Goal: Task Accomplishment & Management: Manage account settings

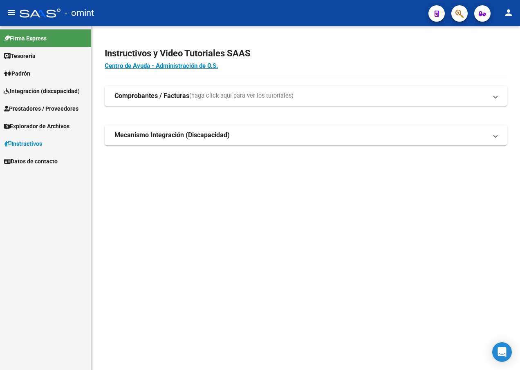
click at [27, 93] on span "Integración (discapacidad)" at bounding box center [42, 91] width 76 height 9
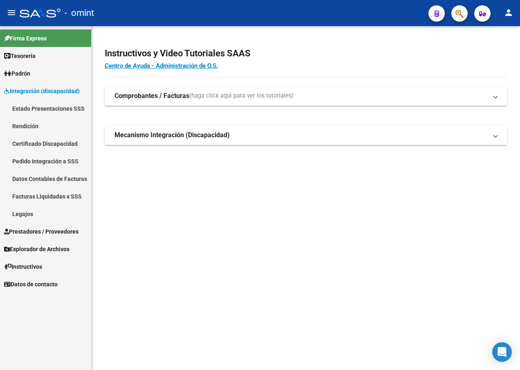
click at [18, 210] on link "Legajos" at bounding box center [45, 214] width 91 height 18
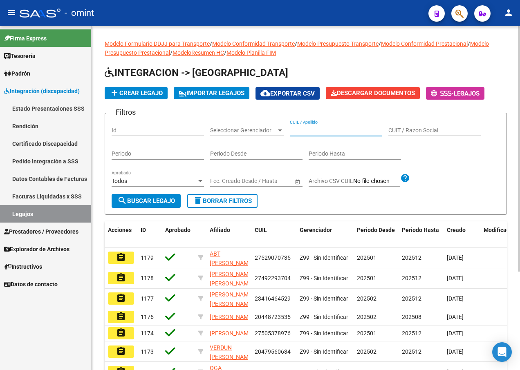
paste input "23583897259"
type input "23583897259"
click at [146, 201] on span "search Buscar Legajo" at bounding box center [146, 200] width 58 height 7
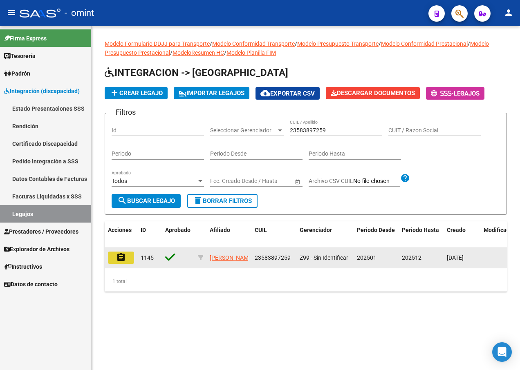
click at [119, 252] on mat-icon "assignment" at bounding box center [121, 257] width 10 height 10
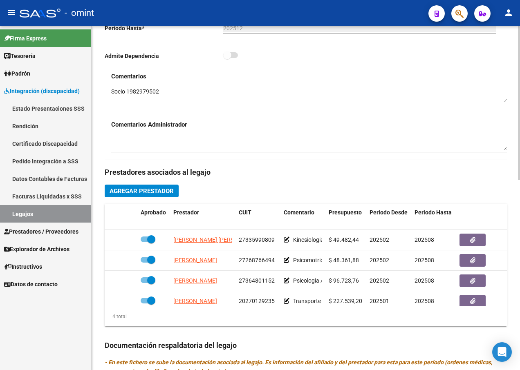
scroll to position [286, 0]
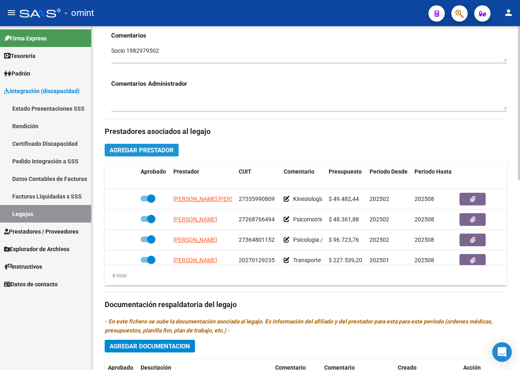
click at [147, 148] on span "Agregar Prestador" at bounding box center [141, 150] width 64 height 7
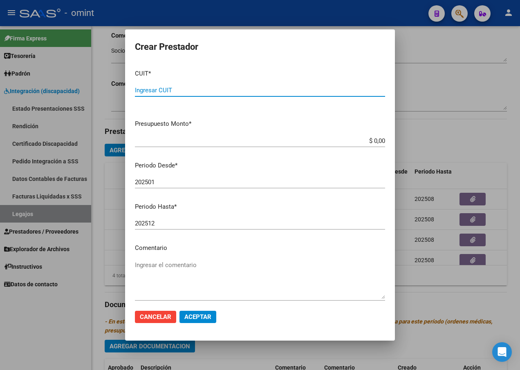
click at [190, 92] on input "Ingresar CUIT" at bounding box center [260, 90] width 250 height 7
type input "27-32239525-1"
click at [377, 144] on input "$ 0,00" at bounding box center [260, 140] width 250 height 7
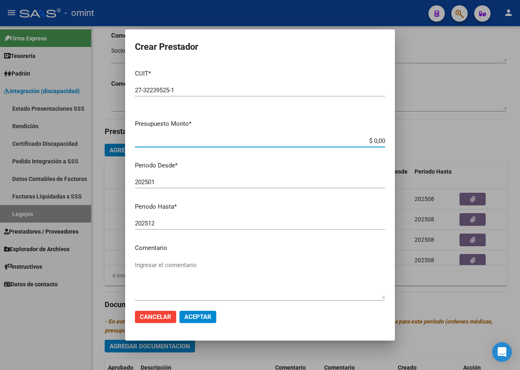
click at [377, 144] on input "$ 0,00" at bounding box center [260, 140] width 250 height 7
type input "$ 300.687,30"
click at [157, 177] on div "202501 Ingresar el periodo" at bounding box center [260, 182] width 250 height 12
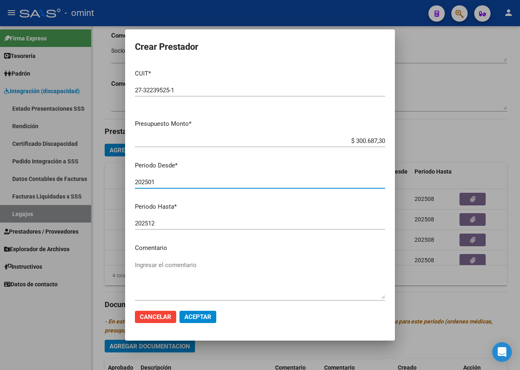
click at [158, 180] on input "202501" at bounding box center [260, 182] width 250 height 7
type input "202502"
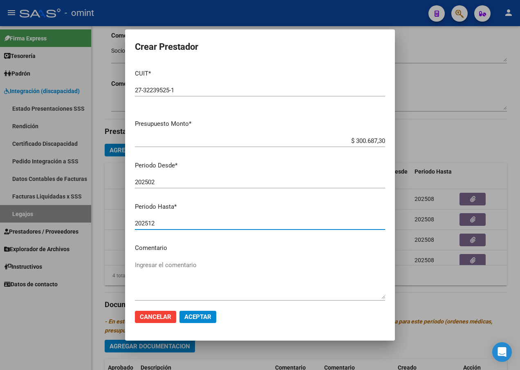
click at [163, 222] on input "202512" at bounding box center [260, 223] width 250 height 7
type input "202508"
click at [183, 268] on textarea "Ingresar el comentario" at bounding box center [260, 280] width 250 height 38
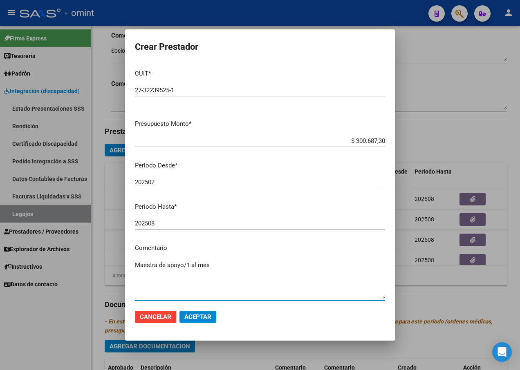
type textarea "Maestra de apoyo/1 al mes"
click at [202, 317] on span "Aceptar" at bounding box center [197, 316] width 27 height 7
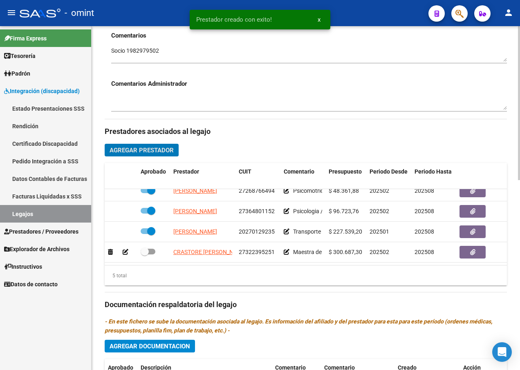
scroll to position [35, 0]
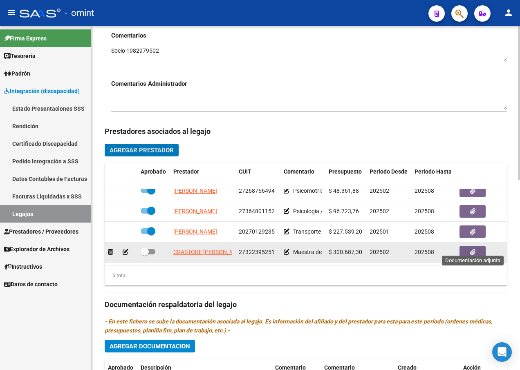
click at [473, 249] on icon "button" at bounding box center [472, 252] width 5 height 6
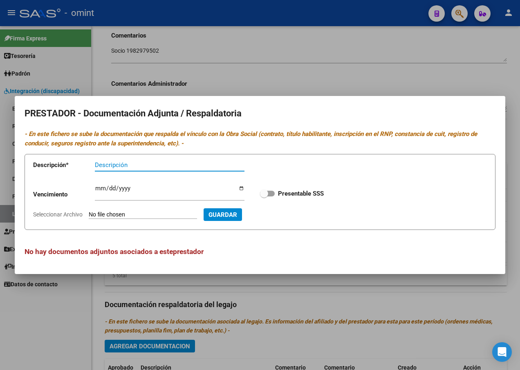
click at [102, 164] on input "Descripción" at bounding box center [170, 164] width 150 height 7
type input "t"
type input "Titulo/rnp/cbu/arca"
click at [94, 188] on app-form-text-field "Vencimiento Ingresar vencimiento" at bounding box center [142, 195] width 218 height 25
click at [96, 188] on input "Ingresar vencimiento" at bounding box center [170, 191] width 150 height 13
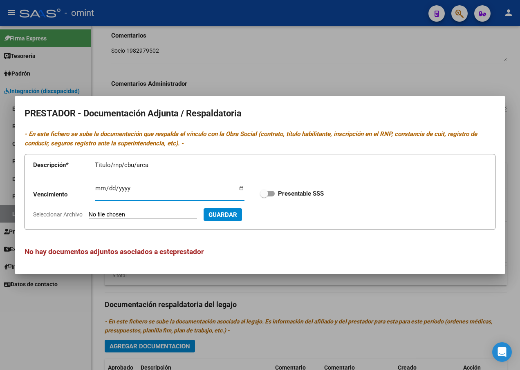
click at [97, 188] on input "Ingresar vencimiento" at bounding box center [170, 191] width 150 height 13
type input "2027-10-14"
click at [267, 192] on span at bounding box center [264, 194] width 8 height 8
click at [264, 197] on input "Presentable SSS" at bounding box center [264, 197] width 0 height 0
checkbox input "true"
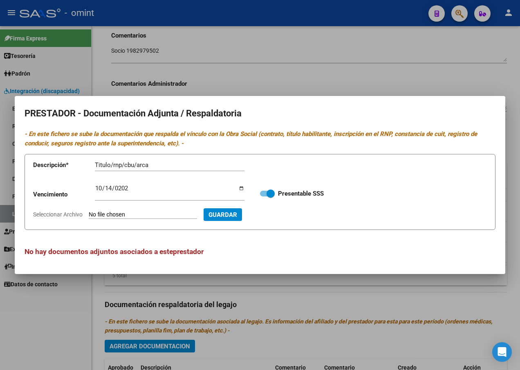
click at [116, 212] on input "Seleccionar Archivo" at bounding box center [143, 215] width 108 height 8
type input "C:\fakepath\Maestra.pdf"
click at [270, 213] on span "Guardar" at bounding box center [266, 214] width 29 height 7
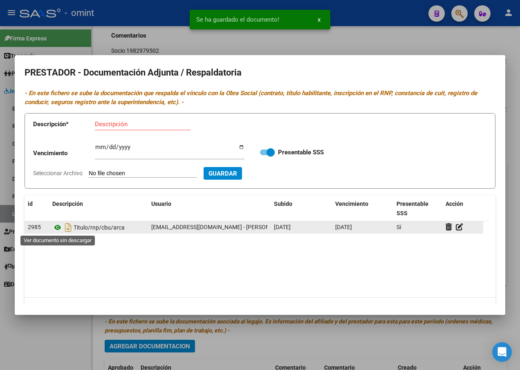
click at [58, 226] on icon at bounding box center [57, 228] width 11 height 10
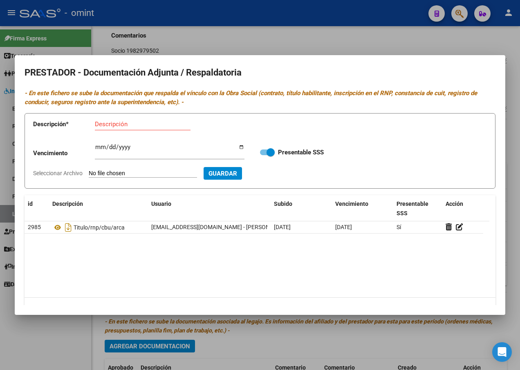
click at [196, 35] on div at bounding box center [260, 185] width 520 height 370
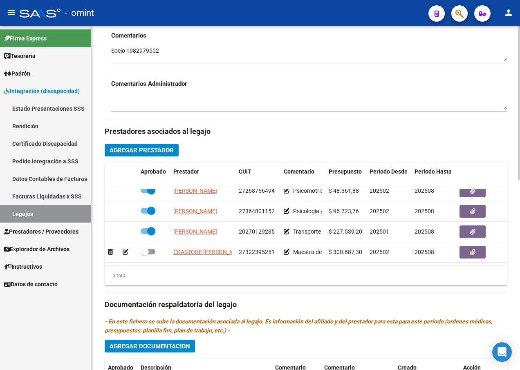
scroll to position [409, 0]
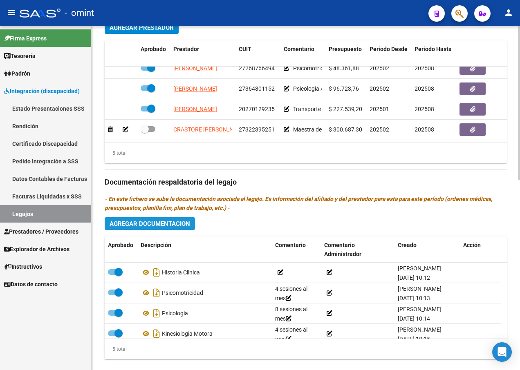
click at [128, 222] on span "Agregar Documentacion" at bounding box center [149, 223] width 80 height 7
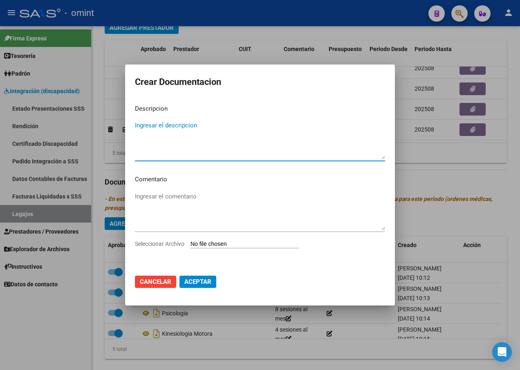
click at [151, 127] on textarea "Ingresar el descripcion" at bounding box center [260, 140] width 250 height 38
type textarea "Maestra de apoyo"
click at [176, 191] on div "Ingresar el comentario" at bounding box center [260, 211] width 250 height 42
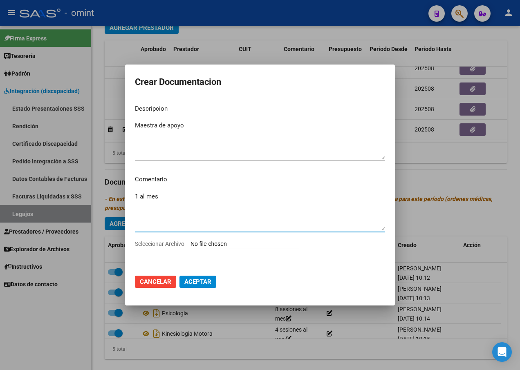
type textarea "1 al mes"
click at [226, 244] on input "Seleccionar Archivo" at bounding box center [244, 245] width 108 height 8
type input "C:\fakepath\Maestra.pdf"
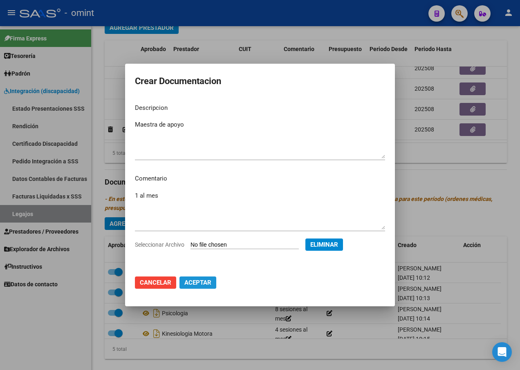
click at [201, 283] on span "Aceptar" at bounding box center [197, 282] width 27 height 7
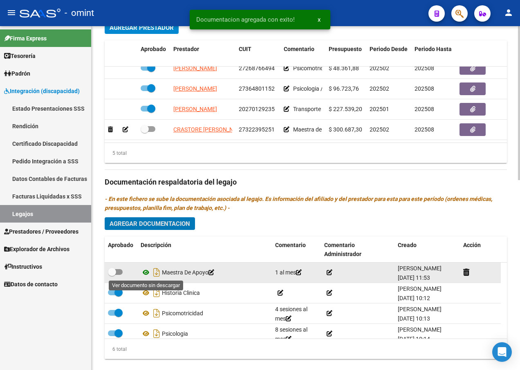
click at [145, 272] on icon at bounding box center [146, 273] width 11 height 10
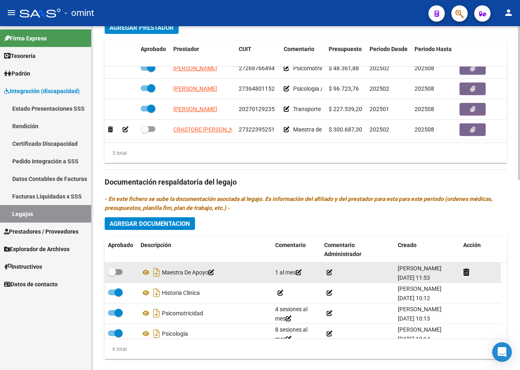
click at [114, 272] on span at bounding box center [112, 272] width 8 height 8
click at [112, 275] on input "checkbox" at bounding box center [112, 275] width 0 height 0
checkbox input "true"
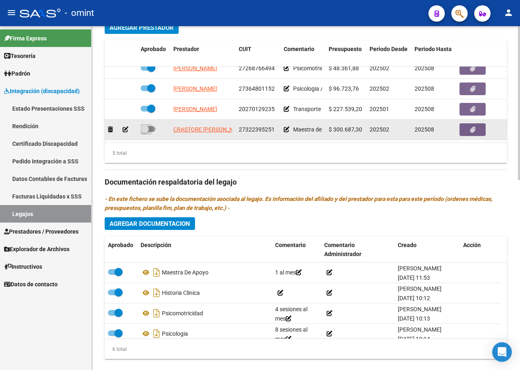
click at [145, 125] on span at bounding box center [145, 129] width 8 height 8
click at [145, 132] on input "checkbox" at bounding box center [144, 132] width 0 height 0
checkbox input "true"
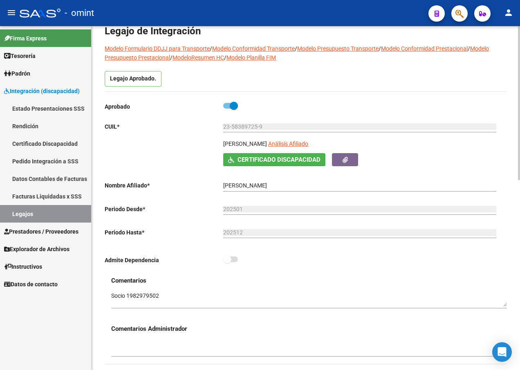
scroll to position [0, 0]
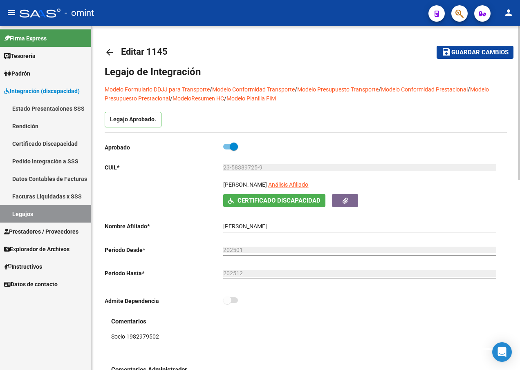
click at [480, 50] on span "Guardar cambios" at bounding box center [479, 52] width 57 height 7
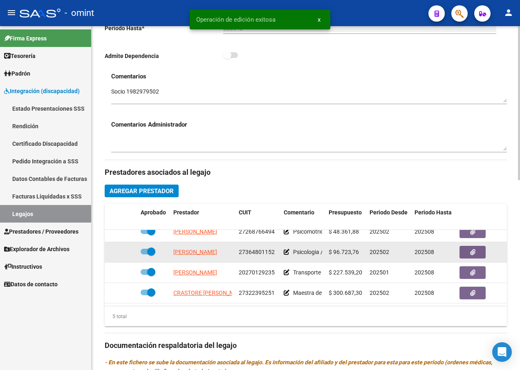
scroll to position [286, 0]
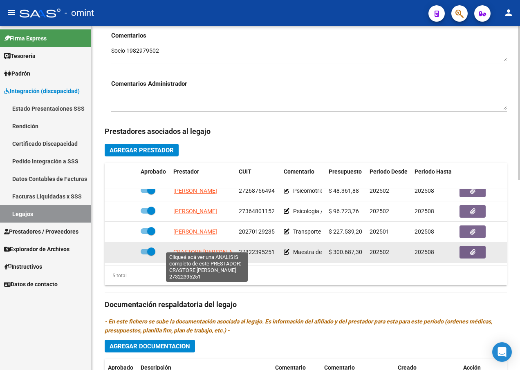
click at [192, 249] on span "[PERSON_NAME] [PERSON_NAME]" at bounding box center [210, 252] width 74 height 7
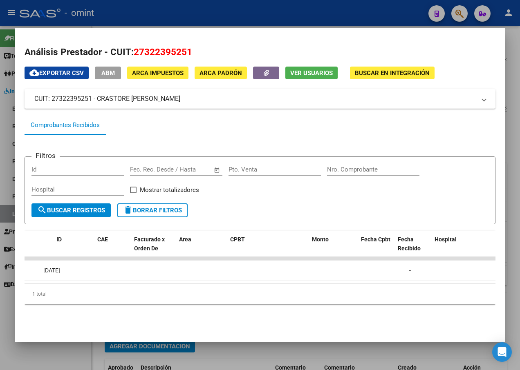
scroll to position [0, 0]
drag, startPoint x: 127, startPoint y: 280, endPoint x: 43, endPoint y: 287, distance: 83.7
click at [43, 287] on div "ID CAE Facturado x Orden De Area CPBT Monto Fecha Cpbt Fecha Recibido Hospital …" at bounding box center [260, 268] width 471 height 74
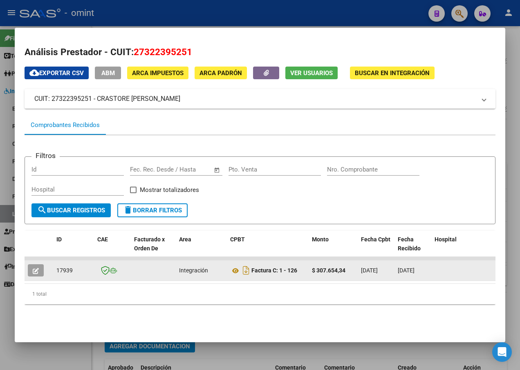
drag, startPoint x: 43, startPoint y: 287, endPoint x: 42, endPoint y: 269, distance: 18.5
click at [42, 269] on button "button" at bounding box center [36, 270] width 16 height 12
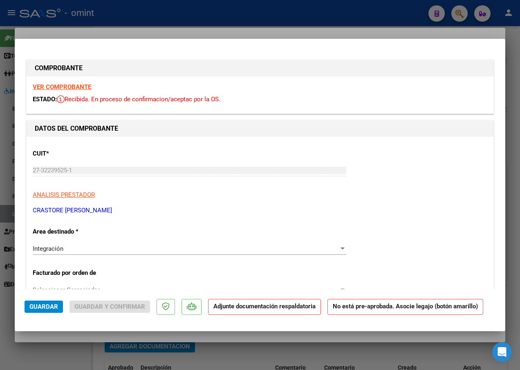
click at [80, 87] on strong "VER COMPROBANTE" at bounding box center [62, 86] width 58 height 7
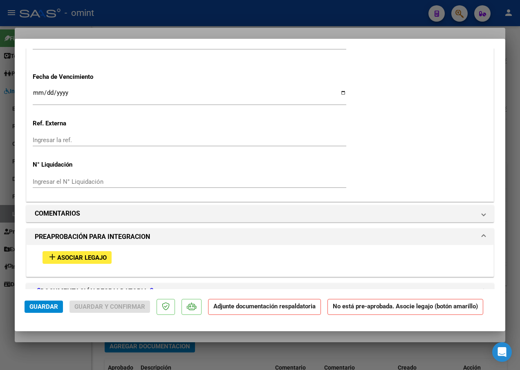
scroll to position [695, 0]
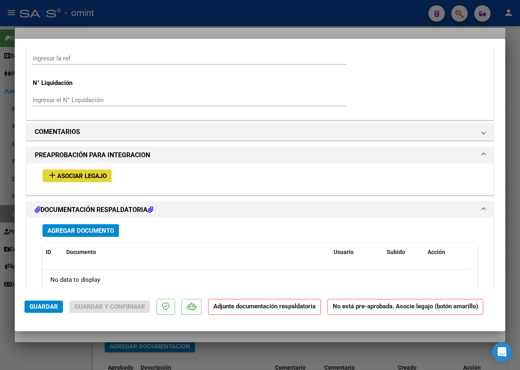
click at [80, 172] on span "add Asociar Legajo" at bounding box center [76, 175] width 59 height 7
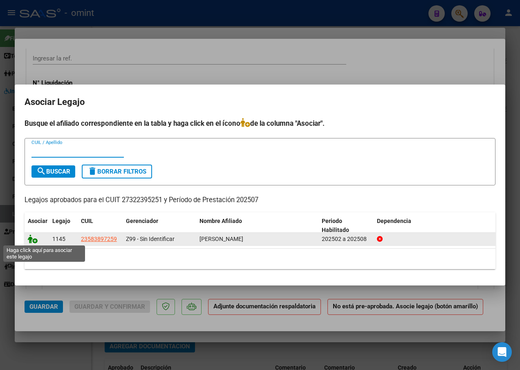
click at [32, 238] on icon at bounding box center [33, 239] width 10 height 9
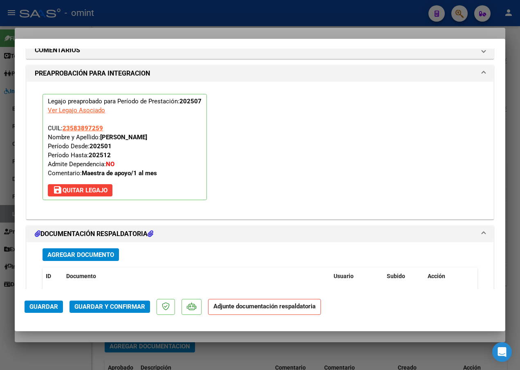
scroll to position [716, 0]
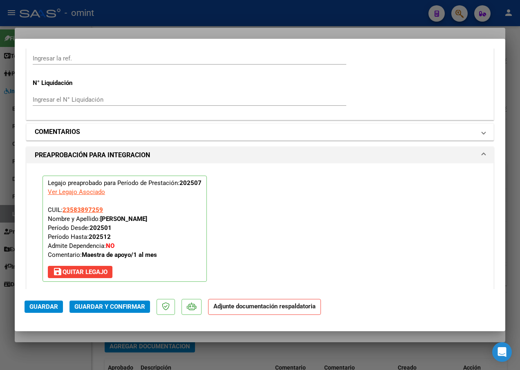
click at [56, 132] on h1 "COMENTARIOS" at bounding box center [57, 132] width 45 height 10
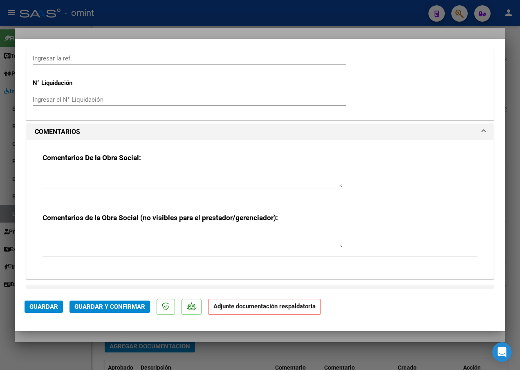
click at [61, 176] on textarea at bounding box center [192, 179] width 300 height 16
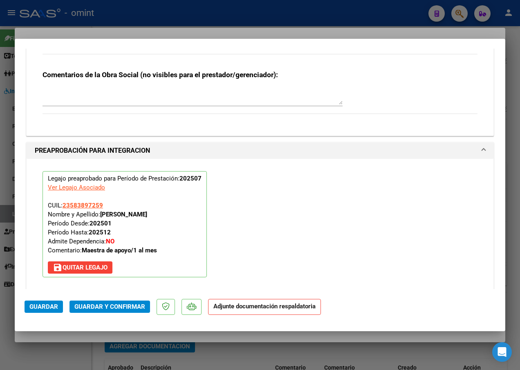
scroll to position [1063, 0]
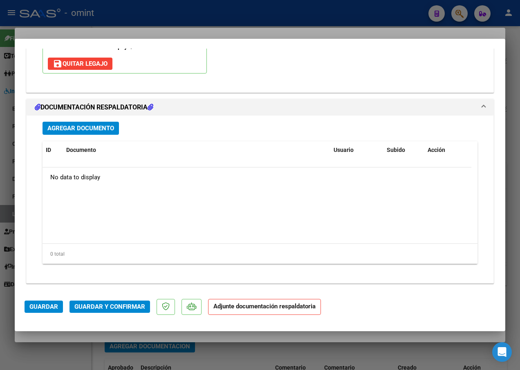
type textarea "Estimada: Se solicita que cargue en Agregar documentos la Planilla de Asistenci…"
click at [105, 304] on span "Guardar y Confirmar" at bounding box center [109, 306] width 71 height 7
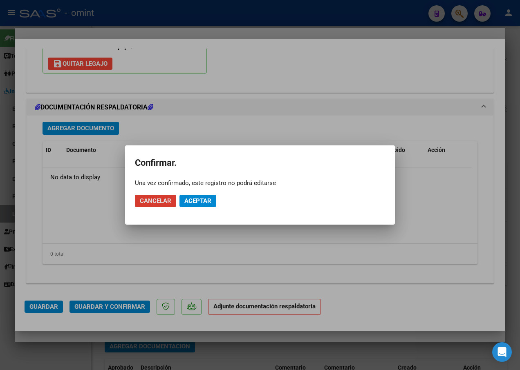
click at [209, 199] on span "Aceptar" at bounding box center [197, 200] width 27 height 7
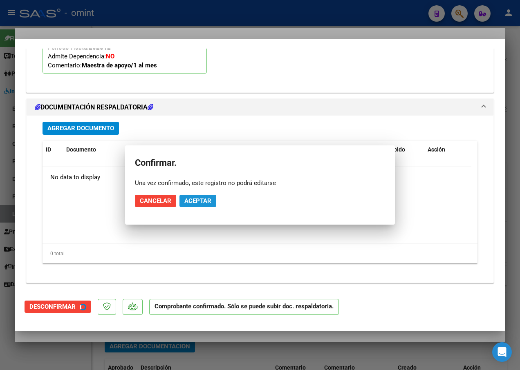
scroll to position [931, 0]
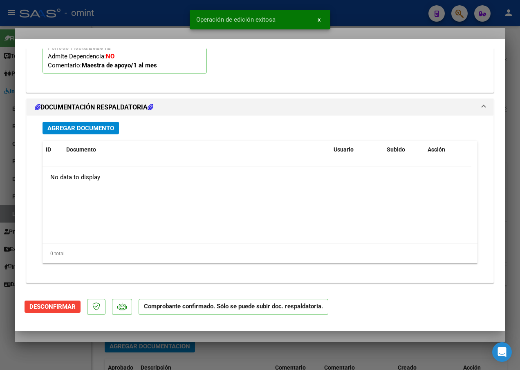
click at [139, 27] on div at bounding box center [260, 185] width 520 height 370
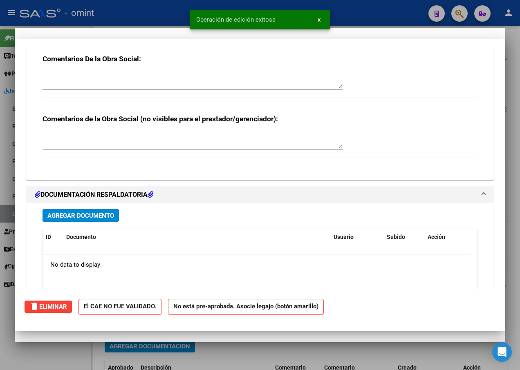
scroll to position [0, 0]
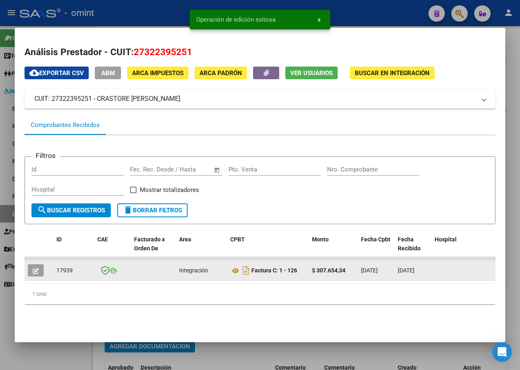
click at [64, 269] on span "17939" at bounding box center [64, 270] width 16 height 7
copy span "17939"
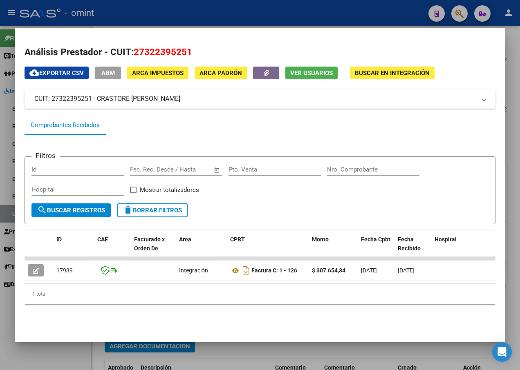
click at [128, 14] on div at bounding box center [260, 185] width 520 height 370
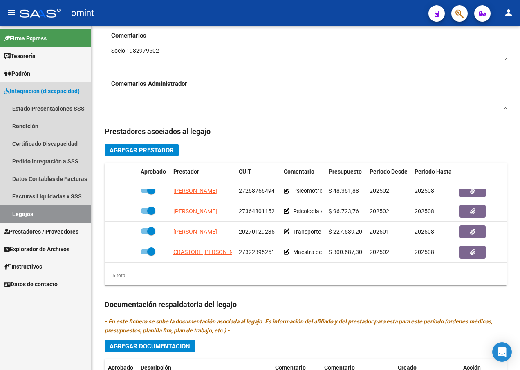
click at [62, 214] on link "Legajos" at bounding box center [45, 214] width 91 height 18
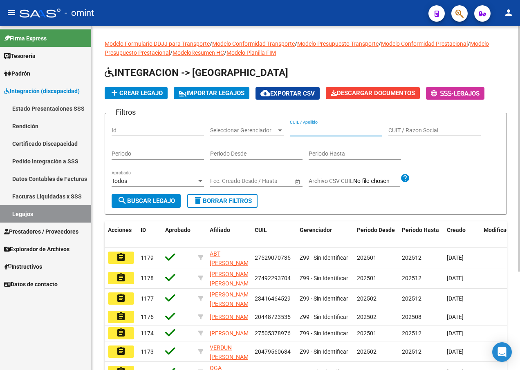
paste input "20531098863"
type input "20531098863"
click at [149, 205] on button "search Buscar Legajo" at bounding box center [146, 201] width 69 height 14
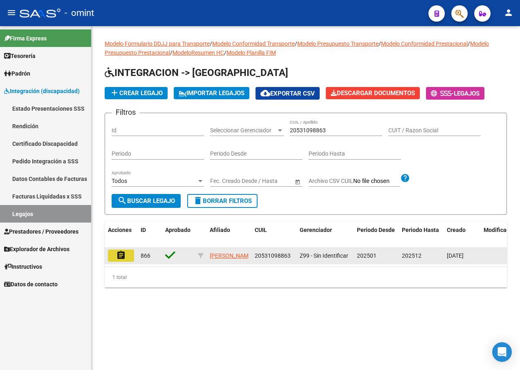
click at [119, 256] on mat-icon "assignment" at bounding box center [121, 255] width 10 height 10
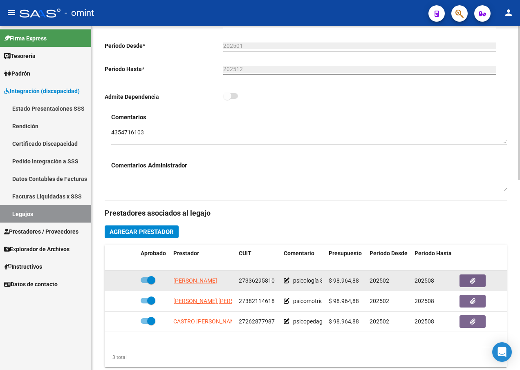
scroll to position [245, 0]
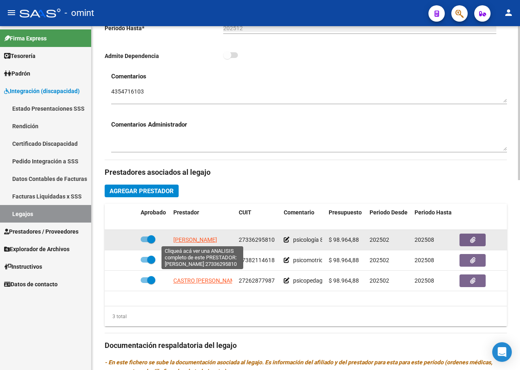
click at [195, 239] on span "VERA MARIA EUGENIA" at bounding box center [195, 240] width 44 height 7
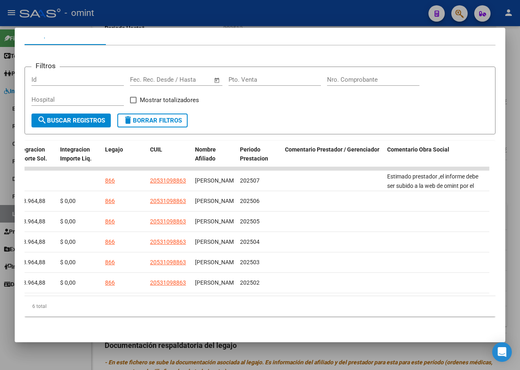
scroll to position [0, 0]
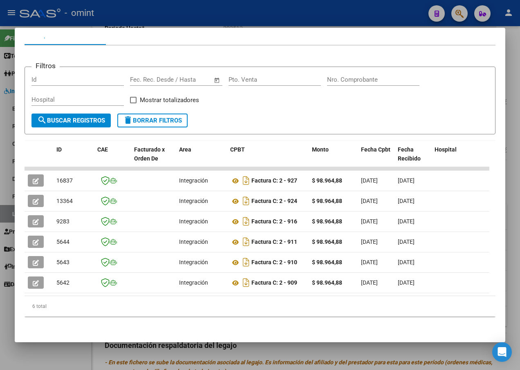
drag, startPoint x: 98, startPoint y: 292, endPoint x: -2, endPoint y: 298, distance: 99.9
click at [0, 298] on html "menu - omint person Firma Express Tesorería Extractos Procesados (csv) Extracto…" at bounding box center [260, 185] width 520 height 370
click at [112, 304] on div "6 total" at bounding box center [260, 306] width 471 height 20
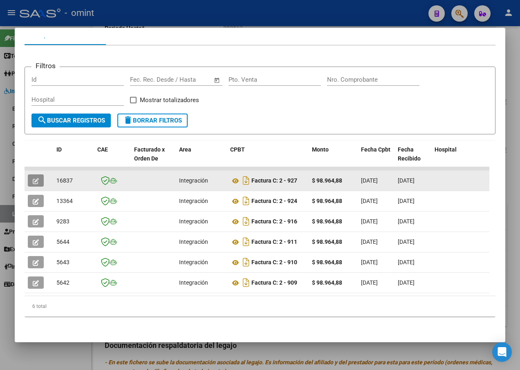
click at [31, 174] on button "button" at bounding box center [36, 180] width 16 height 12
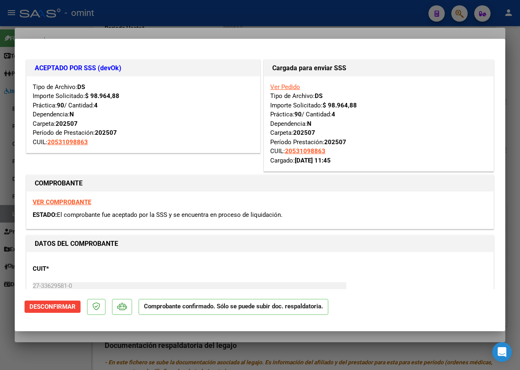
click at [143, 29] on div at bounding box center [260, 185] width 520 height 370
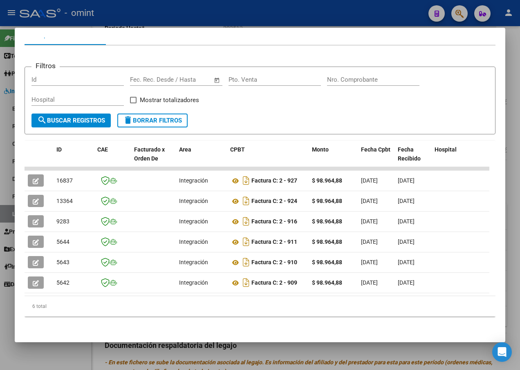
click at [176, 15] on div at bounding box center [260, 185] width 520 height 370
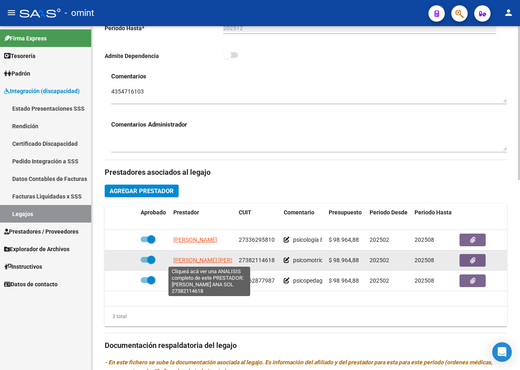
click at [199, 261] on span "APARICIO TASAKY ANA SOL" at bounding box center [217, 260] width 89 height 7
type textarea "27382114618"
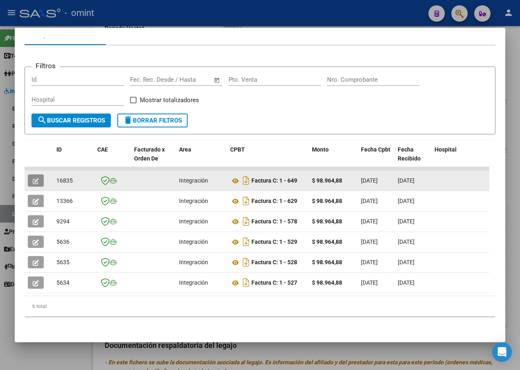
click at [34, 174] on button "button" at bounding box center [36, 180] width 16 height 12
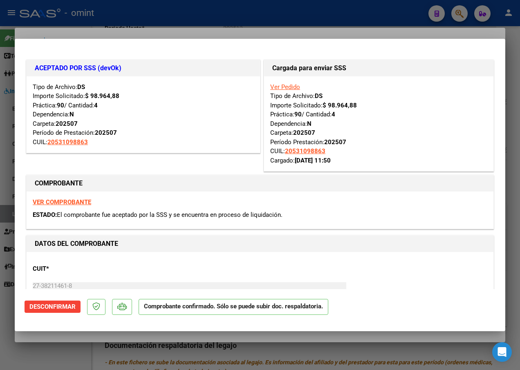
click at [157, 22] on div at bounding box center [260, 185] width 520 height 370
type input "$ 0,00"
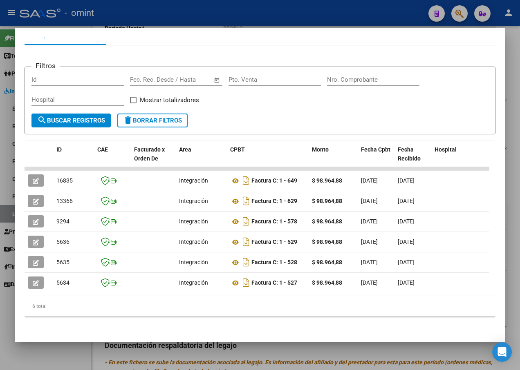
click at [134, 8] on div at bounding box center [260, 185] width 520 height 370
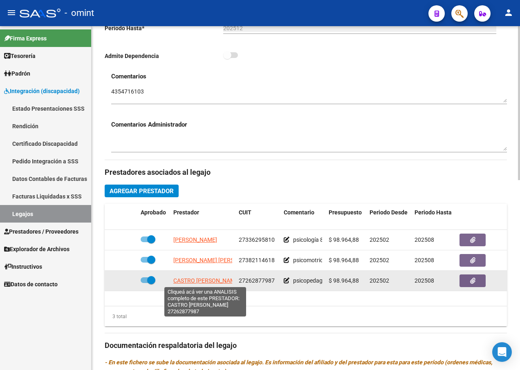
click at [189, 281] on span "CASTRO ANA CAROLINA" at bounding box center [206, 280] width 67 height 7
type textarea "27262877987"
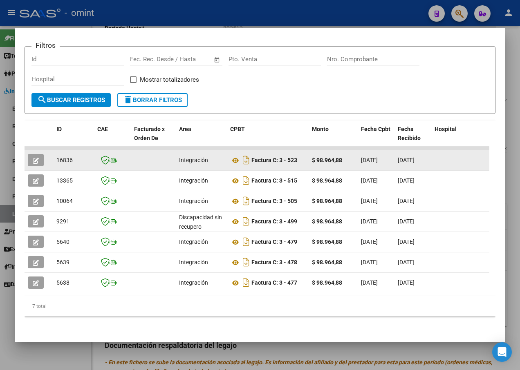
drag, startPoint x: 34, startPoint y: 146, endPoint x: 36, endPoint y: 150, distance: 4.6
click at [34, 150] on datatable-body-cell at bounding box center [39, 160] width 29 height 20
click at [37, 158] on icon "button" at bounding box center [36, 161] width 6 height 6
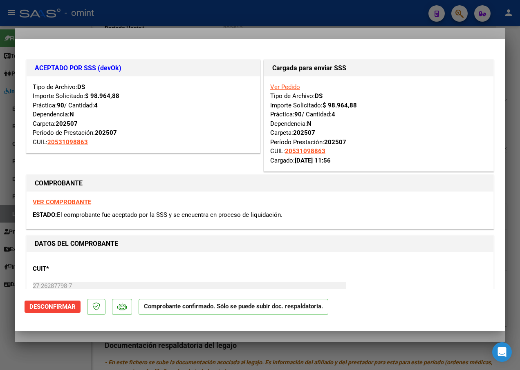
click at [129, 21] on div at bounding box center [260, 185] width 520 height 370
type input "$ 0,00"
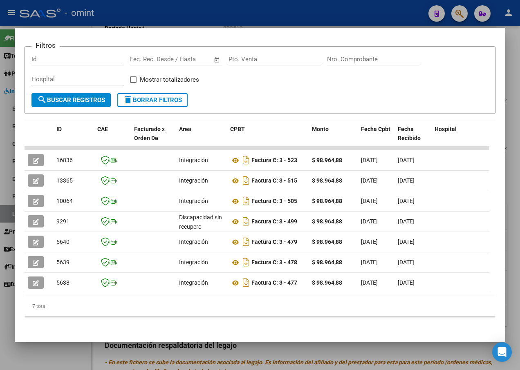
click at [169, 16] on div at bounding box center [260, 185] width 520 height 370
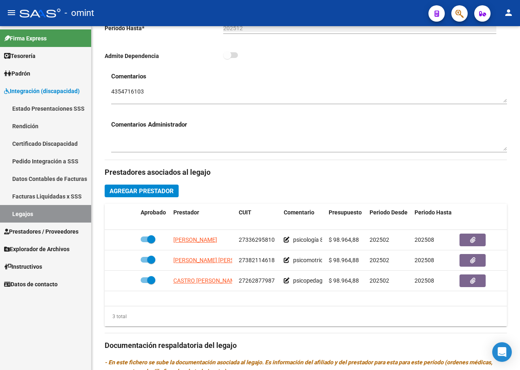
click at [40, 214] on link "Legajos" at bounding box center [45, 214] width 91 height 18
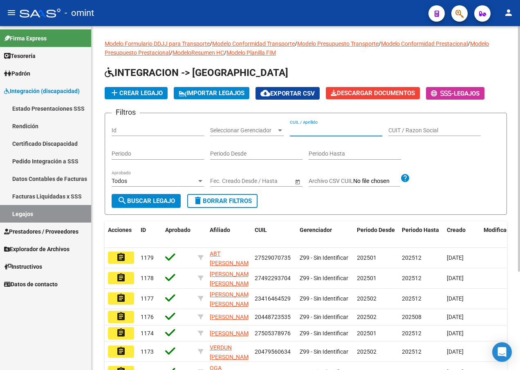
drag, startPoint x: 335, startPoint y: 124, endPoint x: 330, endPoint y: 130, distance: 7.5
paste input "23583897259"
type input "23583897259"
click at [161, 203] on span "search Buscar Legajo" at bounding box center [146, 200] width 58 height 7
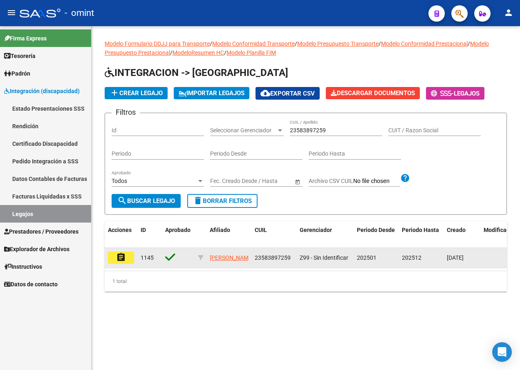
click at [116, 261] on mat-icon "assignment" at bounding box center [121, 257] width 10 height 10
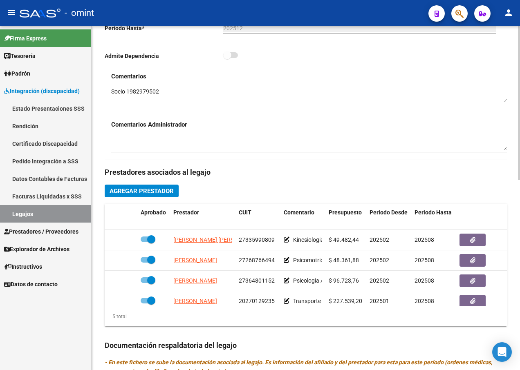
scroll to position [35, 0]
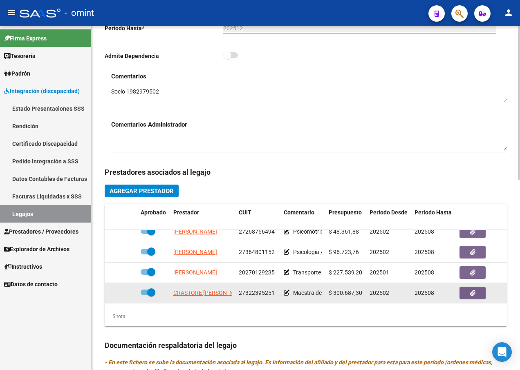
click at [149, 288] on span at bounding box center [151, 292] width 8 height 8
click at [145, 295] on input "checkbox" at bounding box center [144, 295] width 0 height 0
checkbox input "false"
click at [123, 290] on icon at bounding box center [126, 293] width 6 height 6
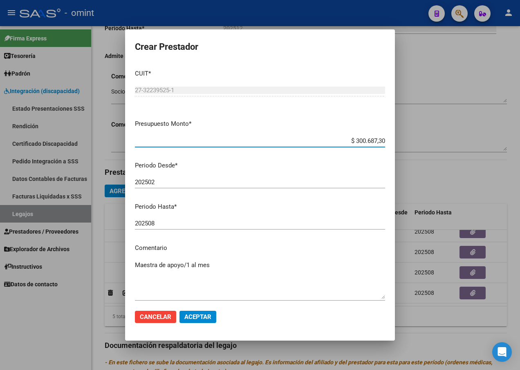
click at [368, 140] on input "$ 300.687,30" at bounding box center [260, 140] width 250 height 7
type input "$ 307.654,34"
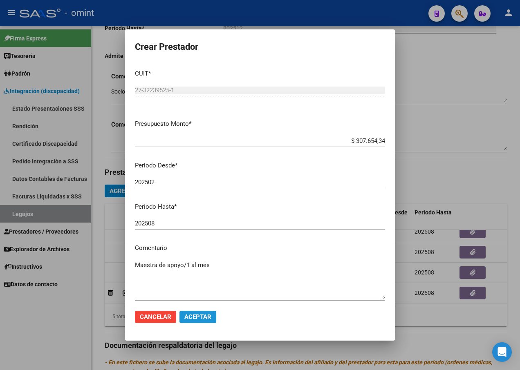
click at [200, 314] on span "Aceptar" at bounding box center [197, 316] width 27 height 7
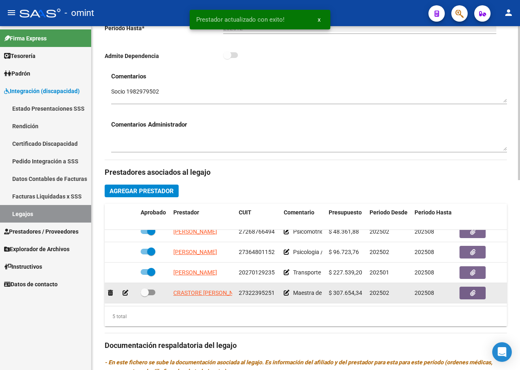
click at [145, 288] on span at bounding box center [145, 292] width 8 height 8
click at [145, 295] on input "checkbox" at bounding box center [144, 295] width 0 height 0
checkbox input "true"
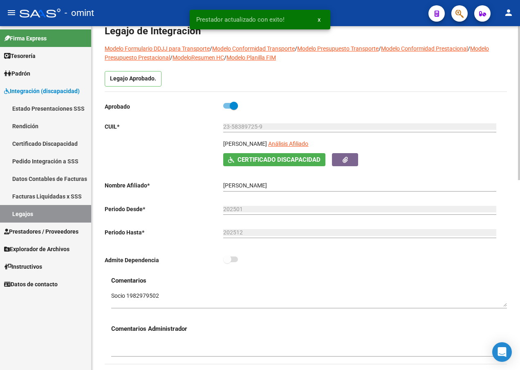
scroll to position [0, 0]
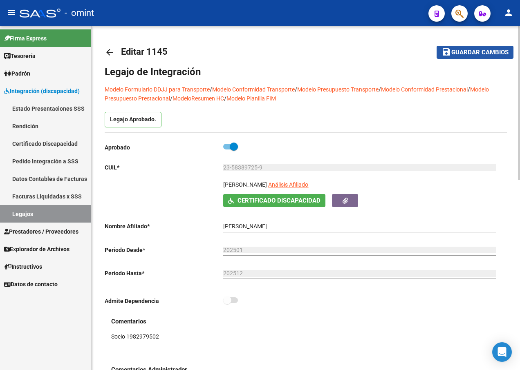
click at [472, 53] on span "Guardar cambios" at bounding box center [479, 52] width 57 height 7
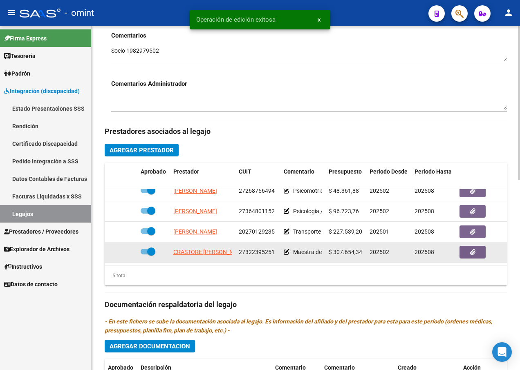
scroll to position [327, 0]
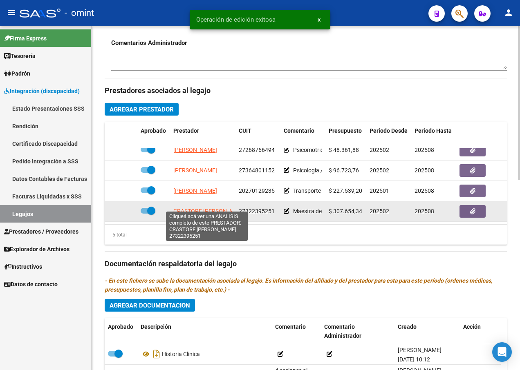
click at [193, 208] on span "[PERSON_NAME] [PERSON_NAME]" at bounding box center [210, 211] width 74 height 7
type textarea "27322395251"
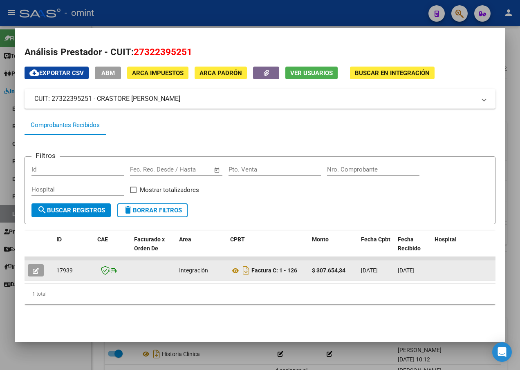
click at [38, 270] on icon "button" at bounding box center [36, 271] width 6 height 6
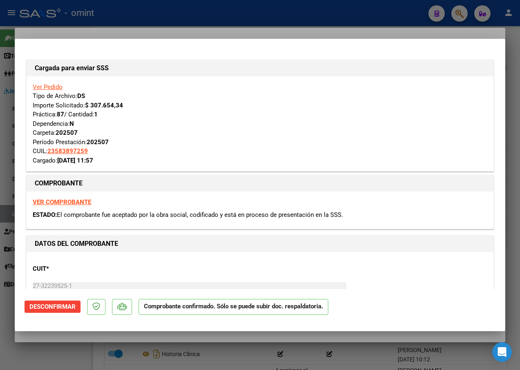
click at [52, 202] on strong "VER COMPROBANTE" at bounding box center [62, 202] width 58 height 7
click at [118, 27] on div at bounding box center [260, 185] width 520 height 370
type input "$ 0,00"
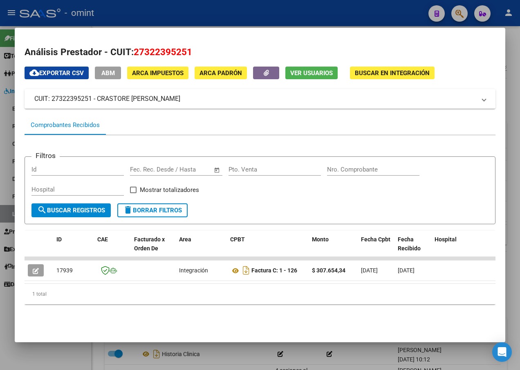
click at [207, 17] on div at bounding box center [260, 185] width 520 height 370
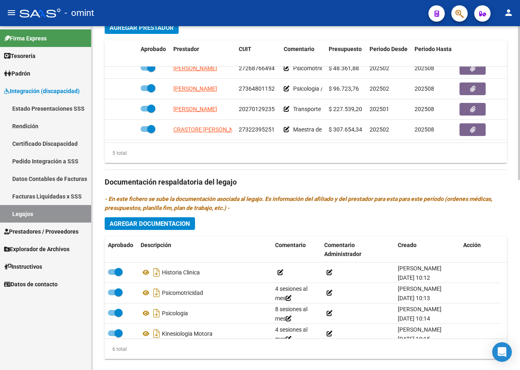
scroll to position [424, 0]
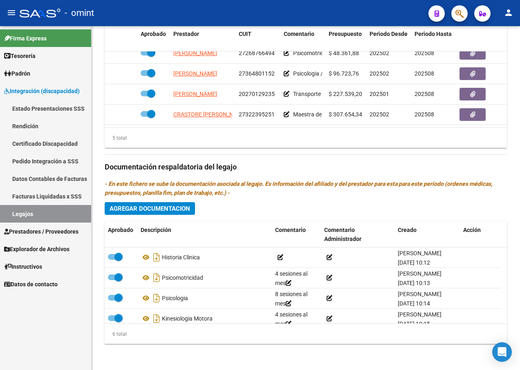
click at [45, 211] on link "Legajos" at bounding box center [45, 214] width 91 height 18
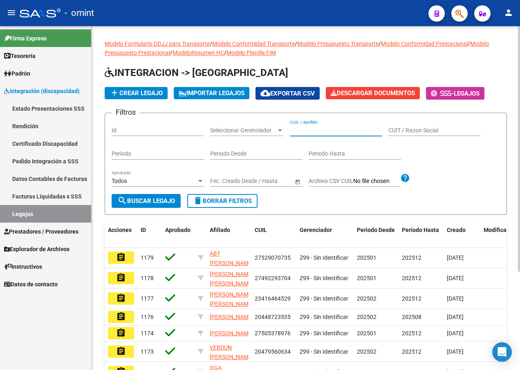
paste input "20958021756"
type input "20958021756"
click at [133, 200] on span "search Buscar Legajo" at bounding box center [146, 200] width 58 height 7
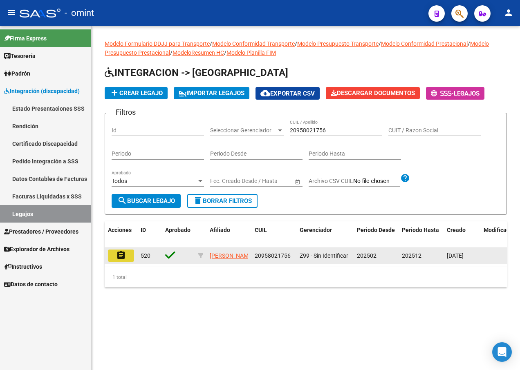
click at [119, 257] on mat-icon "assignment" at bounding box center [121, 255] width 10 height 10
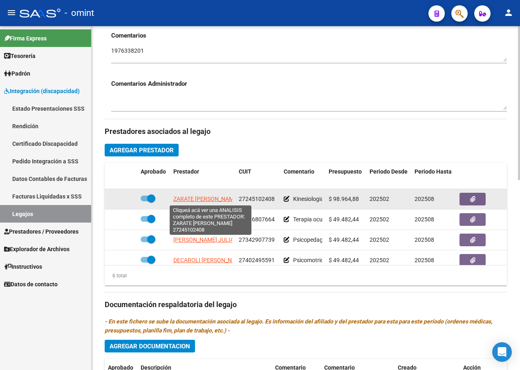
click at [212, 199] on span "ZARATE CLAUDIA DEL VALLE" at bounding box center [205, 199] width 65 height 7
type textarea "27245102408"
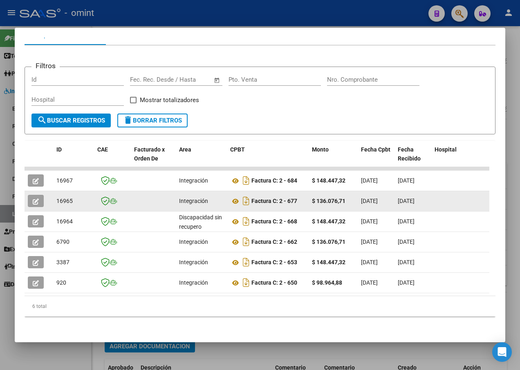
click at [33, 199] on icon "button" at bounding box center [36, 202] width 6 height 6
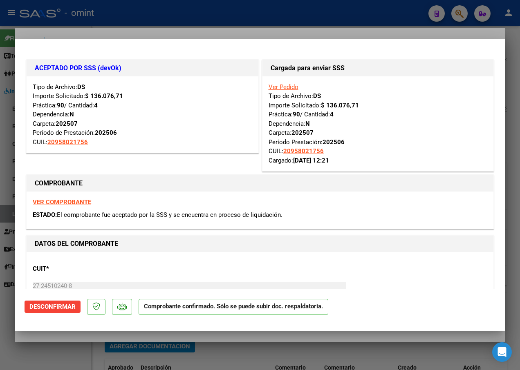
click at [123, 27] on div at bounding box center [260, 185] width 520 height 370
type input "$ 0,00"
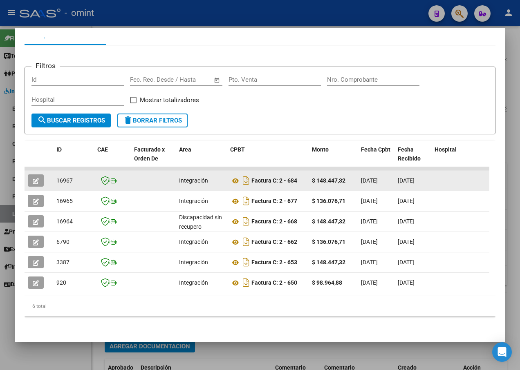
click at [33, 178] on icon "button" at bounding box center [36, 181] width 6 height 6
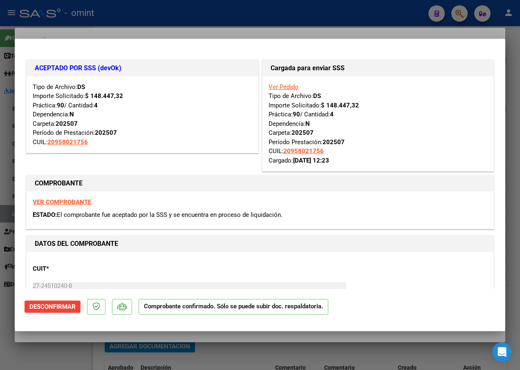
click at [135, 22] on div at bounding box center [260, 185] width 520 height 370
type input "$ 0,00"
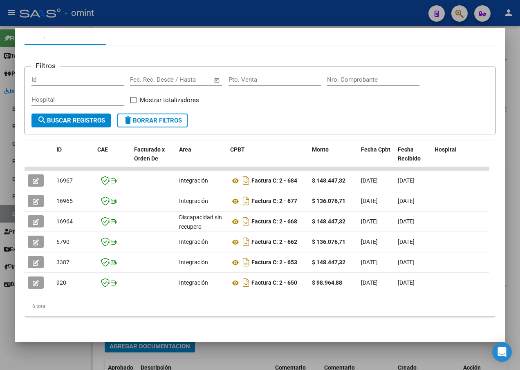
click at [139, 11] on div at bounding box center [260, 185] width 520 height 370
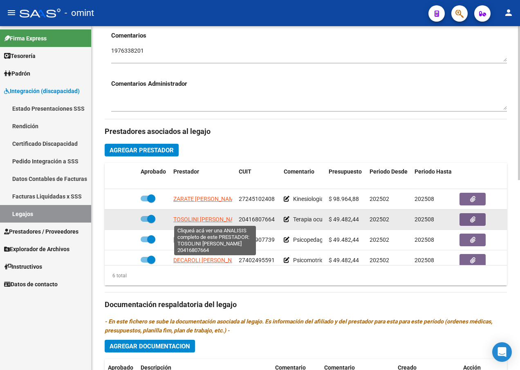
click at [205, 220] on span "TOSOLINI FRANCISCO JOAQUIN" at bounding box center [208, 219] width 70 height 7
type textarea "20416807664"
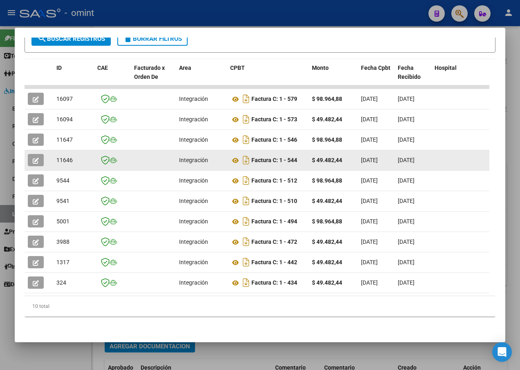
drag, startPoint x: 177, startPoint y: 159, endPoint x: 45, endPoint y: 161, distance: 132.0
drag, startPoint x: 45, startPoint y: 161, endPoint x: 37, endPoint y: 154, distance: 10.7
click at [37, 158] on icon "button" at bounding box center [36, 161] width 6 height 6
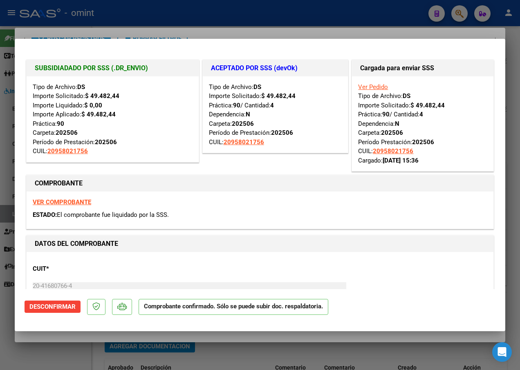
click at [206, 14] on div at bounding box center [260, 185] width 520 height 370
type input "$ 0,00"
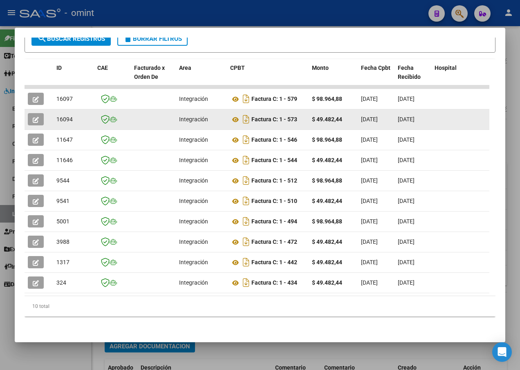
click at [34, 117] on icon "button" at bounding box center [36, 120] width 6 height 6
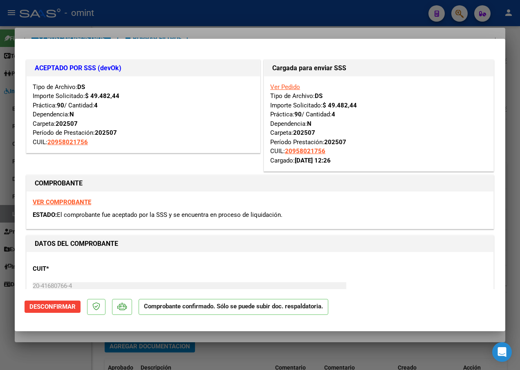
drag, startPoint x: 130, startPoint y: 26, endPoint x: 167, endPoint y: 30, distance: 37.0
click at [131, 26] on div at bounding box center [260, 185] width 520 height 370
type input "$ 0,00"
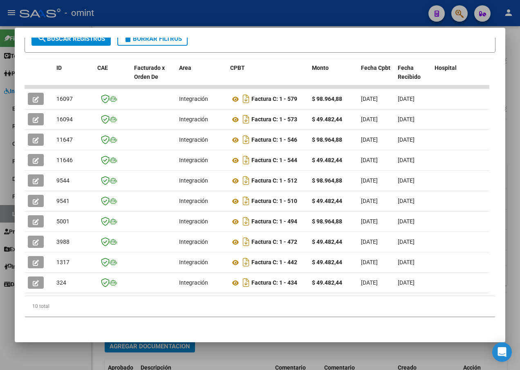
click at [161, 16] on div at bounding box center [260, 185] width 520 height 370
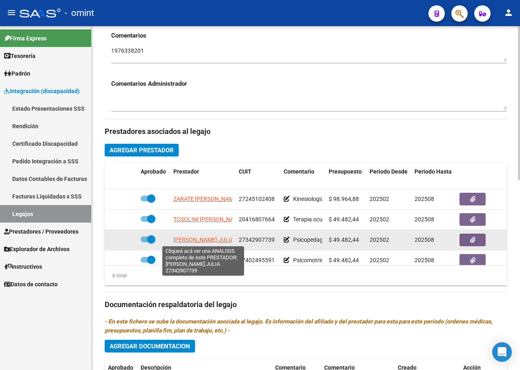
click at [201, 239] on span "BUSTOS ANALIA JULIA" at bounding box center [203, 240] width 60 height 7
type textarea "27342907739"
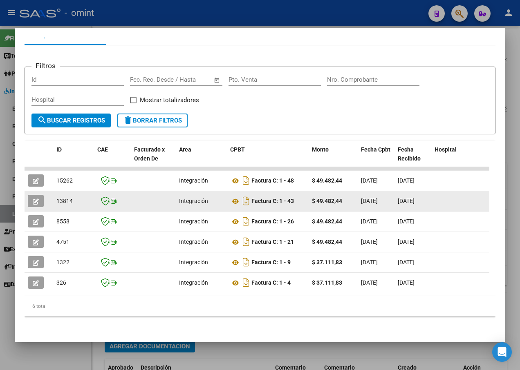
click at [35, 199] on icon "button" at bounding box center [36, 202] width 6 height 6
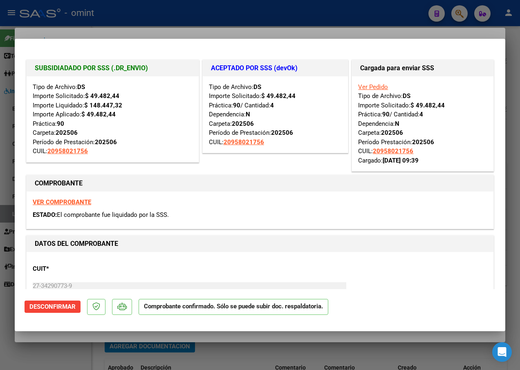
click at [215, 15] on div at bounding box center [260, 185] width 520 height 370
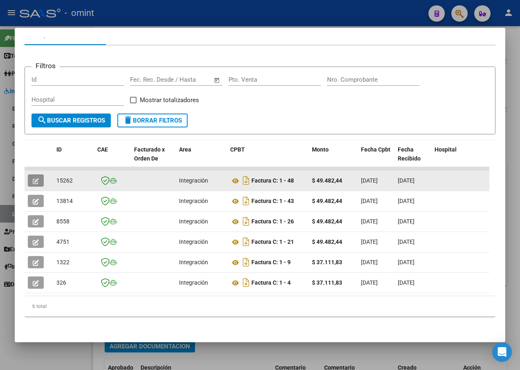
click at [40, 174] on button "button" at bounding box center [36, 180] width 16 height 12
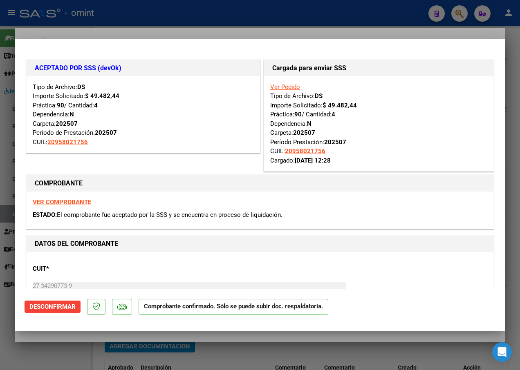
click at [145, 12] on div at bounding box center [260, 185] width 520 height 370
type input "$ 0,00"
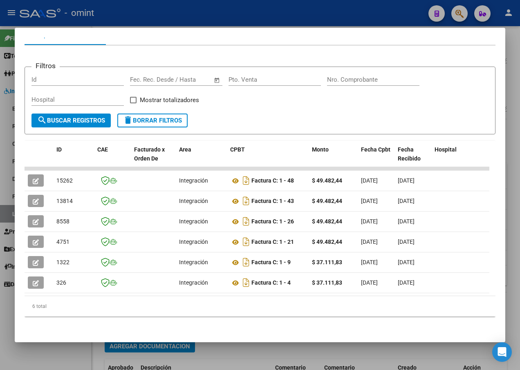
click at [118, 8] on div at bounding box center [260, 185] width 520 height 370
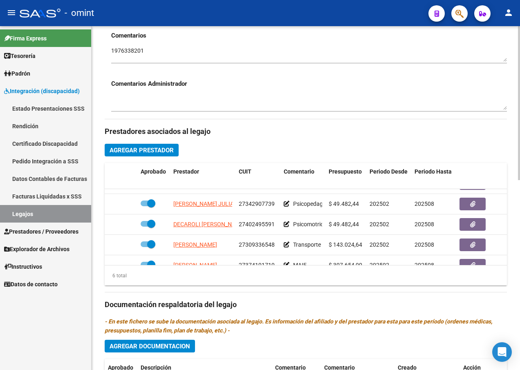
scroll to position [37, 0]
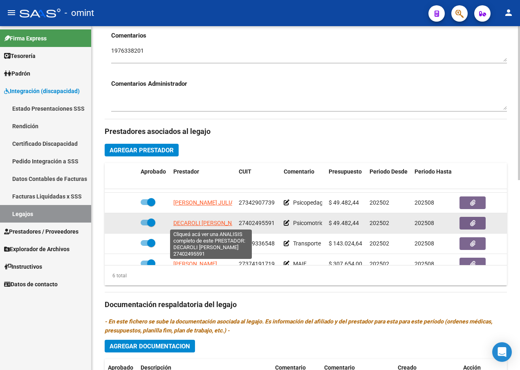
click at [197, 223] on span "DECAROLI LOURDES MAGALI" at bounding box center [209, 223] width 72 height 7
type textarea "27402495591"
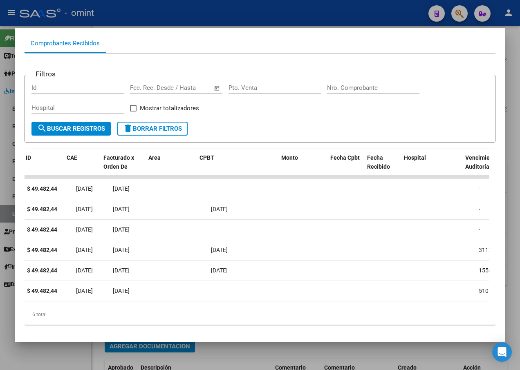
scroll to position [0, 0]
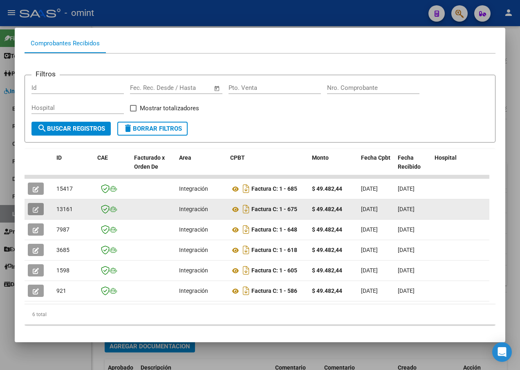
click at [38, 210] on icon "button" at bounding box center [36, 210] width 6 height 6
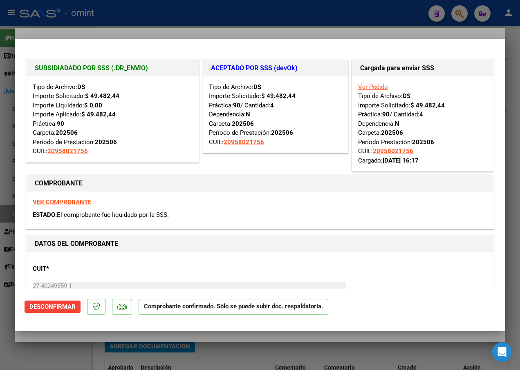
click at [141, 18] on div at bounding box center [260, 185] width 520 height 370
type input "$ 0,00"
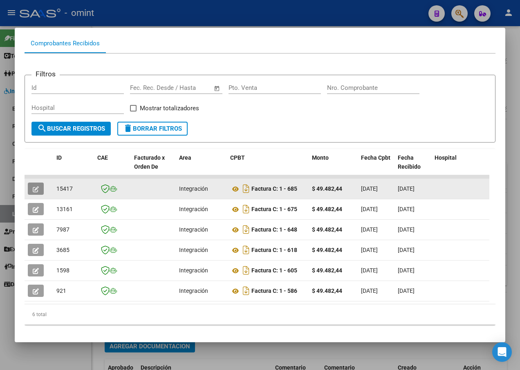
click at [37, 187] on icon "button" at bounding box center [36, 189] width 6 height 6
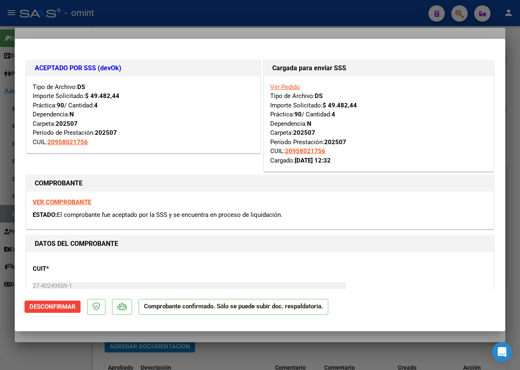
click at [145, 18] on div at bounding box center [260, 185] width 520 height 370
type input "$ 0,00"
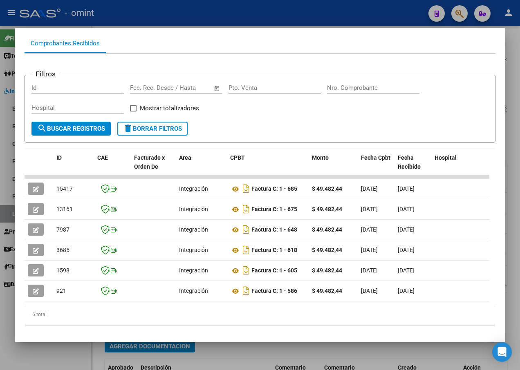
click at [172, 13] on div at bounding box center [260, 185] width 520 height 370
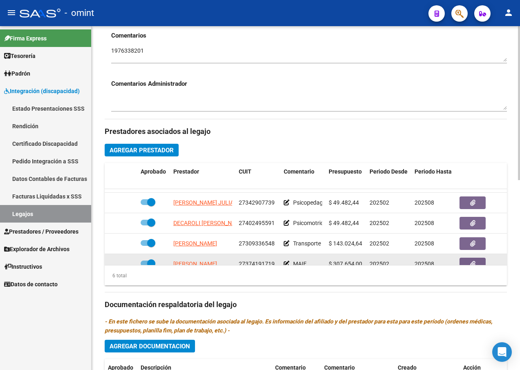
scroll to position [55, 0]
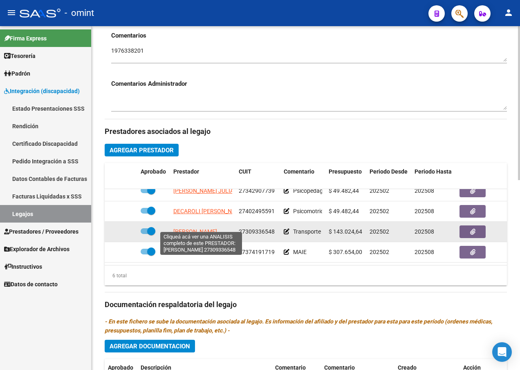
click at [210, 228] on span "SOLER MIRTA MABEL" at bounding box center [195, 231] width 44 height 7
type textarea "27309336548"
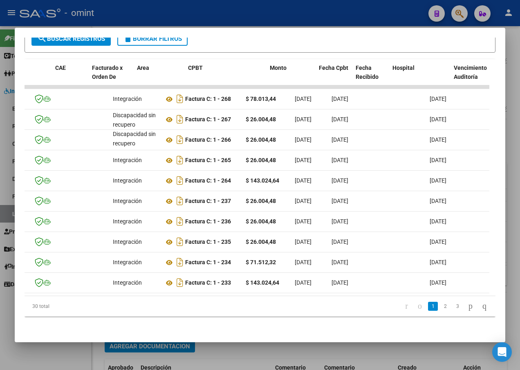
scroll to position [0, 0]
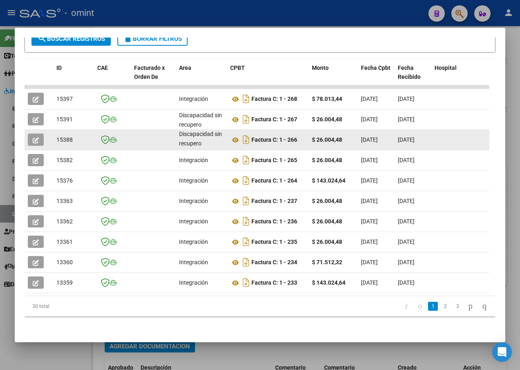
click at [31, 134] on button "button" at bounding box center [36, 140] width 16 height 12
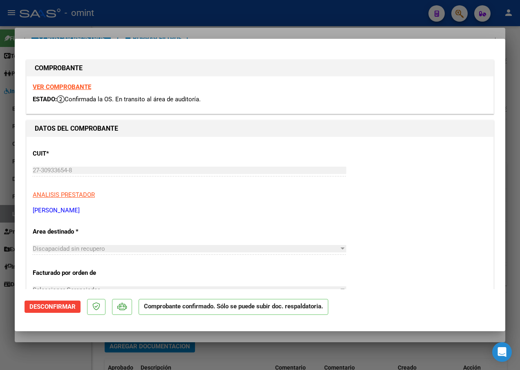
click at [150, 27] on div at bounding box center [260, 185] width 520 height 370
type input "$ 0,00"
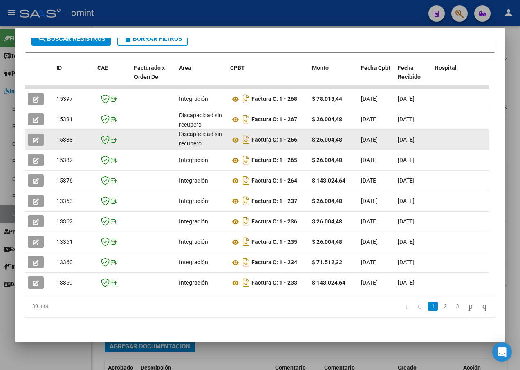
click at [65, 136] on span "15388" at bounding box center [64, 139] width 16 height 7
copy span "15388"
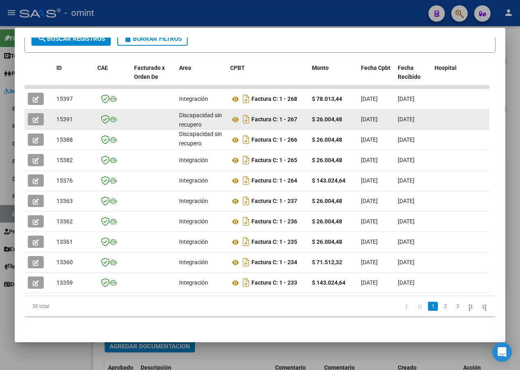
click at [66, 116] on span "15391" at bounding box center [64, 119] width 16 height 7
copy span "15391"
click at [38, 117] on icon "button" at bounding box center [36, 120] width 6 height 6
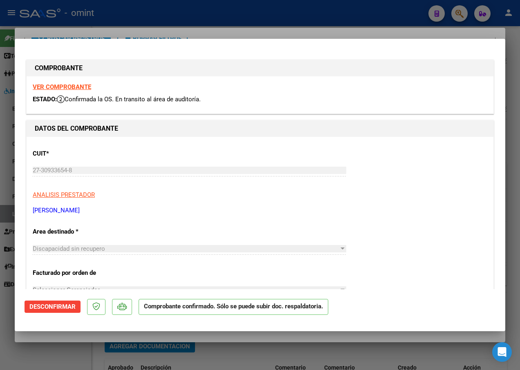
click at [92, 29] on div at bounding box center [260, 185] width 520 height 370
type input "$ 0,00"
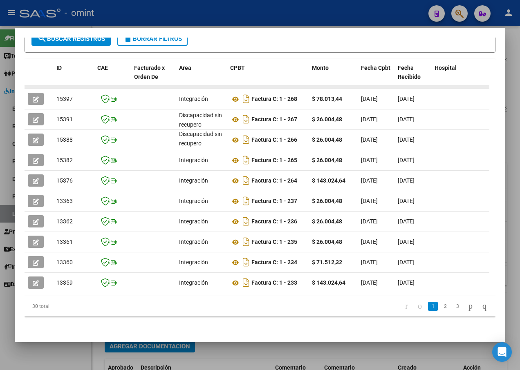
scroll to position [137, 0]
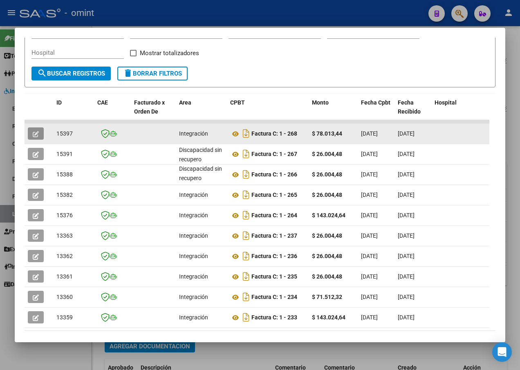
click at [36, 134] on icon "button" at bounding box center [36, 134] width 6 height 6
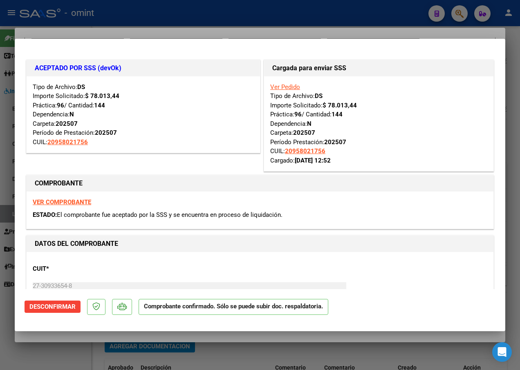
click at [133, 24] on div at bounding box center [260, 185] width 520 height 370
type input "$ 0,00"
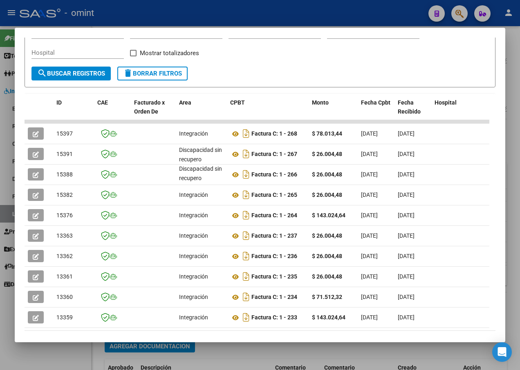
click at [203, 15] on div at bounding box center [260, 185] width 520 height 370
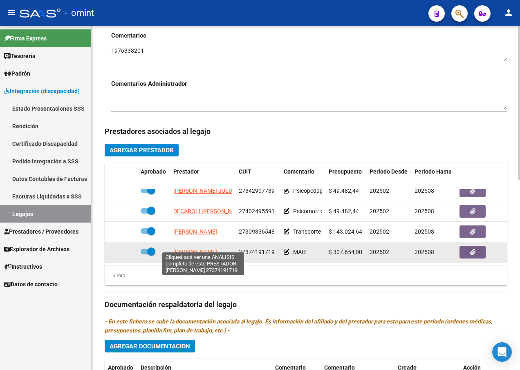
click at [208, 249] on span "CRUZ ESTHER ROMINA" at bounding box center [195, 252] width 44 height 7
type textarea "27374191719"
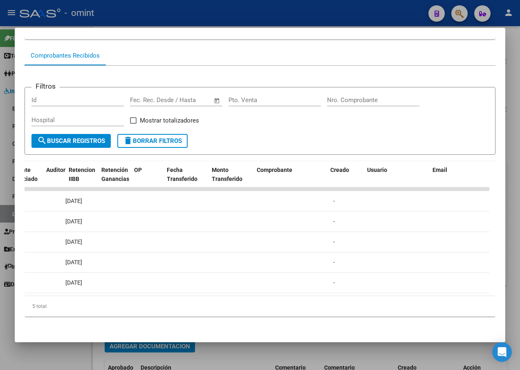
scroll to position [0, 0]
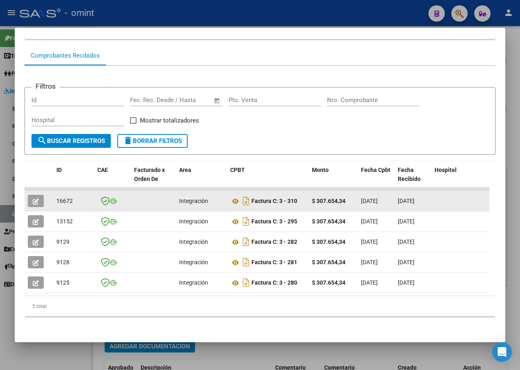
click at [32, 198] on button "button" at bounding box center [36, 201] width 16 height 12
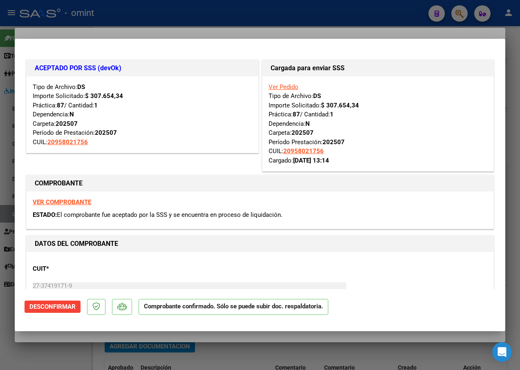
click at [96, 22] on div at bounding box center [260, 185] width 520 height 370
type input "$ 0,00"
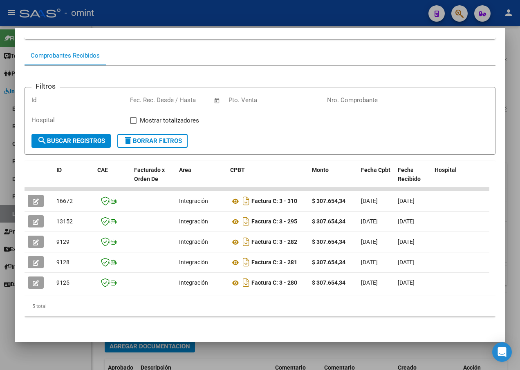
click at [125, 9] on div at bounding box center [260, 185] width 520 height 370
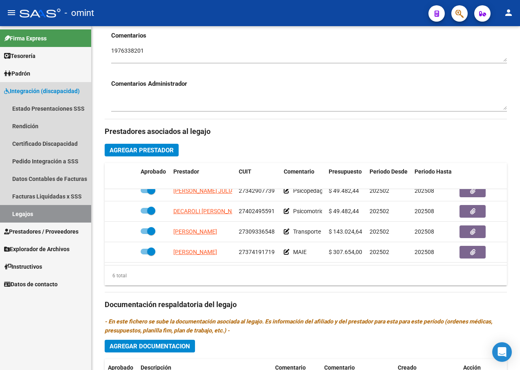
click at [26, 211] on link "Legajos" at bounding box center [45, 214] width 91 height 18
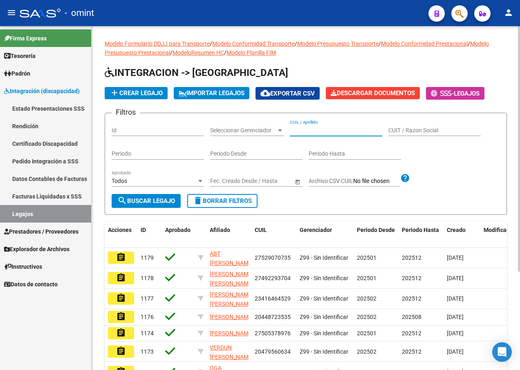
paste input "20585909395"
type input "20585909395"
click at [161, 193] on div "Todos Aprobado" at bounding box center [158, 181] width 92 height 23
click at [159, 201] on span "search Buscar Legajo" at bounding box center [146, 200] width 58 height 7
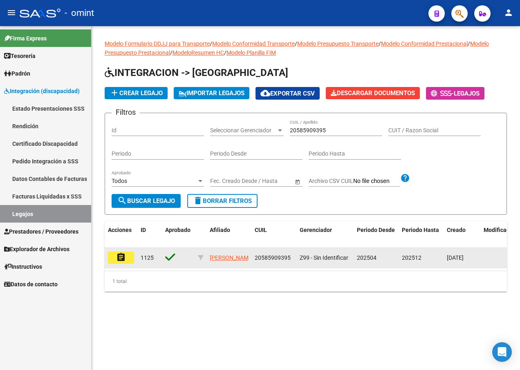
click at [124, 258] on mat-icon "assignment" at bounding box center [121, 257] width 10 height 10
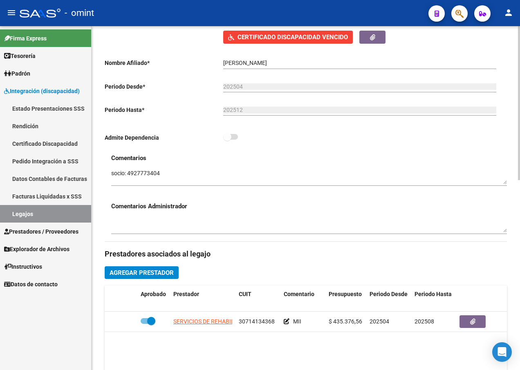
scroll to position [204, 0]
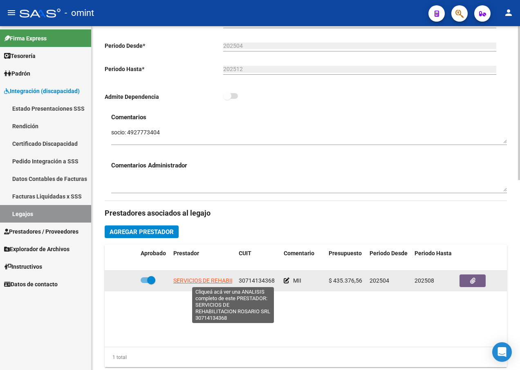
click at [214, 279] on span "SERVICIOS DE REHABILITACION ROSARIO SRL" at bounding box center [232, 280] width 119 height 7
type textarea "30714134368"
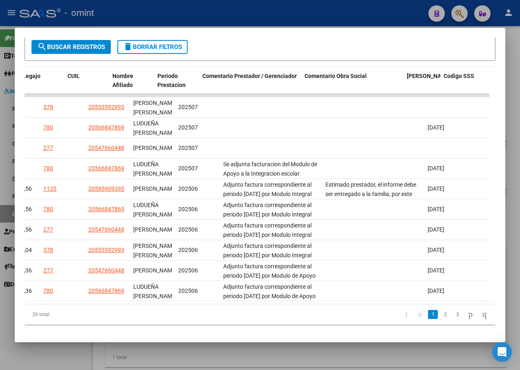
scroll to position [0, 1300]
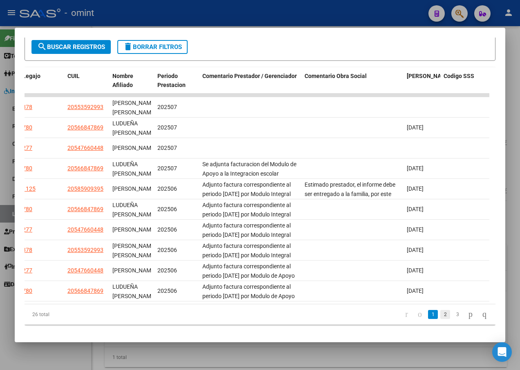
click at [440, 319] on link "2" at bounding box center [445, 314] width 10 height 9
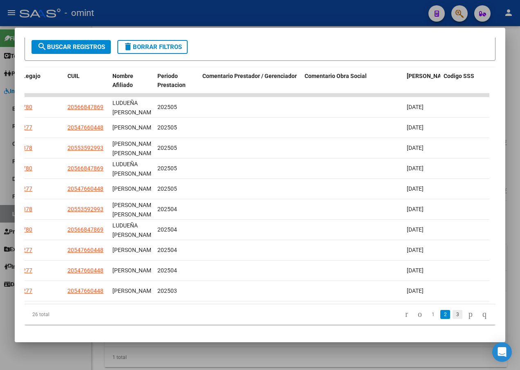
click at [452, 318] on link "3" at bounding box center [457, 314] width 10 height 9
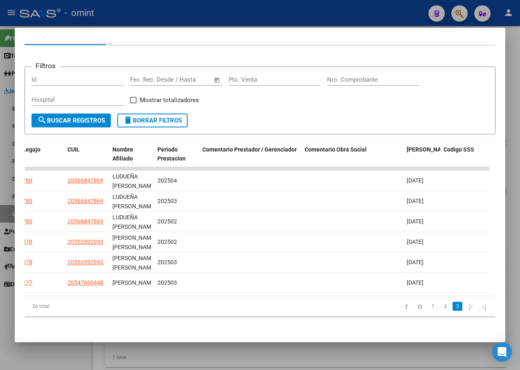
scroll to position [96, 0]
click at [428, 307] on link "1" at bounding box center [433, 306] width 10 height 9
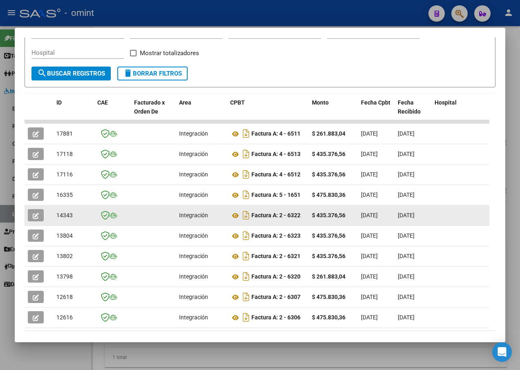
scroll to position [1, 0]
drag, startPoint x: 224, startPoint y: 216, endPoint x: 37, endPoint y: 215, distance: 187.1
click at [37, 215] on icon "button" at bounding box center [36, 216] width 6 height 6
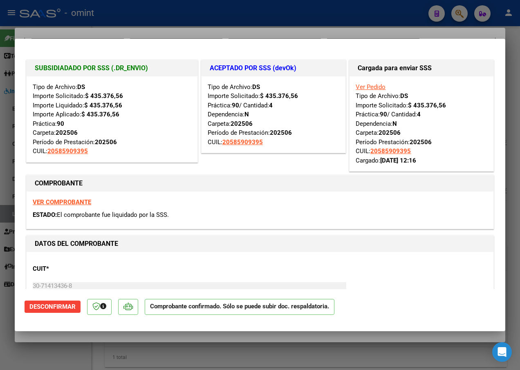
click at [113, 22] on div at bounding box center [260, 185] width 520 height 370
type input "$ 0,00"
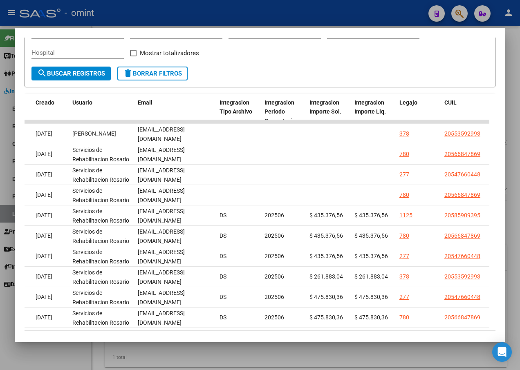
scroll to position [0, 922]
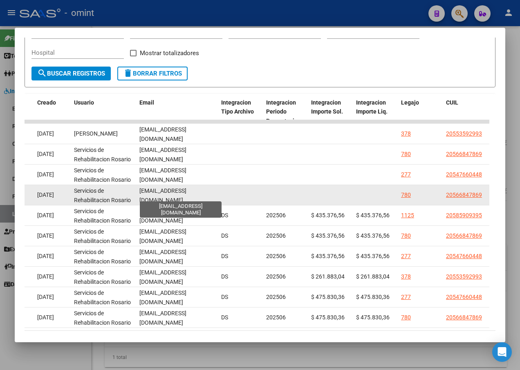
drag, startPoint x: 221, startPoint y: 194, endPoint x: 157, endPoint y: 196, distance: 64.2
click at [162, 194] on span "facturacion@mitairosario.com" at bounding box center [162, 196] width 47 height 16
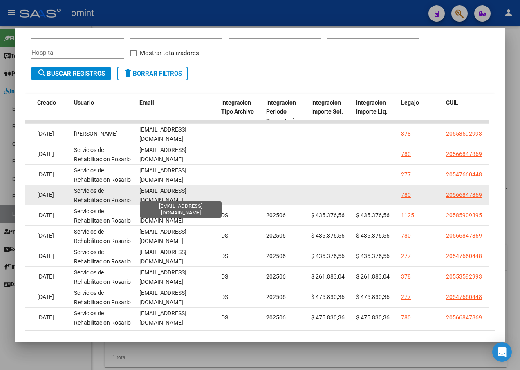
copy span "facturacion@mitairosario.com"
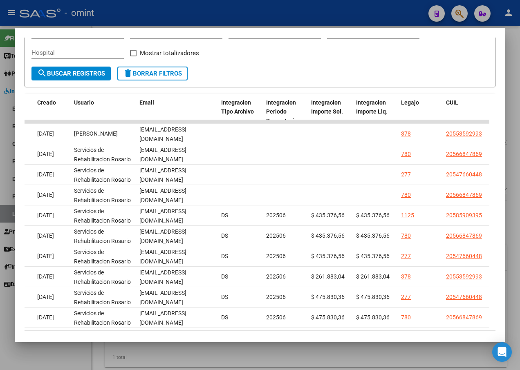
click at [132, 11] on div at bounding box center [260, 185] width 520 height 370
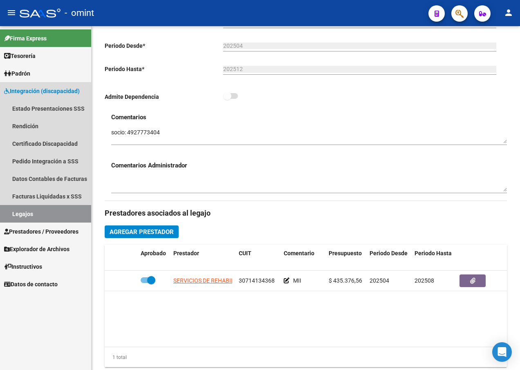
click at [47, 210] on link "Legajos" at bounding box center [45, 214] width 91 height 18
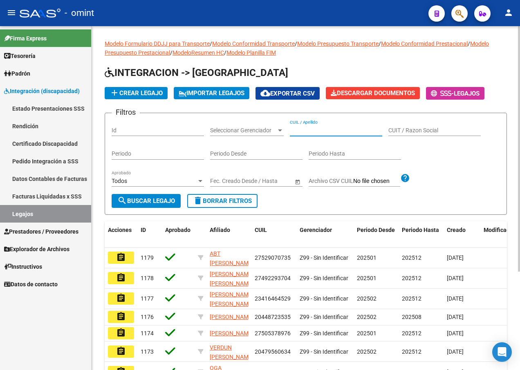
paste input "20566941512"
type input "20566941512"
click at [150, 197] on span "search Buscar Legajo" at bounding box center [146, 200] width 58 height 7
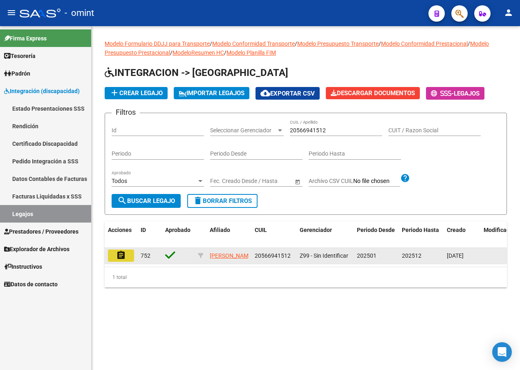
click at [129, 261] on button "assignment" at bounding box center [121, 256] width 26 height 12
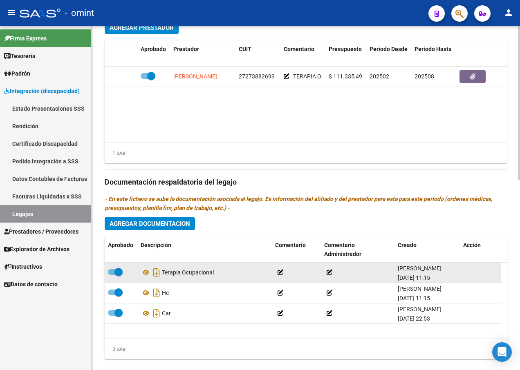
scroll to position [327, 0]
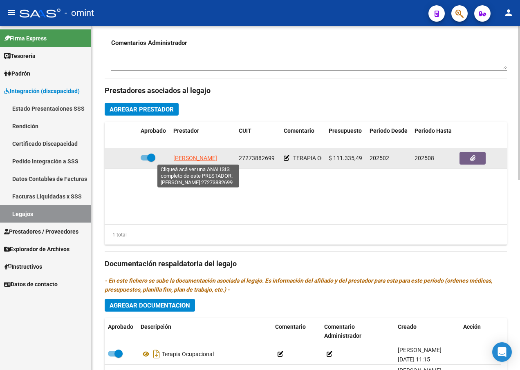
click at [193, 160] on span "[PERSON_NAME]" at bounding box center [195, 158] width 44 height 7
type textarea "27273882699"
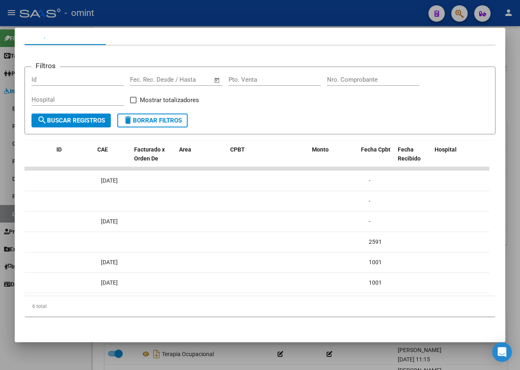
scroll to position [0, 0]
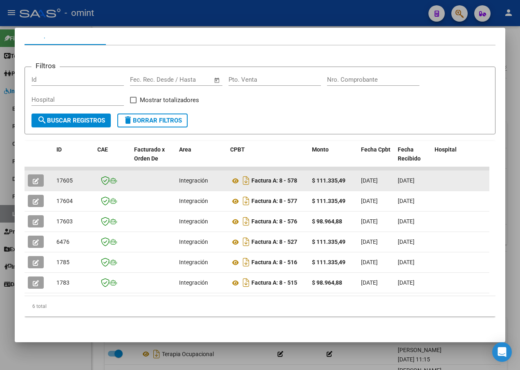
click at [39, 174] on button "button" at bounding box center [36, 180] width 16 height 12
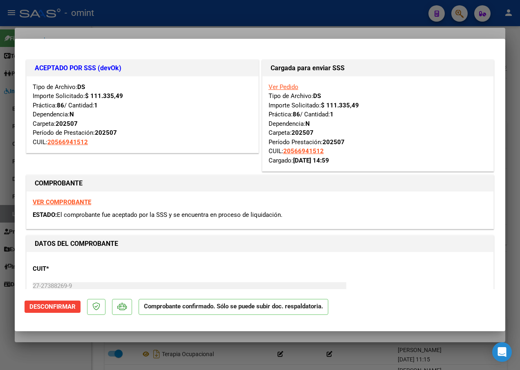
click at [62, 203] on strong "VER COMPROBANTE" at bounding box center [62, 202] width 58 height 7
click at [141, 22] on div at bounding box center [260, 185] width 520 height 370
type input "$ 0,00"
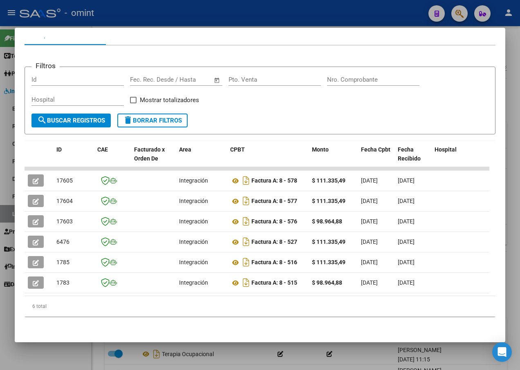
click at [141, 16] on div at bounding box center [260, 185] width 520 height 370
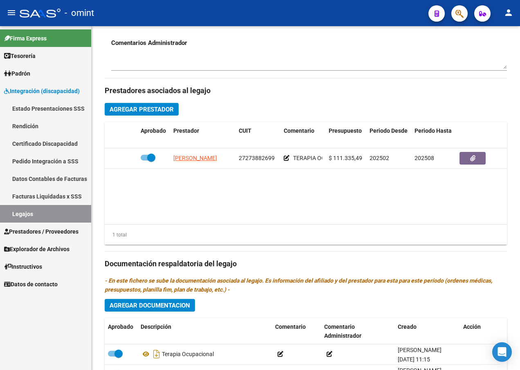
click at [63, 222] on link "Legajos" at bounding box center [45, 214] width 91 height 18
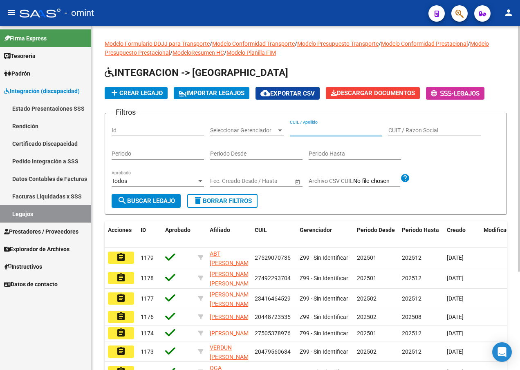
paste input "20540187828"
type input "20540187828"
click at [164, 200] on span "search Buscar Legajo" at bounding box center [146, 200] width 58 height 7
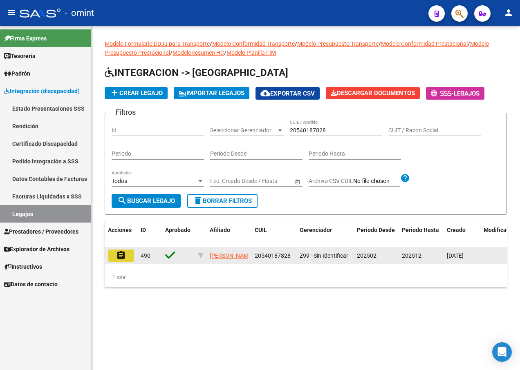
click at [127, 253] on button "assignment" at bounding box center [121, 256] width 26 height 12
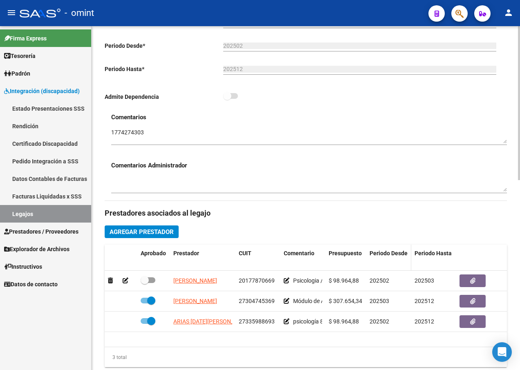
scroll to position [245, 0]
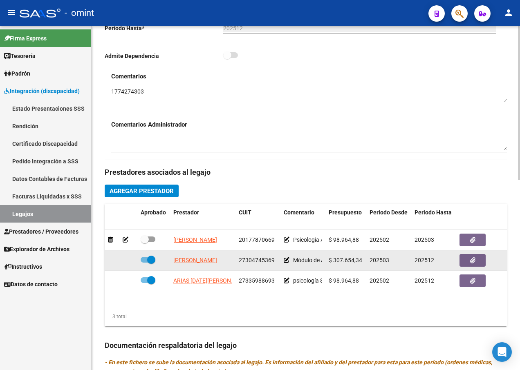
click at [205, 264] on app-link-go-to "GARCIA MARIA CECILIA" at bounding box center [195, 260] width 44 height 9
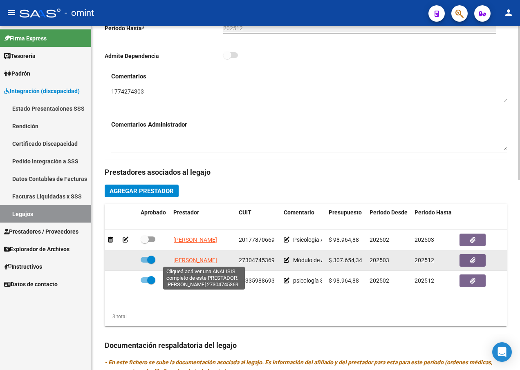
click at [217, 262] on span "GARCIA MARIA CECILIA" at bounding box center [195, 260] width 44 height 7
type textarea "27304745369"
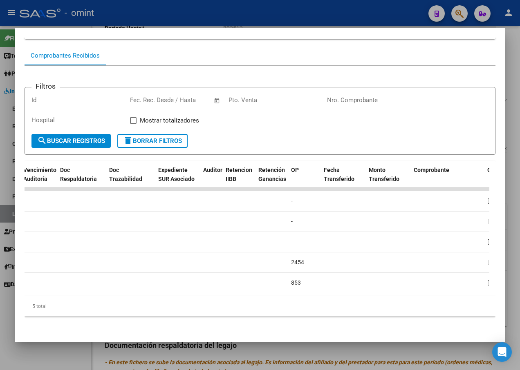
scroll to position [0, 0]
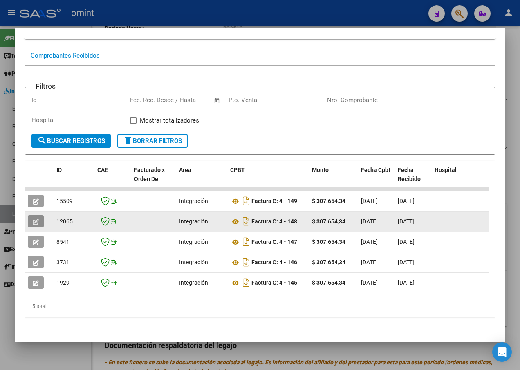
click at [39, 215] on button "button" at bounding box center [36, 221] width 16 height 12
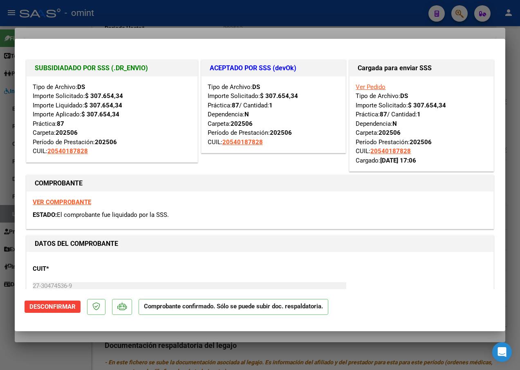
drag, startPoint x: 107, startPoint y: 27, endPoint x: 104, endPoint y: 40, distance: 14.4
click at [108, 27] on div at bounding box center [260, 185] width 520 height 370
type input "$ 0,00"
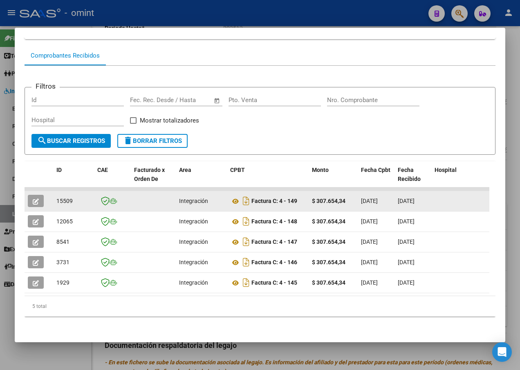
click at [40, 195] on button "button" at bounding box center [36, 201] width 16 height 12
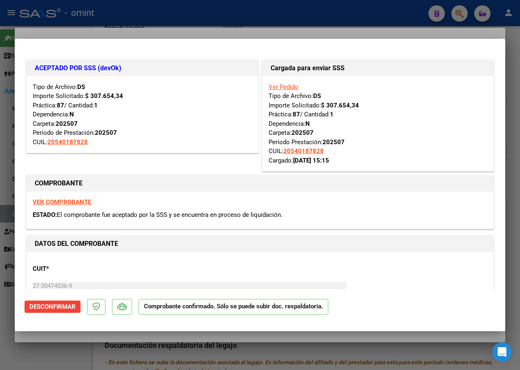
click at [165, 21] on div at bounding box center [260, 185] width 520 height 370
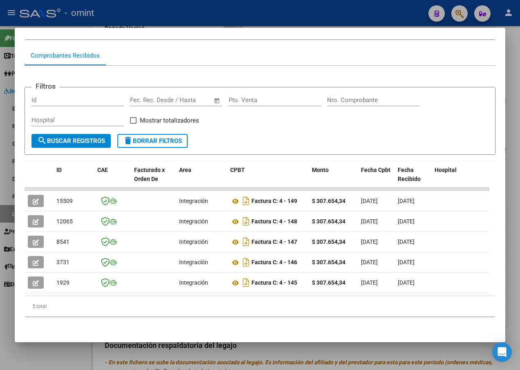
click at [139, 15] on div at bounding box center [260, 185] width 520 height 370
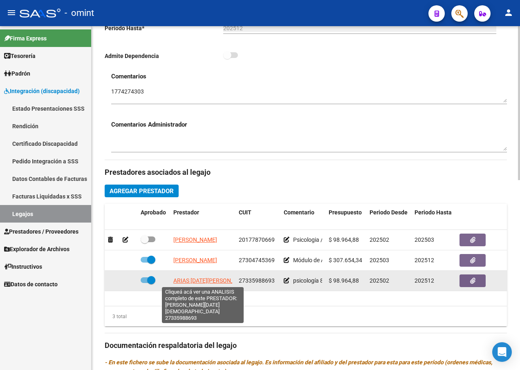
click at [200, 283] on span "ARIAS LUCIA DE JESUS" at bounding box center [212, 280] width 78 height 7
type textarea "27335988693"
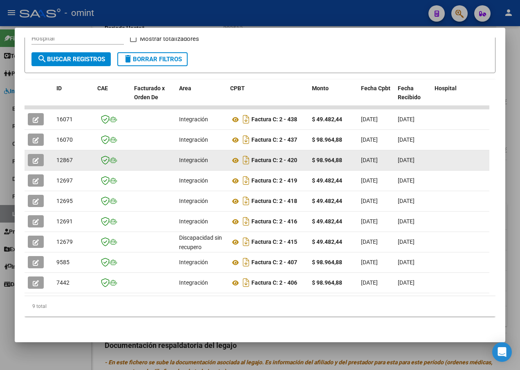
click at [34, 158] on button "button" at bounding box center [36, 160] width 16 height 12
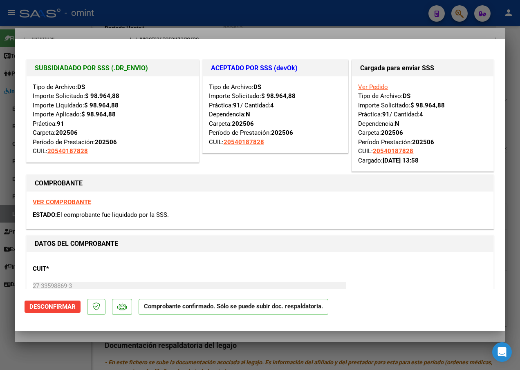
click at [153, 12] on div at bounding box center [260, 185] width 520 height 370
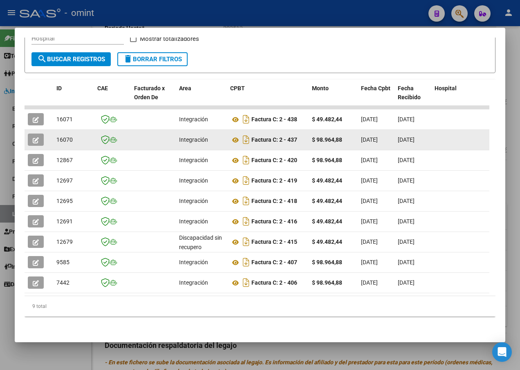
click at [36, 137] on icon "button" at bounding box center [36, 140] width 6 height 6
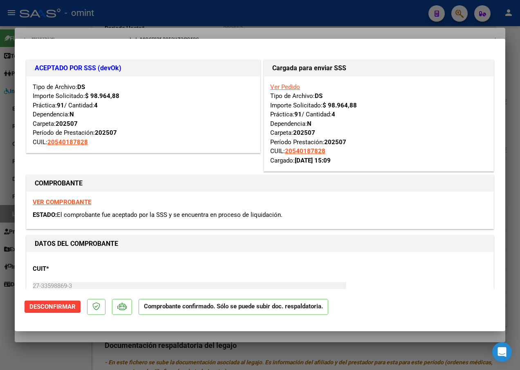
click at [134, 25] on div at bounding box center [260, 185] width 520 height 370
type input "$ 0,00"
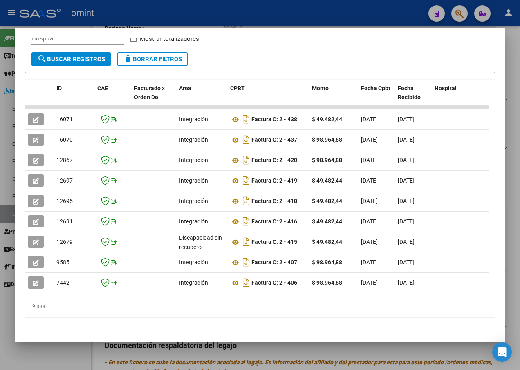
drag, startPoint x: 210, startPoint y: 12, endPoint x: 308, endPoint y: 65, distance: 111.1
click at [209, 14] on div at bounding box center [260, 185] width 520 height 370
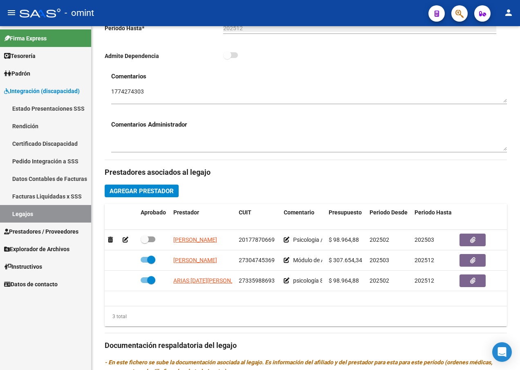
click at [47, 214] on link "Legajos" at bounding box center [45, 214] width 91 height 18
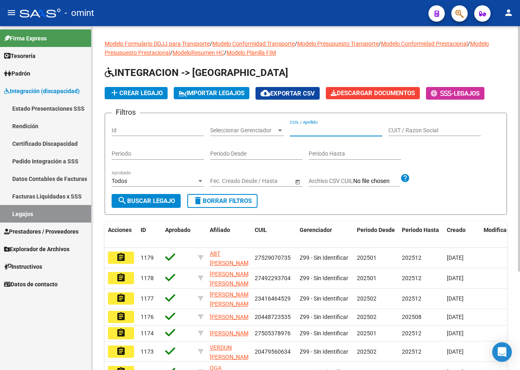
paste input "20566193885"
type input "20566193885"
click at [150, 199] on span "search Buscar Legajo" at bounding box center [146, 200] width 58 height 7
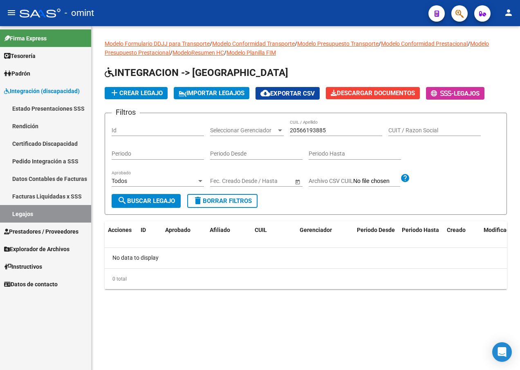
click at [34, 211] on link "Legajos" at bounding box center [45, 214] width 91 height 18
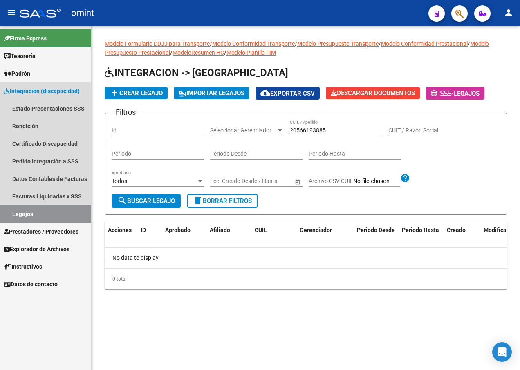
click at [36, 215] on link "Legajos" at bounding box center [45, 214] width 91 height 18
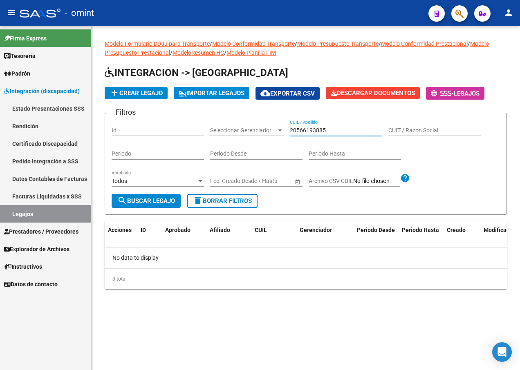
drag, startPoint x: 344, startPoint y: 128, endPoint x: 248, endPoint y: 124, distance: 96.5
click at [248, 125] on div "Filtros Id Seleccionar Gerenciador Seleccionar Gerenciador 20566193885 CUIL / A…" at bounding box center [306, 157] width 388 height 74
paste input "20575687866"
type input "20575687866"
click at [174, 198] on span "search Buscar Legajo" at bounding box center [146, 200] width 58 height 7
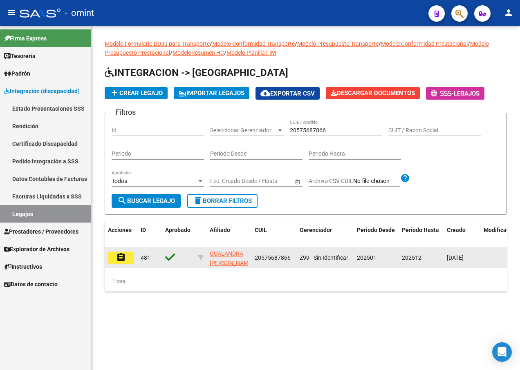
click at [119, 256] on mat-icon "assignment" at bounding box center [121, 257] width 10 height 10
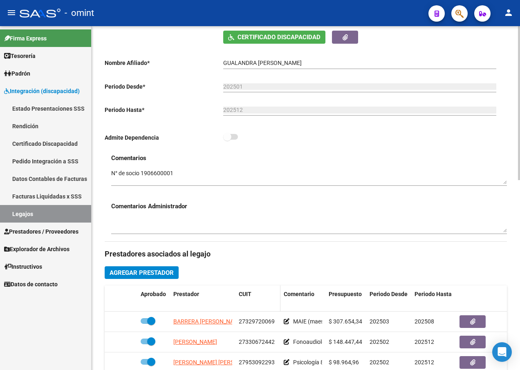
scroll to position [286, 0]
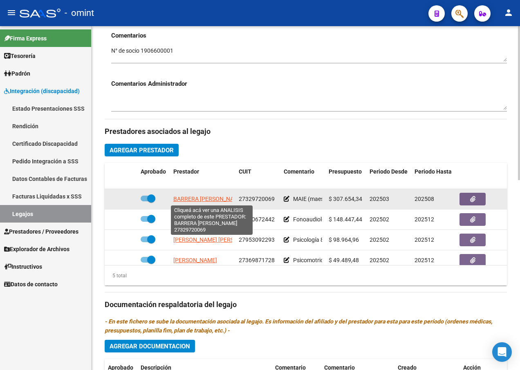
click at [194, 196] on span "BARRERA [PERSON_NAME]" at bounding box center [208, 199] width 70 height 7
type textarea "27329720069"
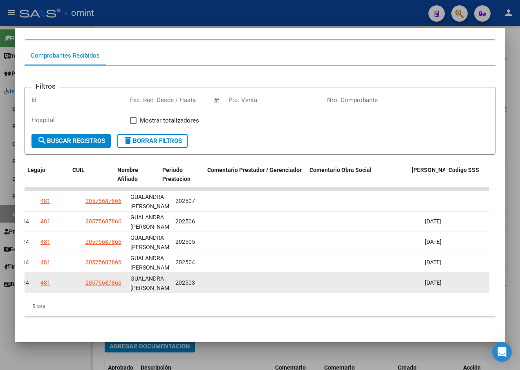
scroll to position [0, 1300]
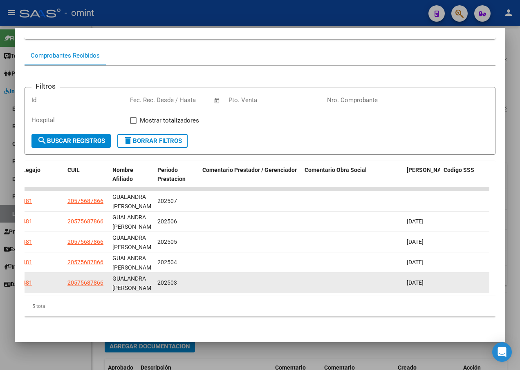
drag, startPoint x: 108, startPoint y: 290, endPoint x: 472, endPoint y: 277, distance: 364.3
click at [472, 277] on datatable-body "16738 Integración Factura C: 2 - 118 $ 307.654,34 03/08/2025 05/08/2025 - 05/08…" at bounding box center [257, 242] width 465 height 109
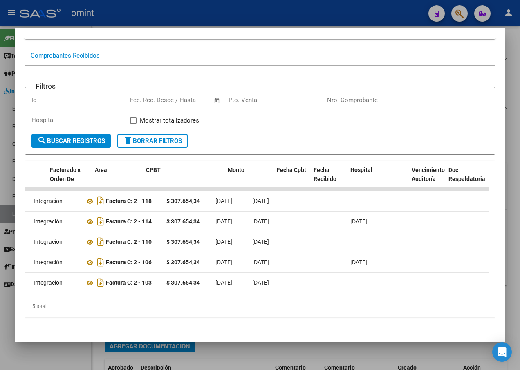
scroll to position [0, 0]
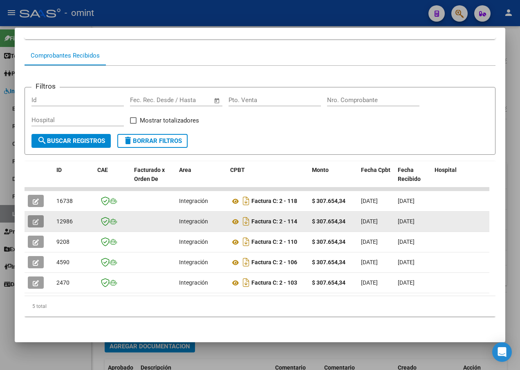
click at [31, 217] on button "button" at bounding box center [36, 221] width 16 height 12
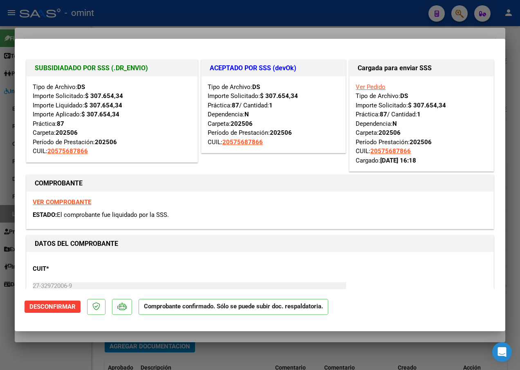
click at [151, 29] on div at bounding box center [260, 185] width 520 height 370
type input "$ 0,00"
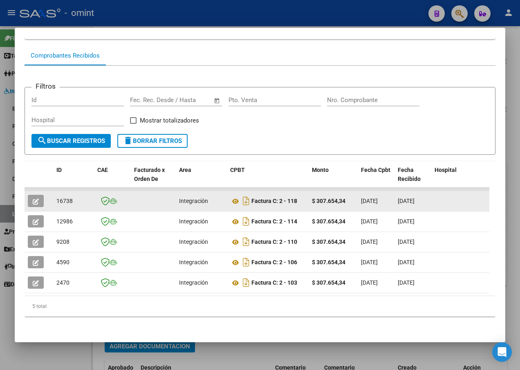
click at [35, 199] on icon "button" at bounding box center [36, 202] width 6 height 6
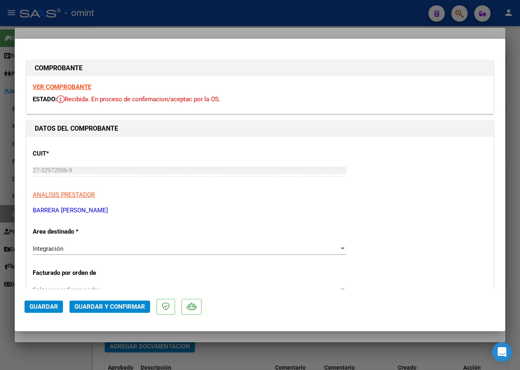
click at [54, 88] on strong "VER COMPROBANTE" at bounding box center [62, 86] width 58 height 7
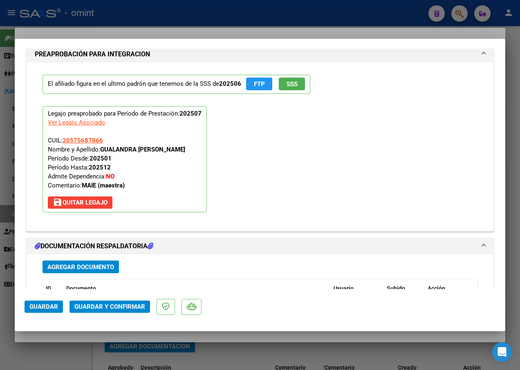
scroll to position [940, 0]
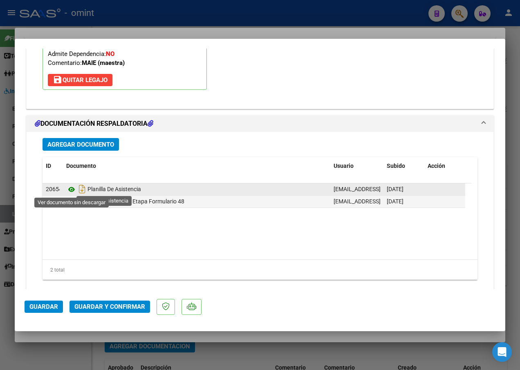
click at [71, 188] on icon at bounding box center [71, 190] width 11 height 10
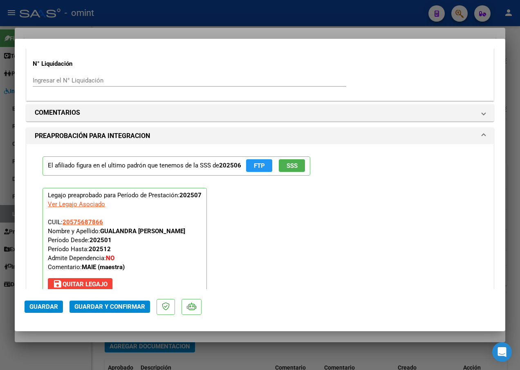
scroll to position [695, 0]
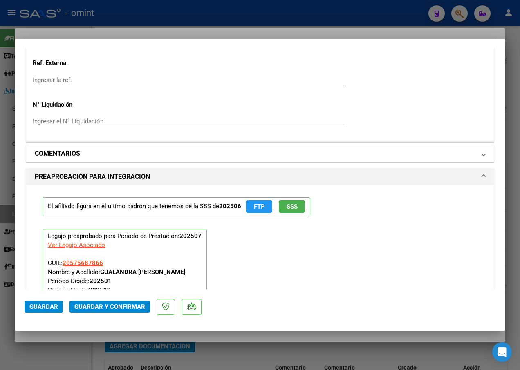
click at [125, 152] on mat-panel-title "COMENTARIOS" at bounding box center [255, 154] width 440 height 10
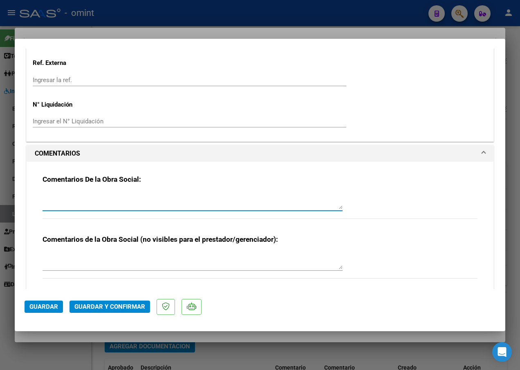
click at [70, 194] on textarea at bounding box center [192, 201] width 300 height 16
type textarea "e"
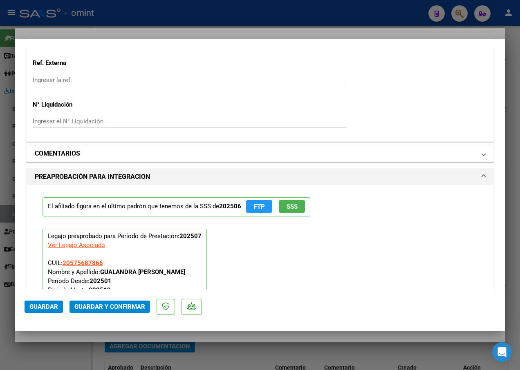
click at [93, 158] on mat-panel-title "COMENTARIOS" at bounding box center [255, 154] width 440 height 10
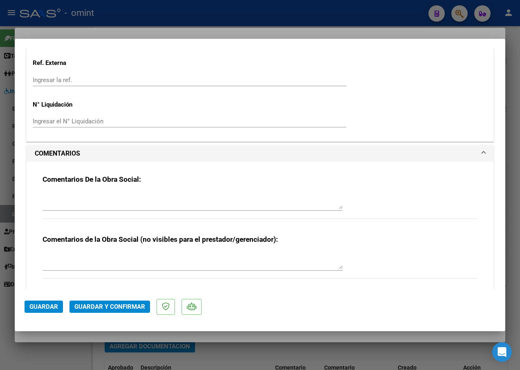
click at [59, 195] on textarea at bounding box center [192, 201] width 300 height 16
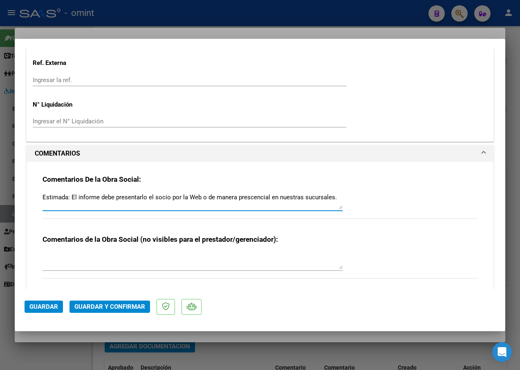
type textarea "Estimada: El informe debe presentarlo el socio por la Web o de manera prescenci…"
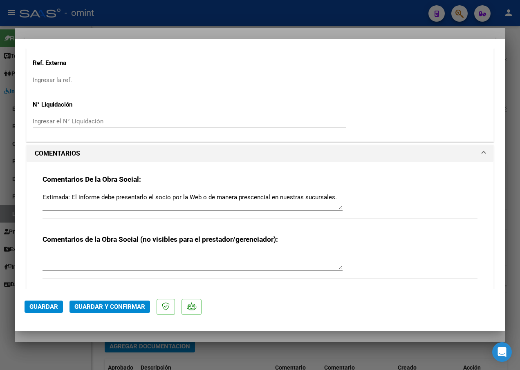
click at [413, 260] on div "Comentarios de la Obra Social (no visibles para el prestador/gerenciador):" at bounding box center [259, 261] width 435 height 53
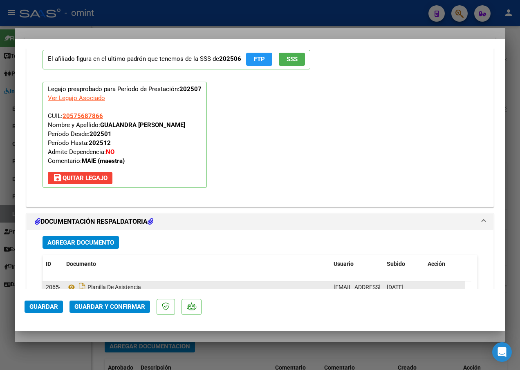
scroll to position [1095, 0]
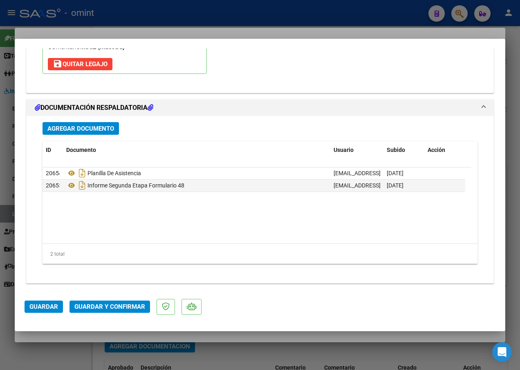
click at [98, 300] on mat-dialog-actions "Guardar Guardar y Confirmar" at bounding box center [260, 305] width 471 height 32
click at [95, 303] on span "Guardar y Confirmar" at bounding box center [109, 306] width 71 height 7
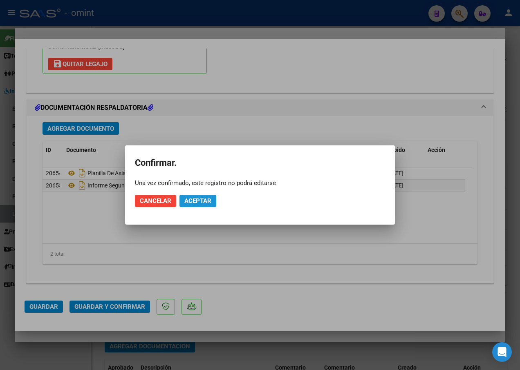
click at [191, 199] on span "Aceptar" at bounding box center [197, 200] width 27 height 7
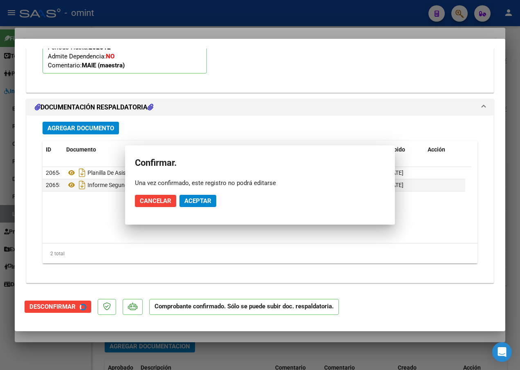
scroll to position [962, 0]
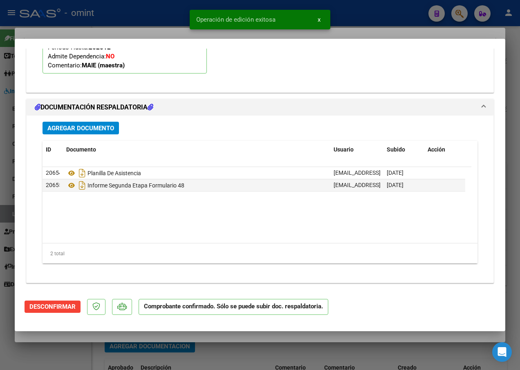
click at [125, 24] on div at bounding box center [260, 185] width 520 height 370
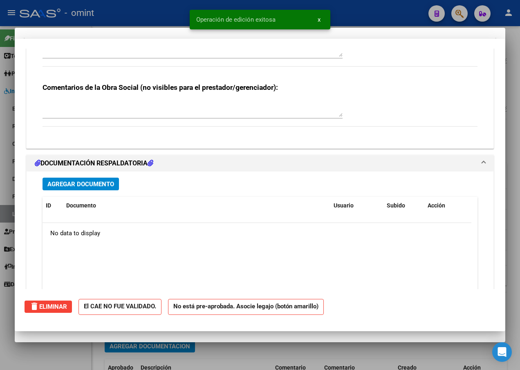
scroll to position [0, 0]
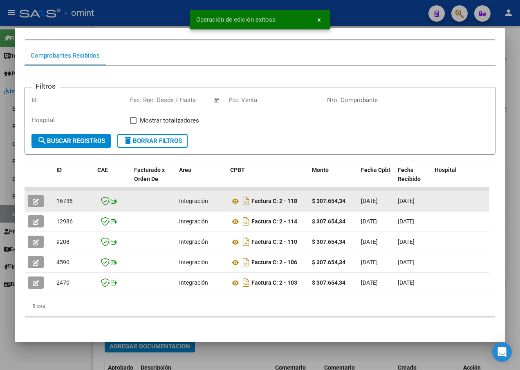
click at [62, 198] on span "16738" at bounding box center [64, 201] width 16 height 7
copy span "16738"
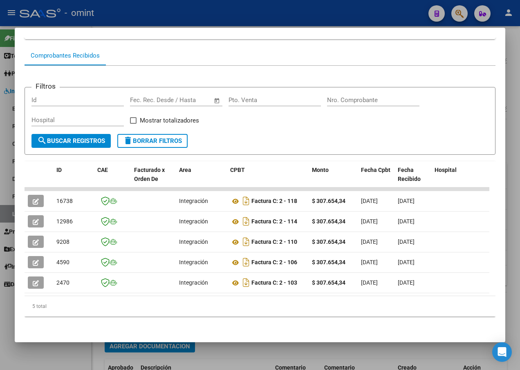
click at [160, 12] on div at bounding box center [260, 185] width 520 height 370
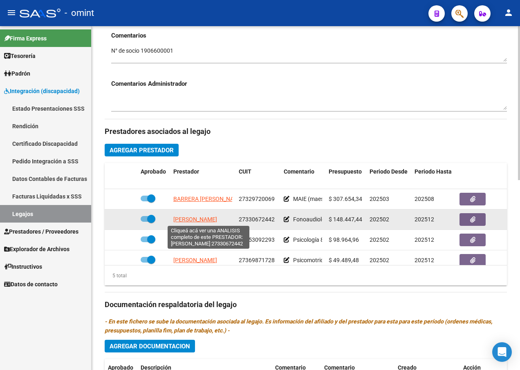
click at [194, 219] on span "[PERSON_NAME]" at bounding box center [195, 219] width 44 height 7
type textarea "27330672442"
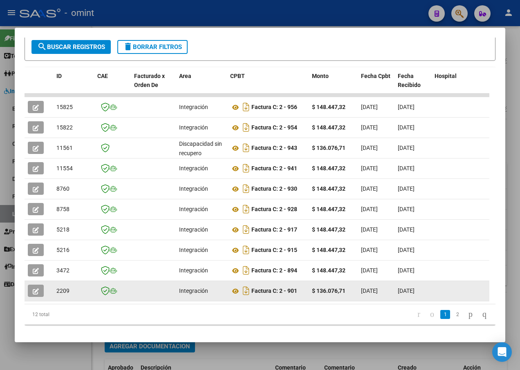
scroll to position [178, 0]
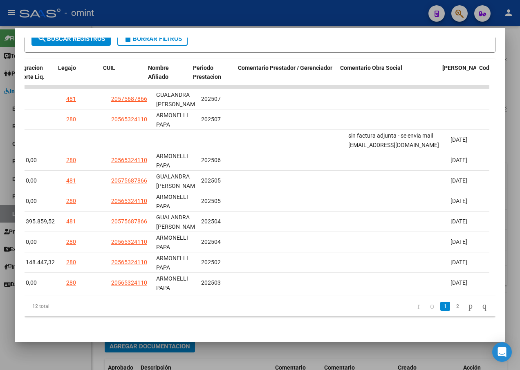
drag, startPoint x: 139, startPoint y: 290, endPoint x: 458, endPoint y: 291, distance: 319.9
click at [458, 291] on datatable-body "15825 Integración Factura C: 2 - 956 $ 148.447,32 01/08/2025 04/08/2025 11/08/2…" at bounding box center [257, 190] width 465 height 211
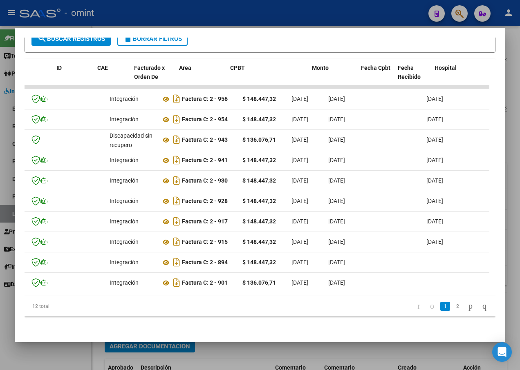
scroll to position [0, 0]
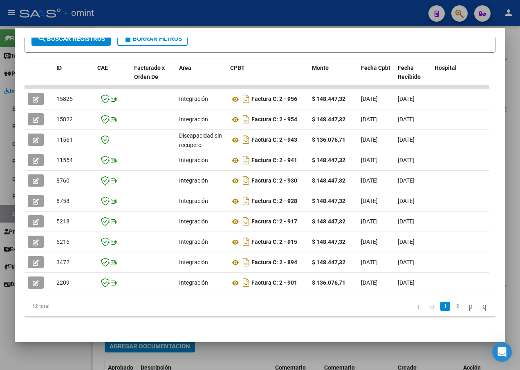
drag, startPoint x: 166, startPoint y: 179, endPoint x: -2, endPoint y: 173, distance: 167.6
click at [0, 173] on html "menu - omint person Firma Express Tesorería Extractos Procesados (csv) Extracto…" at bounding box center [260, 185] width 520 height 370
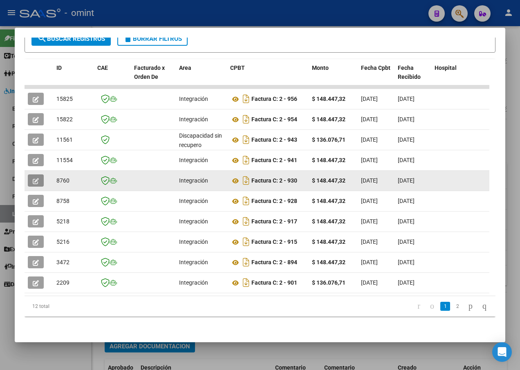
drag, startPoint x: 0, startPoint y: 173, endPoint x: 40, endPoint y: 176, distance: 40.6
click at [40, 176] on button "button" at bounding box center [36, 180] width 16 height 12
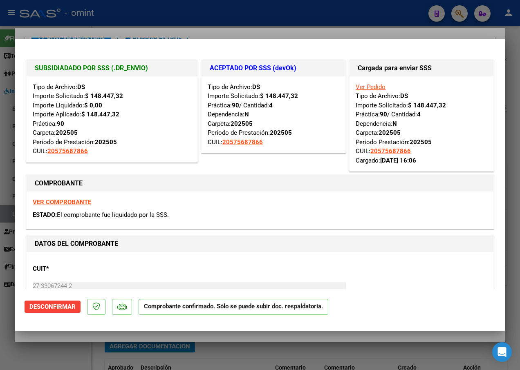
click at [100, 22] on div at bounding box center [260, 185] width 520 height 370
type input "$ 0,00"
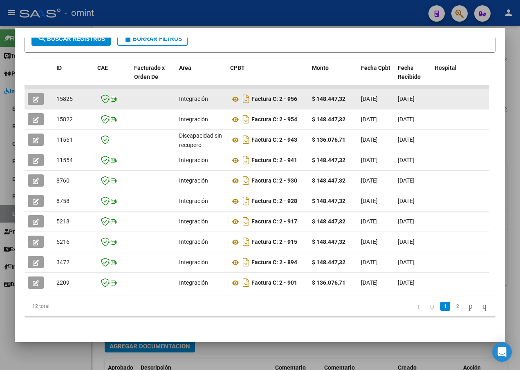
click at [36, 96] on icon "button" at bounding box center [36, 99] width 6 height 6
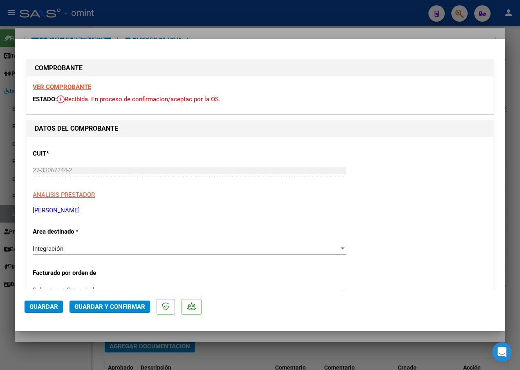
click at [76, 87] on strong "VER COMPROBANTE" at bounding box center [62, 86] width 58 height 7
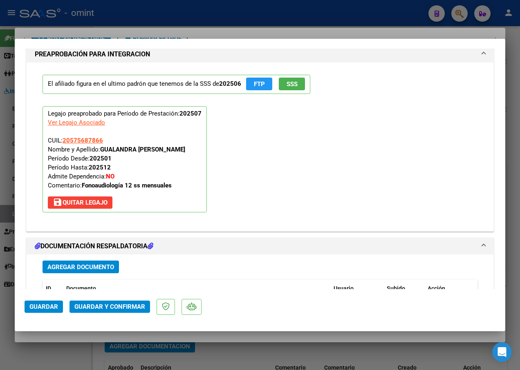
scroll to position [940, 0]
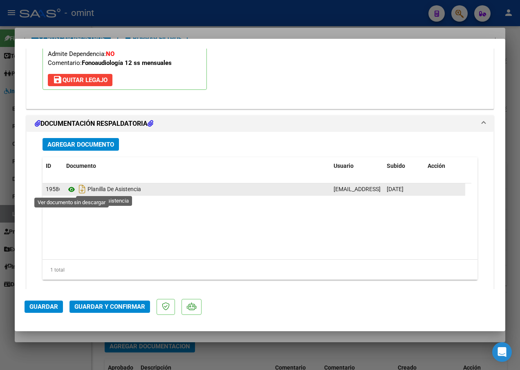
click at [70, 189] on icon at bounding box center [71, 190] width 11 height 10
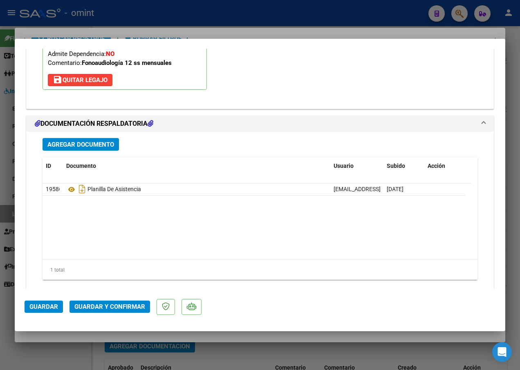
click at [101, 304] on span "Guardar y Confirmar" at bounding box center [109, 306] width 71 height 7
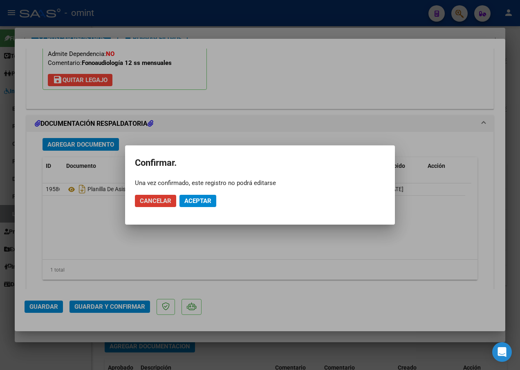
click at [200, 201] on span "Aceptar" at bounding box center [197, 200] width 27 height 7
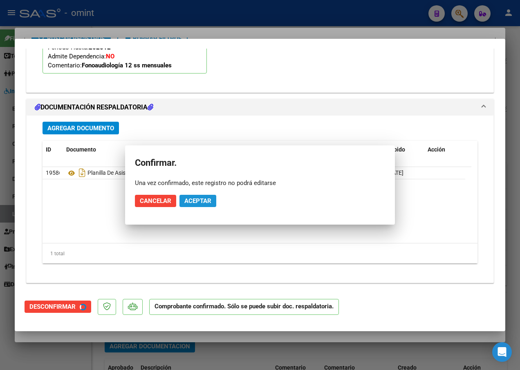
scroll to position [863, 0]
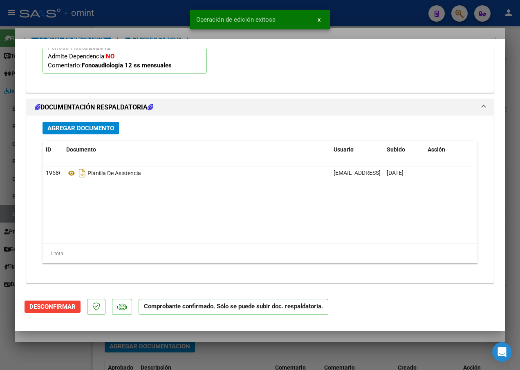
click at [126, 27] on div at bounding box center [260, 185] width 520 height 370
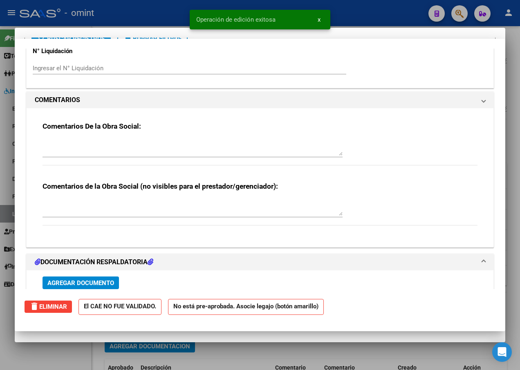
scroll to position [0, 0]
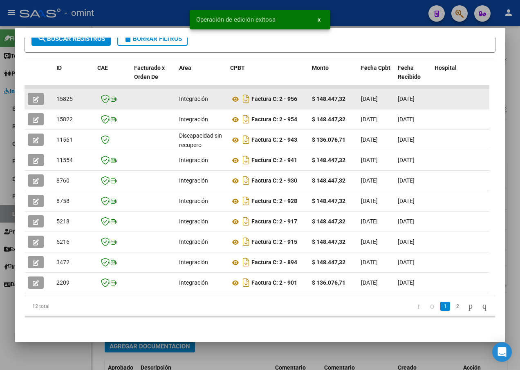
click at [65, 96] on span "15825" at bounding box center [64, 99] width 16 height 7
copy span "15825"
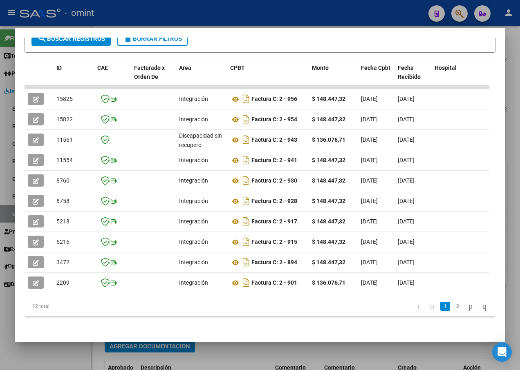
click at [166, 12] on div at bounding box center [260, 185] width 520 height 370
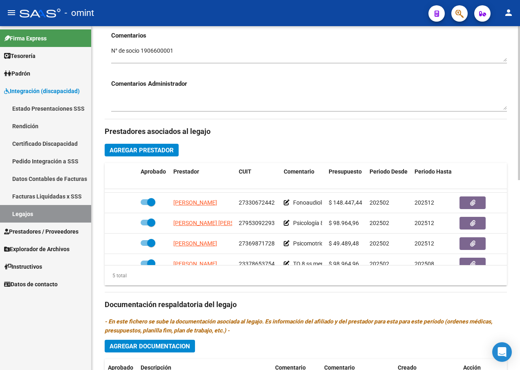
scroll to position [18, 0]
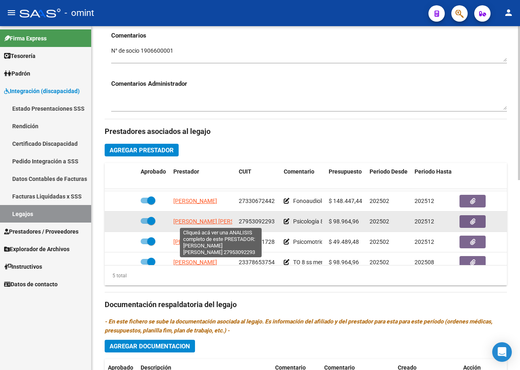
click at [197, 222] on span "[PERSON_NAME] [PERSON_NAME]" at bounding box center [217, 221] width 89 height 7
type textarea "27953092293"
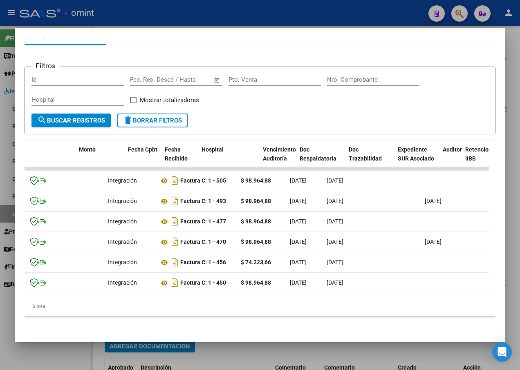
scroll to position [0, 0]
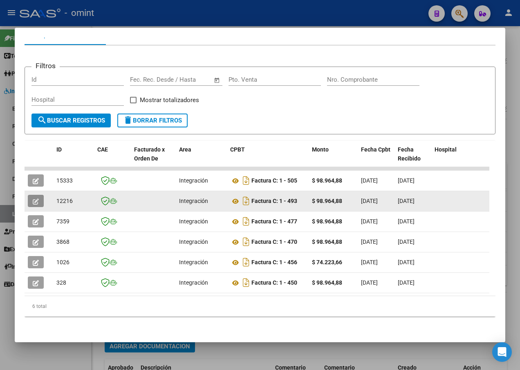
click at [39, 195] on button "button" at bounding box center [36, 201] width 16 height 12
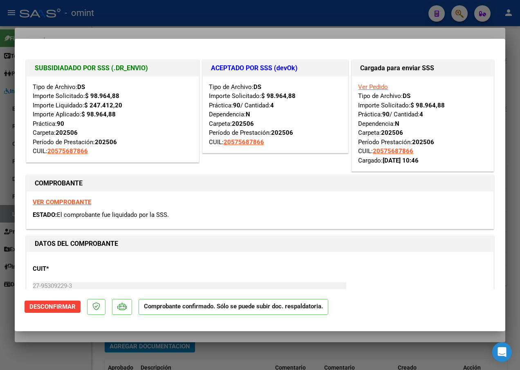
click at [91, 13] on div at bounding box center [260, 185] width 520 height 370
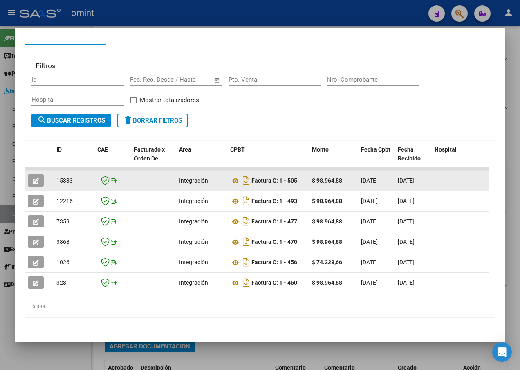
click at [38, 177] on span "button" at bounding box center [36, 180] width 6 height 7
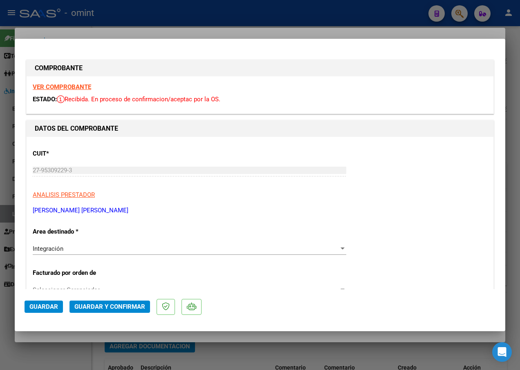
click at [51, 87] on strong "VER COMPROBANTE" at bounding box center [62, 86] width 58 height 7
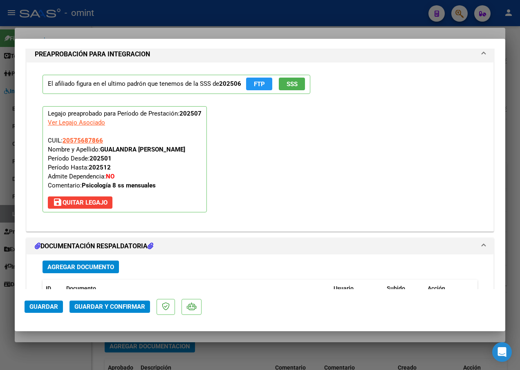
scroll to position [899, 0]
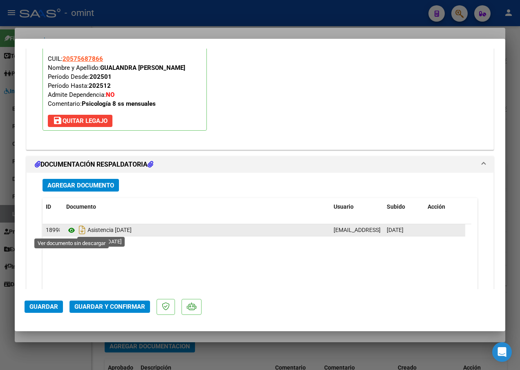
click at [67, 230] on icon at bounding box center [71, 231] width 11 height 10
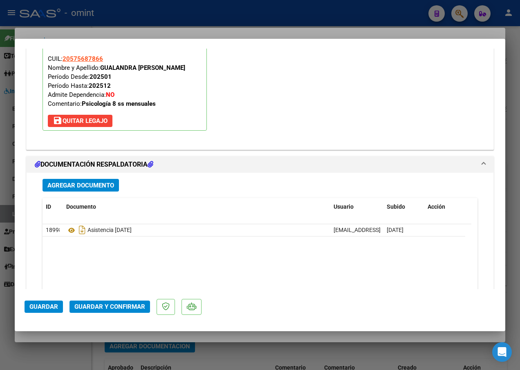
scroll to position [956, 0]
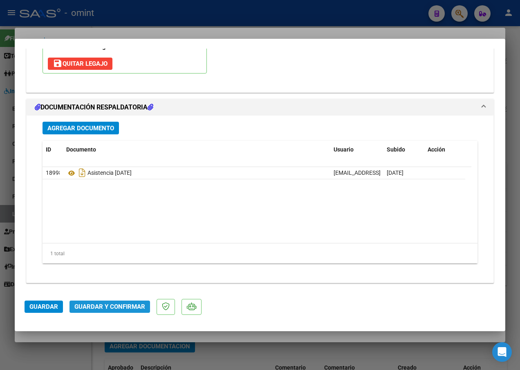
click at [116, 306] on span "Guardar y Confirmar" at bounding box center [109, 306] width 71 height 7
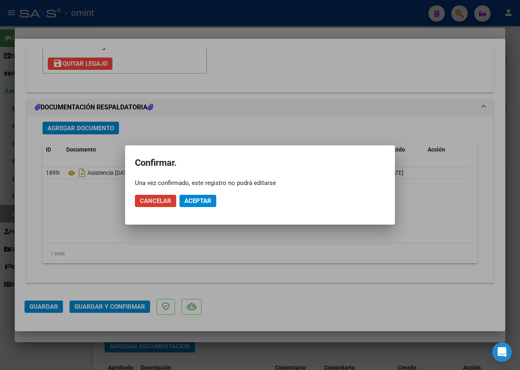
click at [212, 201] on button "Aceptar" at bounding box center [197, 201] width 37 height 12
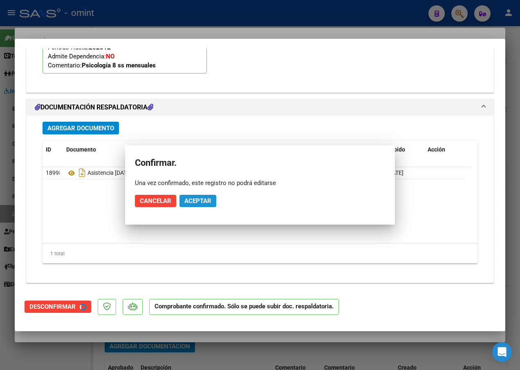
scroll to position [863, 0]
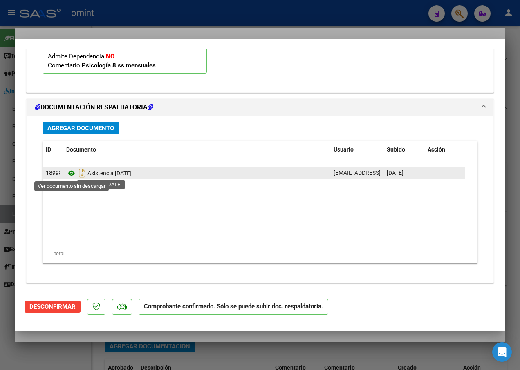
click at [72, 175] on icon at bounding box center [71, 173] width 11 height 10
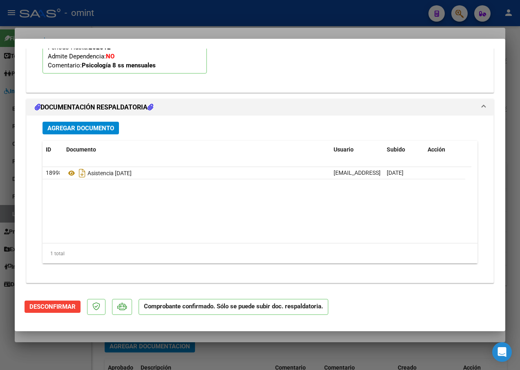
click at [159, 27] on div at bounding box center [260, 185] width 520 height 370
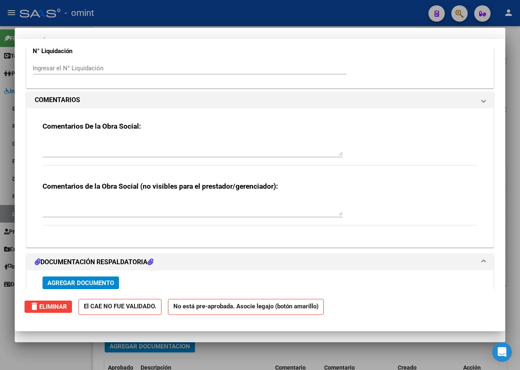
scroll to position [0, 0]
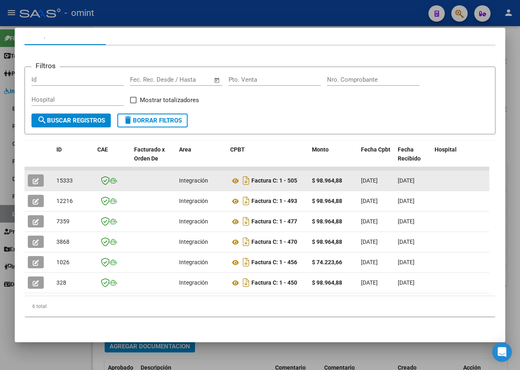
click at [69, 177] on span "15333" at bounding box center [64, 180] width 16 height 7
copy span "15333"
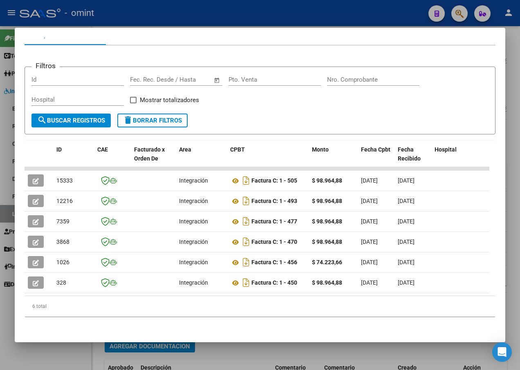
click at [133, 8] on div at bounding box center [260, 185] width 520 height 370
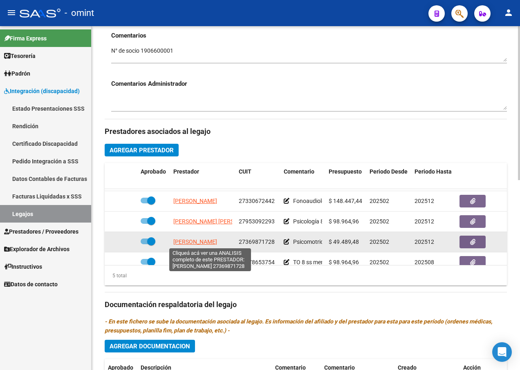
click at [191, 245] on span "[PERSON_NAME]" at bounding box center [195, 242] width 44 height 7
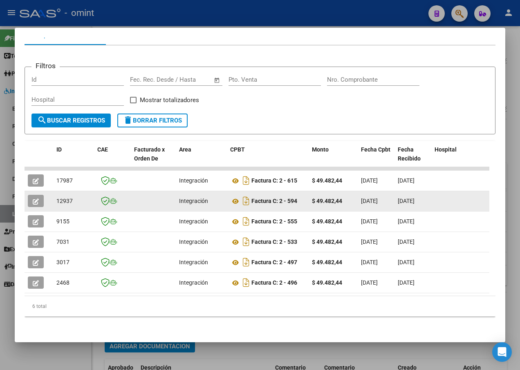
click at [35, 199] on icon "button" at bounding box center [36, 202] width 6 height 6
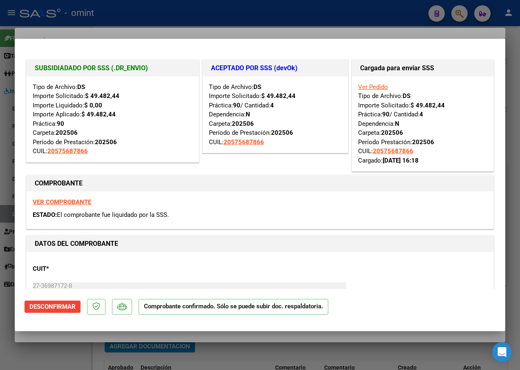
click at [134, 19] on div at bounding box center [260, 185] width 520 height 370
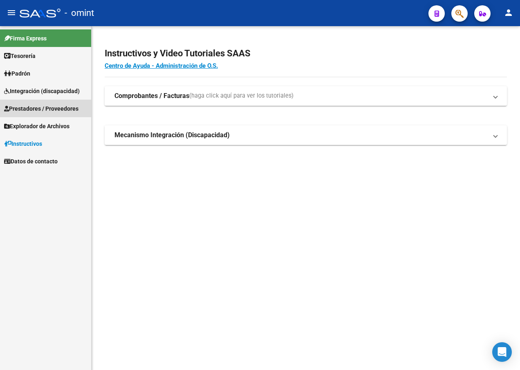
click at [33, 107] on span "Prestadores / Proveedores" at bounding box center [41, 108] width 74 height 9
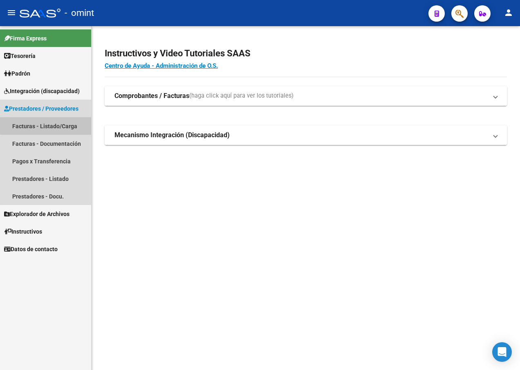
click at [56, 122] on link "Facturas - Listado/Carga" at bounding box center [45, 126] width 91 height 18
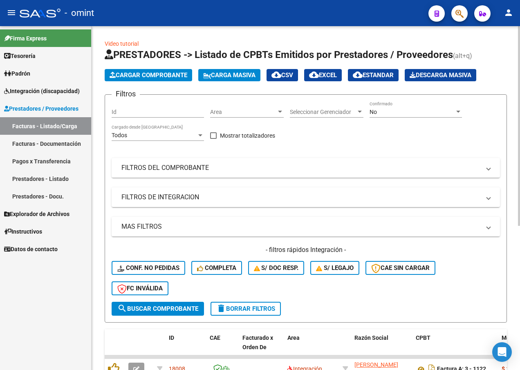
click at [151, 265] on span "Conf. no pedidas" at bounding box center [148, 267] width 62 height 7
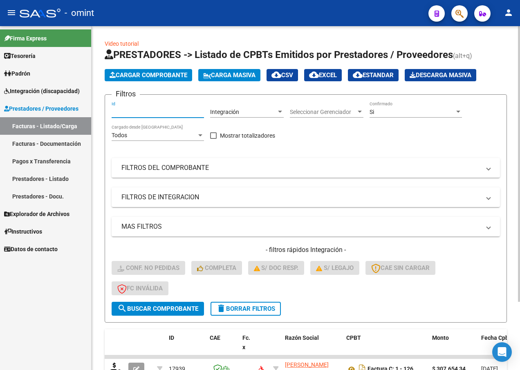
paste input "17939"
type input "17939"
click at [165, 312] on span "search Buscar Comprobante" at bounding box center [157, 308] width 81 height 7
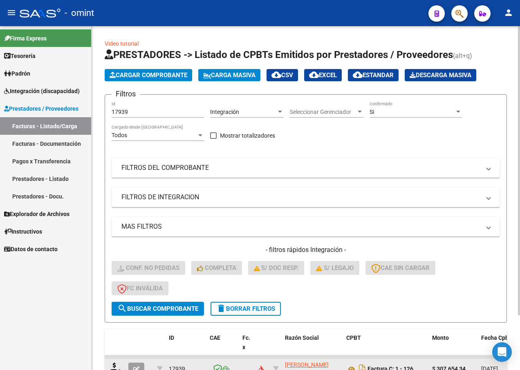
scroll to position [65, 0]
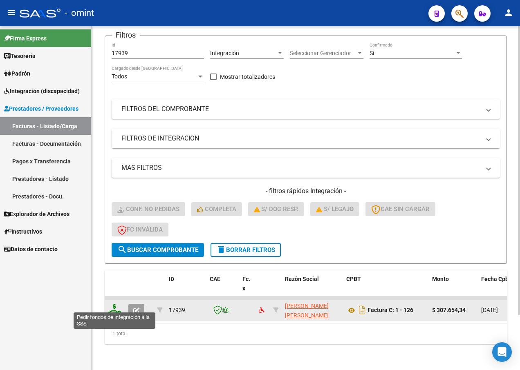
click at [108, 305] on icon at bounding box center [114, 309] width 13 height 11
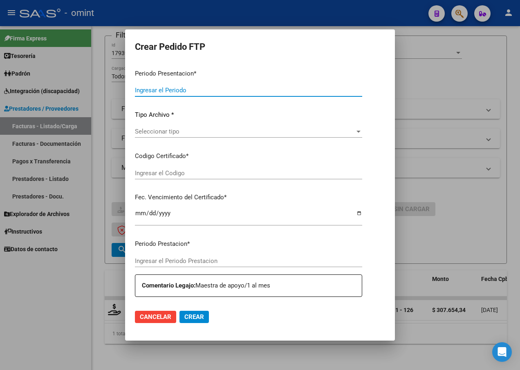
type input "202507"
type input "$ 307.654,34"
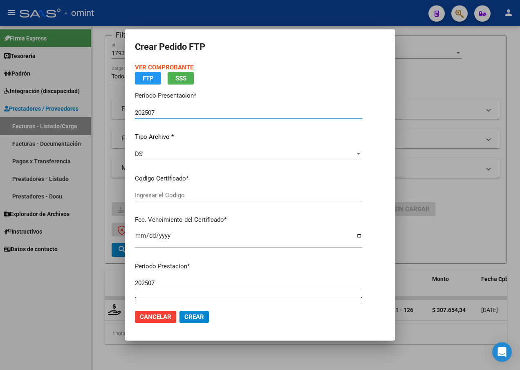
type input "3612212053"
type input "[DATE]"
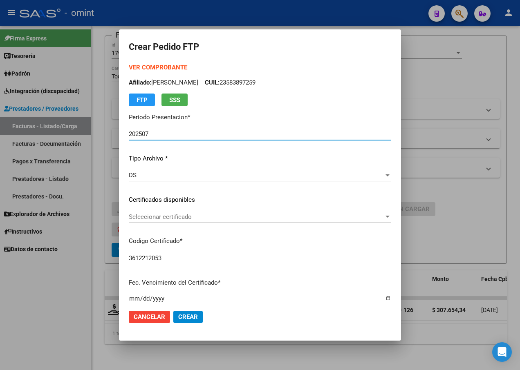
click at [391, 216] on div at bounding box center [387, 217] width 7 height 7
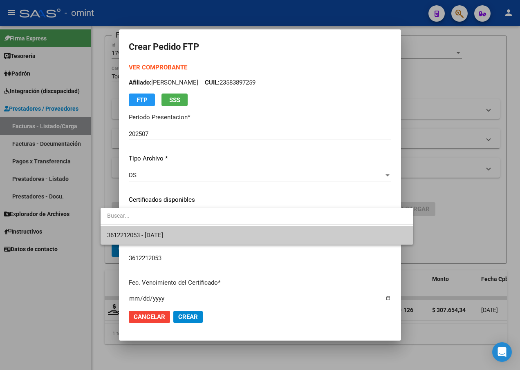
click at [326, 236] on span "3612212053 - [DATE]" at bounding box center [256, 235] width 299 height 18
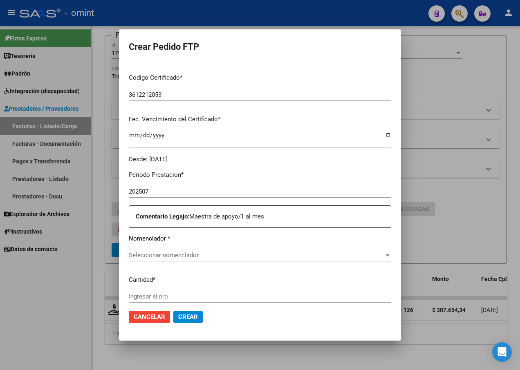
scroll to position [204, 0]
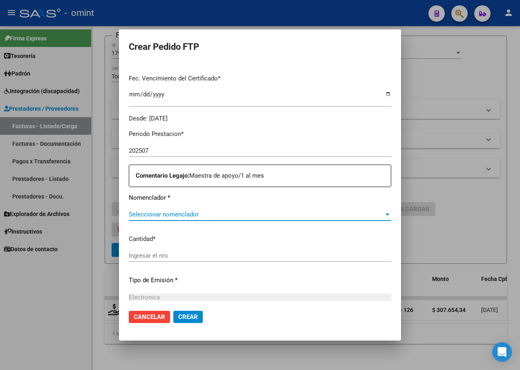
click at [384, 217] on span "Seleccionar nomenclador" at bounding box center [256, 214] width 255 height 7
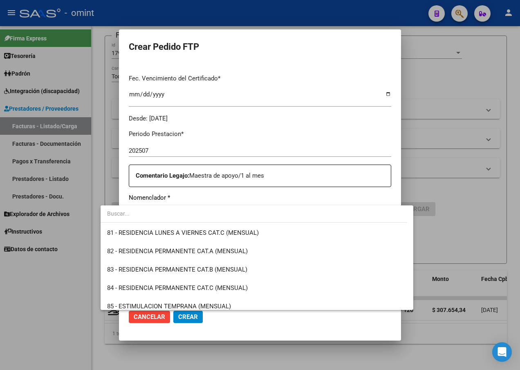
scroll to position [1512, 0]
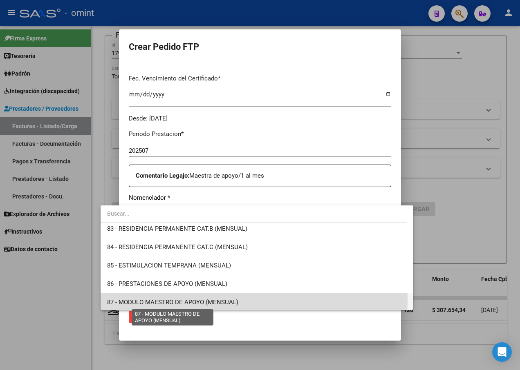
click at [165, 301] on span "87 - MODULO MAESTRO DE APOYO (MENSUAL)" at bounding box center [172, 302] width 131 height 7
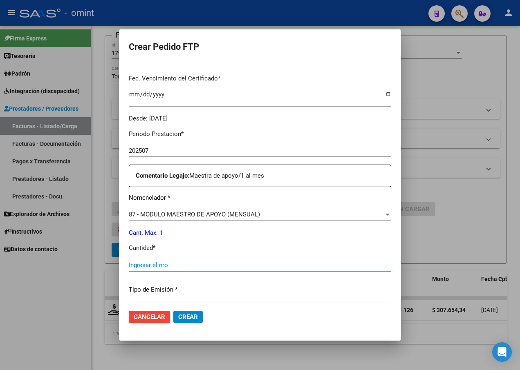
click at [129, 264] on input "Ingresar el nro" at bounding box center [260, 264] width 262 height 7
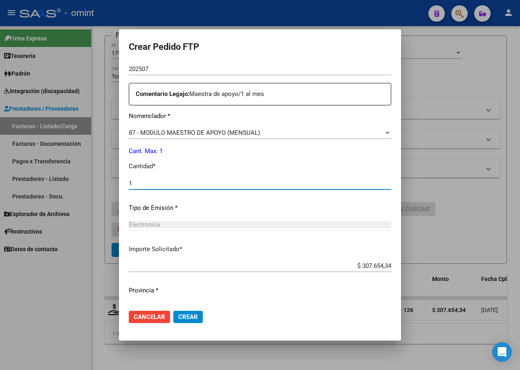
scroll to position [304, 0]
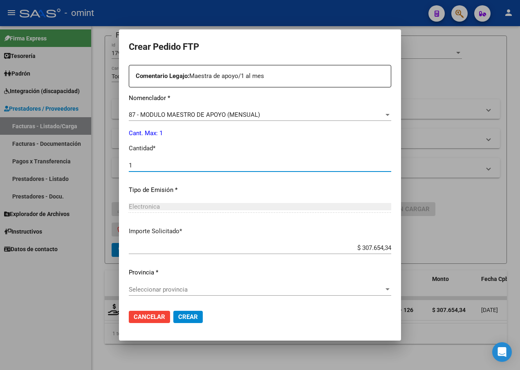
type input "1"
click at [178, 315] on span "Crear" at bounding box center [188, 316] width 20 height 7
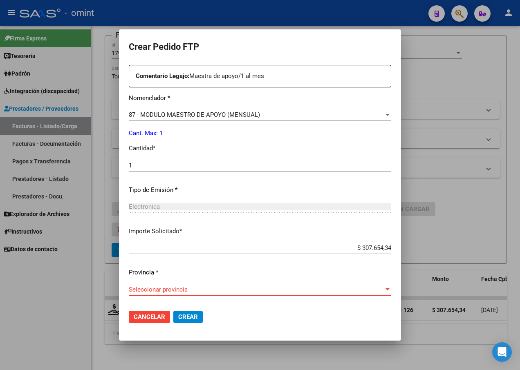
click at [389, 289] on div at bounding box center [387, 289] width 4 height 2
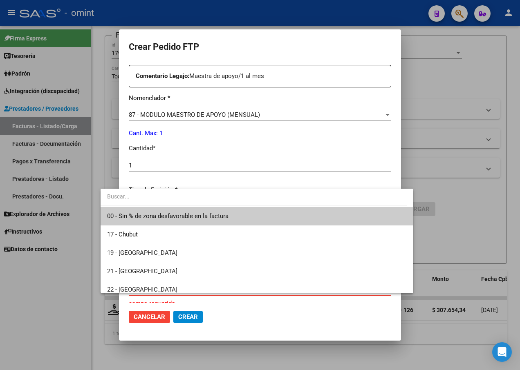
click at [240, 220] on span "00 - Sin % de zona desfavorable en la factura" at bounding box center [256, 216] width 299 height 18
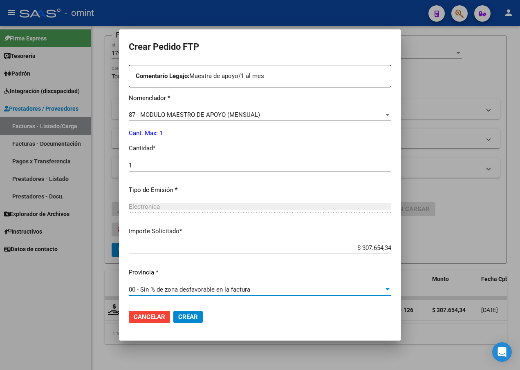
click at [178, 317] on span "Crear" at bounding box center [188, 316] width 20 height 7
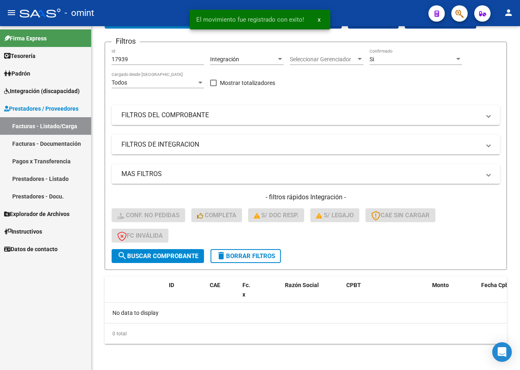
scroll to position [53, 0]
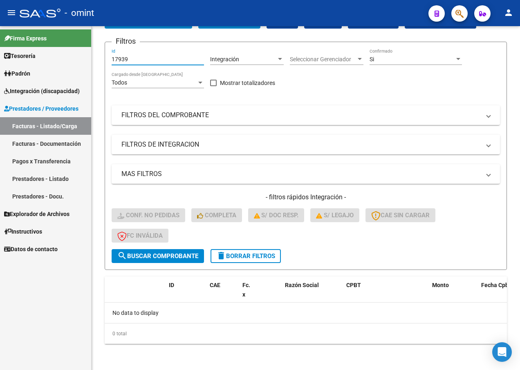
drag, startPoint x: 128, startPoint y: 59, endPoint x: 80, endPoint y: 45, distance: 50.4
click at [80, 45] on mat-sidenav-container "Firma Express Tesorería Extractos Procesados (csv) Extractos Originales (pdf) P…" at bounding box center [260, 198] width 520 height 344
paste input "15388"
type input "15388"
click at [141, 257] on span "search Buscar Comprobante" at bounding box center [157, 255] width 81 height 7
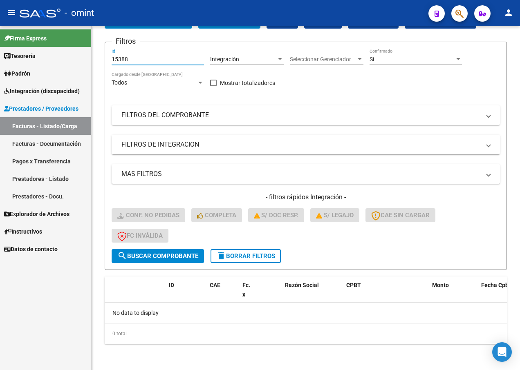
drag, startPoint x: 134, startPoint y: 60, endPoint x: 53, endPoint y: 45, distance: 81.9
click at [54, 46] on mat-sidenav-container "Firma Express Tesorería Extractos Procesados (csv) Extractos Originales (pdf) P…" at bounding box center [260, 198] width 520 height 344
paste input "15391"
type input "15391"
click at [156, 259] on span "search Buscar Comprobante" at bounding box center [157, 255] width 81 height 7
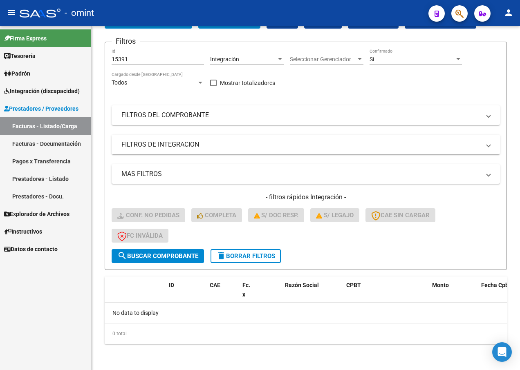
click at [49, 91] on span "Integración (discapacidad)" at bounding box center [42, 91] width 76 height 9
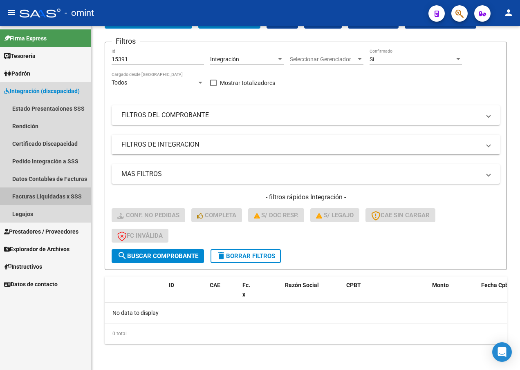
click at [49, 198] on link "Facturas Liquidadas x SSS" at bounding box center [45, 197] width 91 height 18
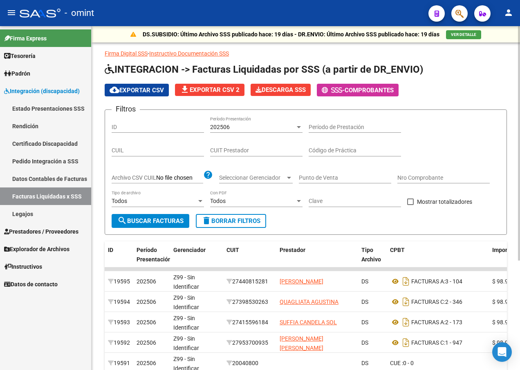
click at [297, 125] on div at bounding box center [298, 127] width 7 height 7
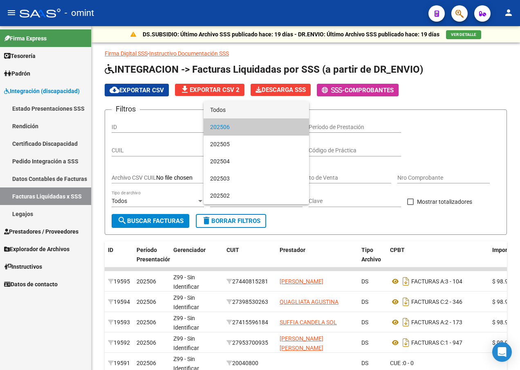
click at [229, 108] on span "Todos" at bounding box center [256, 109] width 92 height 17
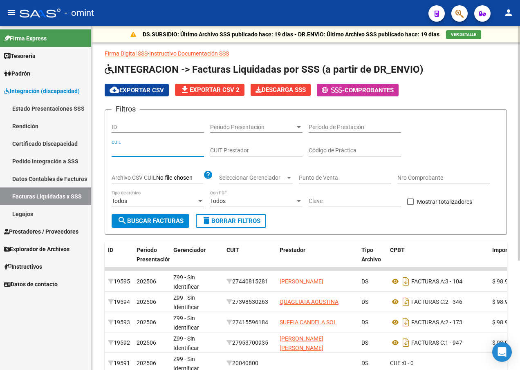
paste input "20-56694151-2"
type input "20-56694151-2"
click at [141, 222] on span "search Buscar Facturas" at bounding box center [150, 220] width 66 height 7
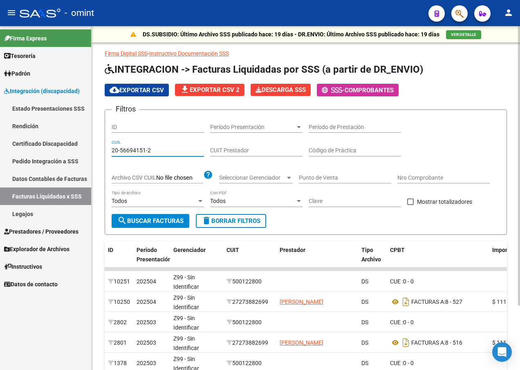
drag, startPoint x: 164, startPoint y: 150, endPoint x: 104, endPoint y: 146, distance: 60.6
click at [105, 147] on form "Filtros ID Período Presentación Período Presentación Período de Prestación 20-5…" at bounding box center [306, 171] width 402 height 125
paste input "17-95509701"
type input "17-95509701"
drag, startPoint x: 157, startPoint y: 150, endPoint x: 78, endPoint y: 144, distance: 79.9
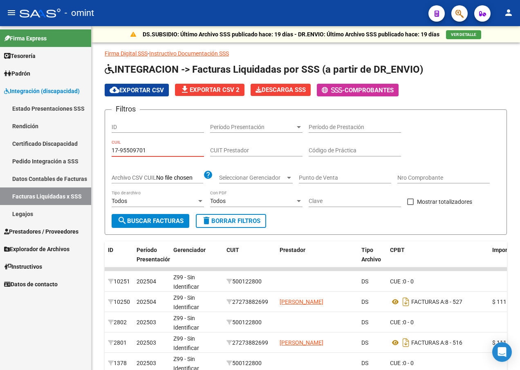
click at [78, 144] on mat-sidenav-container "Firma Express Tesorería Extractos Procesados (csv) Extractos Originales (pdf) P…" at bounding box center [260, 198] width 520 height 344
paste input "20-56619388-5"
type input "20-56619388-5"
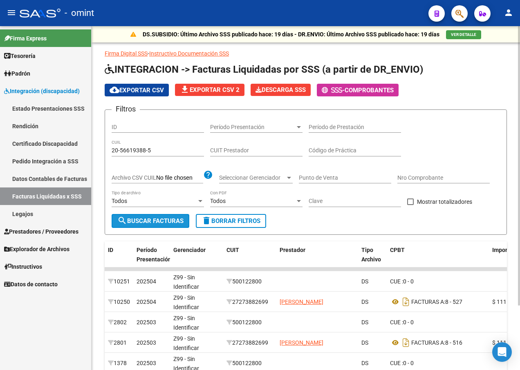
click at [139, 221] on span "search Buscar Facturas" at bounding box center [150, 220] width 66 height 7
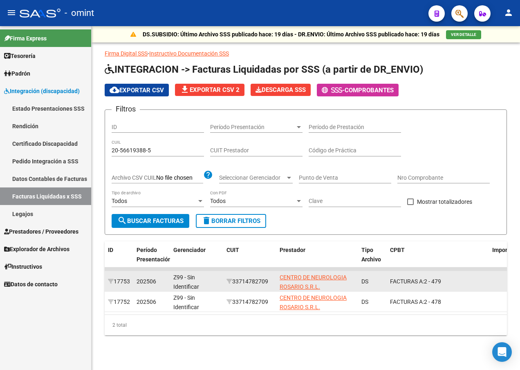
drag, startPoint x: 322, startPoint y: 286, endPoint x: 279, endPoint y: 273, distance: 45.0
click at [279, 273] on datatable-body-cell "CENTRO DE NEUROLOGIA ROSARIO S.R.L." at bounding box center [317, 281] width 82 height 20
drag, startPoint x: 279, startPoint y: 273, endPoint x: 290, endPoint y: 360, distance: 87.7
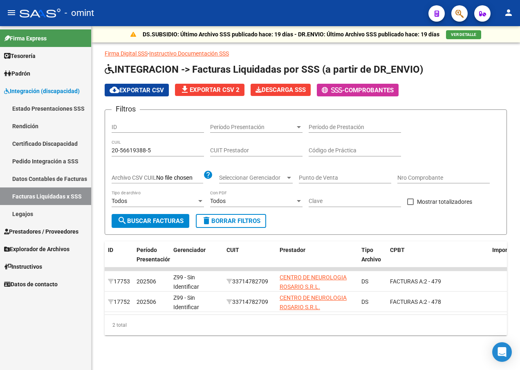
copy span "CENTRO DE NEUROLOGIA ROSARIO S.R.L."
click at [28, 235] on span "Prestadores / Proveedores" at bounding box center [41, 231] width 74 height 9
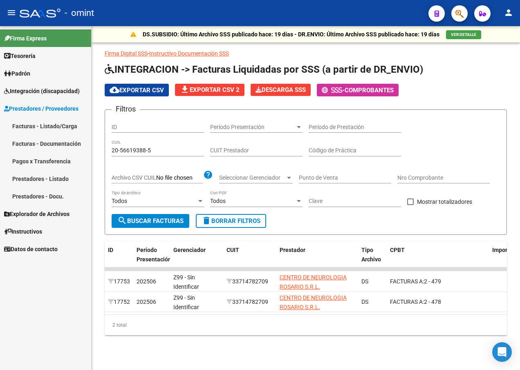
drag, startPoint x: 39, startPoint y: 126, endPoint x: 102, endPoint y: 126, distance: 63.3
click at [38, 126] on link "Facturas - Listado/Carga" at bounding box center [45, 126] width 91 height 18
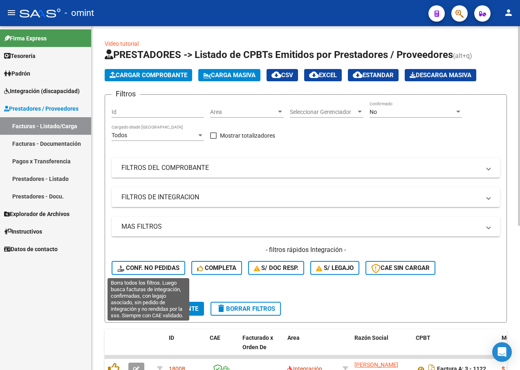
click at [141, 266] on span "Conf. no pedidas" at bounding box center [148, 267] width 62 height 7
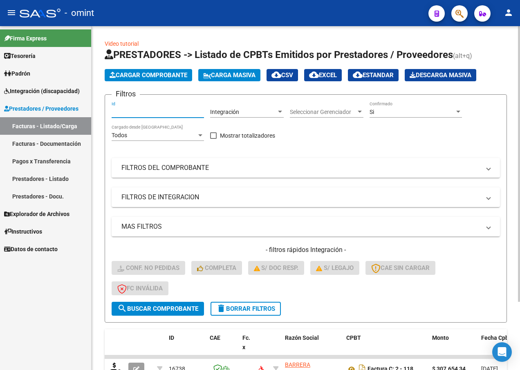
paste input "16738"
type input "16738"
click at [145, 306] on span "search Buscar Comprobante" at bounding box center [157, 308] width 81 height 7
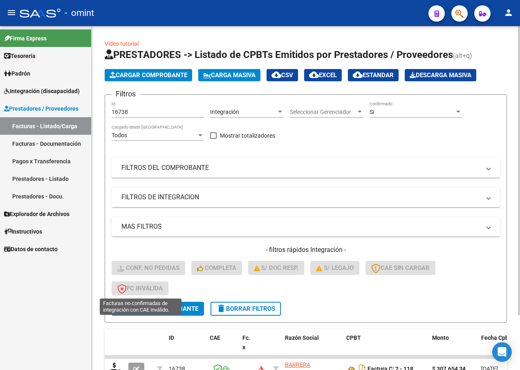
scroll to position [65, 0]
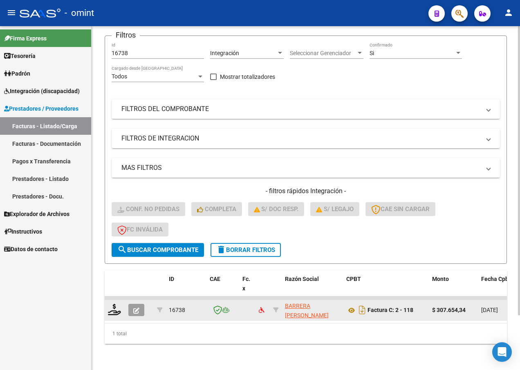
click at [111, 300] on datatable-body-cell at bounding box center [115, 310] width 20 height 20
click at [115, 304] on icon at bounding box center [114, 309] width 13 height 11
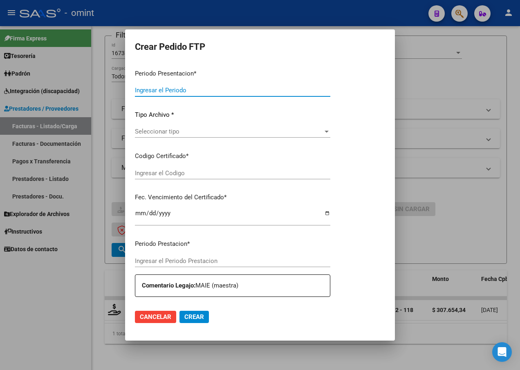
type input "202507"
type input "$ 307.654,34"
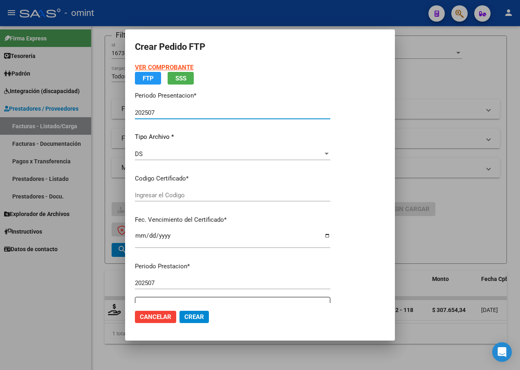
type input "730384742"
type input "[DATE]"
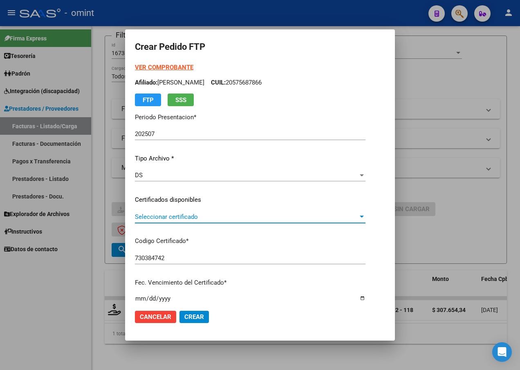
click at [358, 217] on span "Seleccionar certificado" at bounding box center [246, 216] width 223 height 7
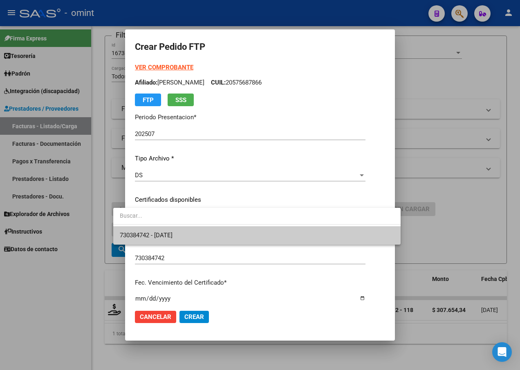
click at [349, 232] on span "730384742 - [DATE]" at bounding box center [257, 235] width 274 height 18
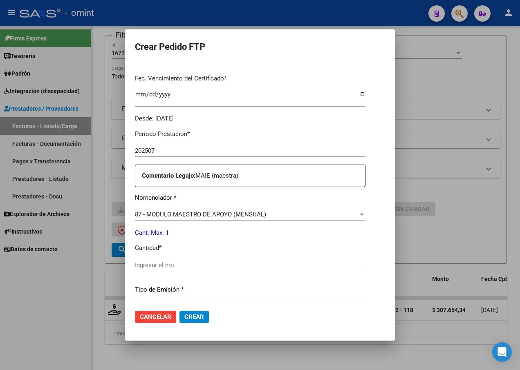
scroll to position [245, 0]
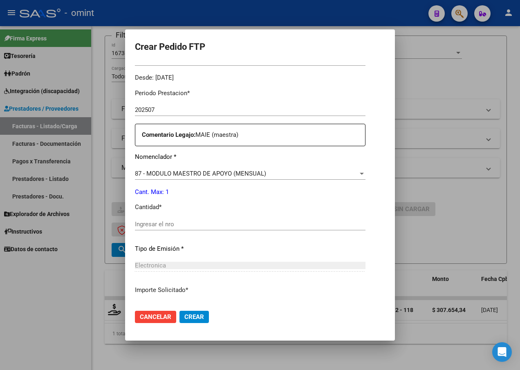
click at [171, 225] on input "Ingresar el nro" at bounding box center [250, 224] width 230 height 7
type input "1"
click at [309, 263] on div "Electronica" at bounding box center [250, 265] width 230 height 7
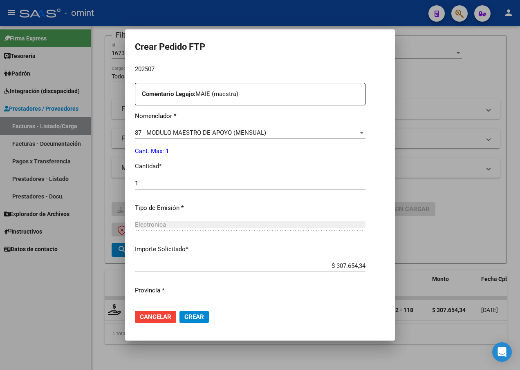
scroll to position [304, 0]
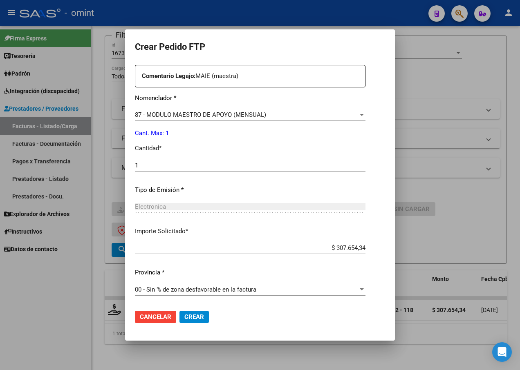
click at [177, 310] on mat-dialog-actions "Cancelar Crear" at bounding box center [260, 317] width 250 height 28
click at [184, 317] on span "Crear" at bounding box center [194, 316] width 20 height 7
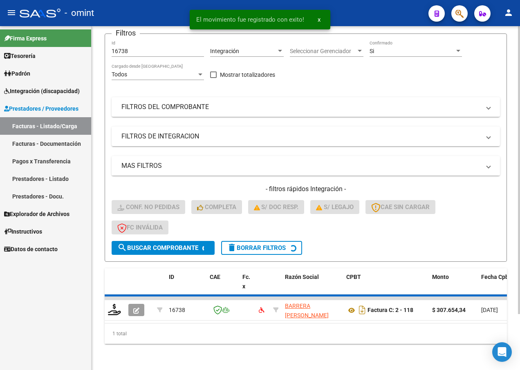
scroll to position [53, 0]
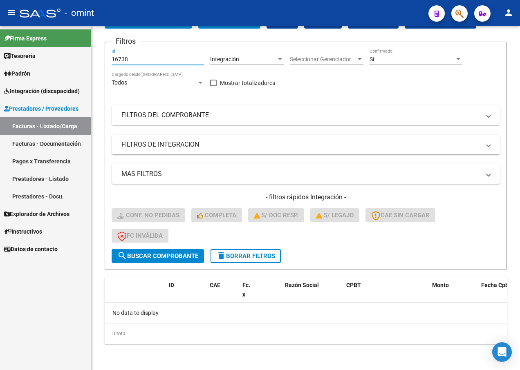
drag, startPoint x: 130, startPoint y: 61, endPoint x: 77, endPoint y: 53, distance: 53.8
click at [78, 54] on mat-sidenav-container "Firma Express Tesorería Extractos Procesados (csv) Extractos Originales (pdf) P…" at bounding box center [260, 198] width 520 height 344
paste input "15825"
type input "15825"
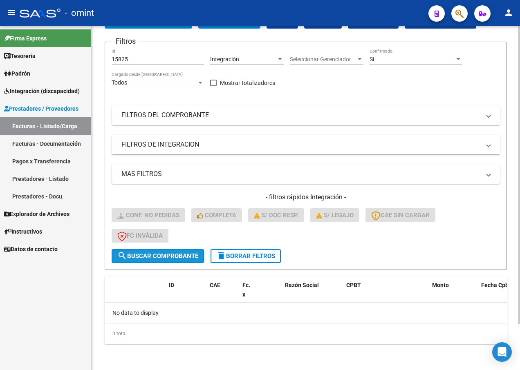
click at [160, 255] on span "search Buscar Comprobante" at bounding box center [157, 255] width 81 height 7
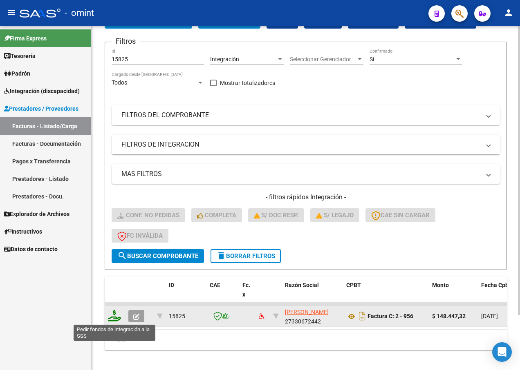
click at [115, 320] on icon at bounding box center [114, 315] width 13 height 11
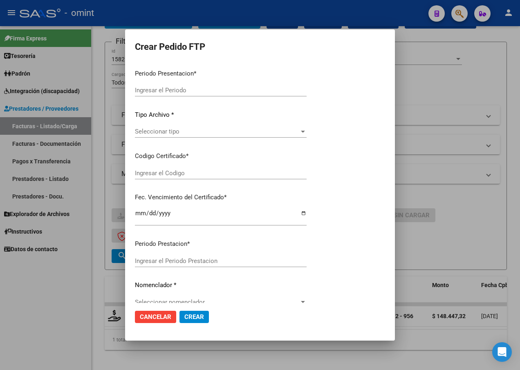
type input "202507"
type input "$ 148.447,32"
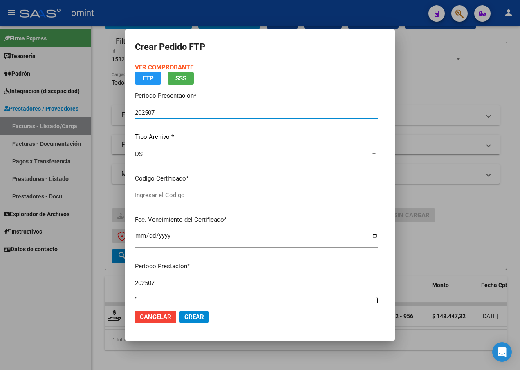
type input "730384742"
type input "[DATE]"
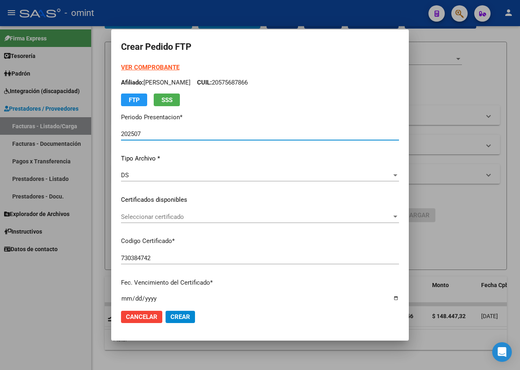
click at [399, 219] on div at bounding box center [394, 217] width 7 height 7
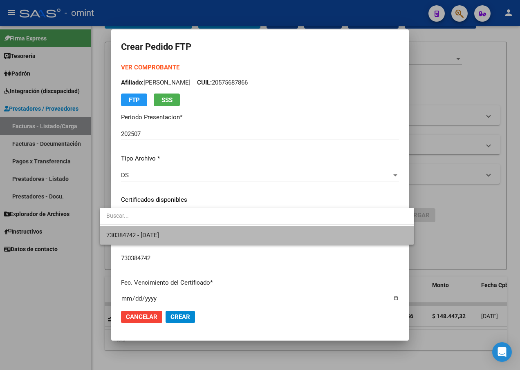
click at [384, 236] on span "730384742 - [DATE]" at bounding box center [256, 235] width 301 height 18
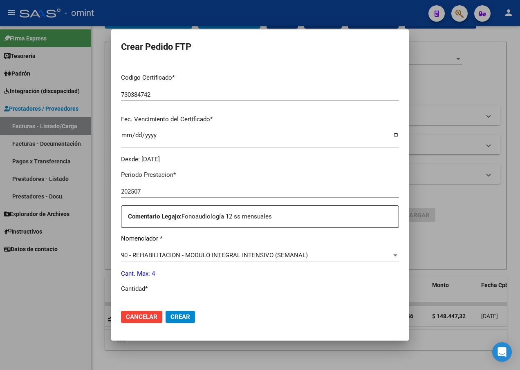
scroll to position [204, 0]
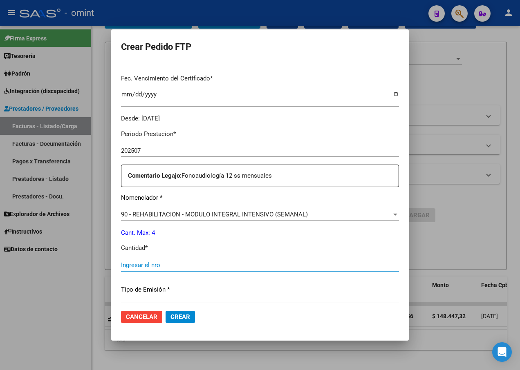
click at [132, 266] on input "Ingresar el nro" at bounding box center [260, 264] width 278 height 7
type input "4"
click at [268, 295] on div "Periodo Prestacion * 202507 Ingresar el Periodo Prestacion Comentario Legajo: F…" at bounding box center [260, 263] width 278 height 280
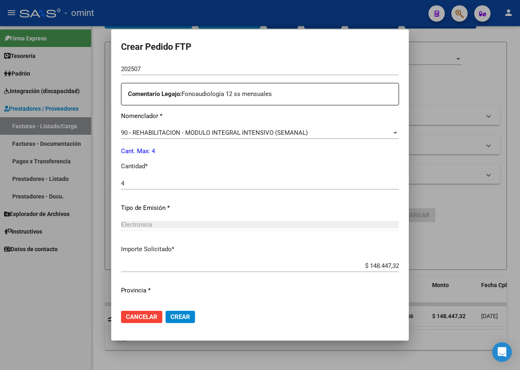
scroll to position [304, 0]
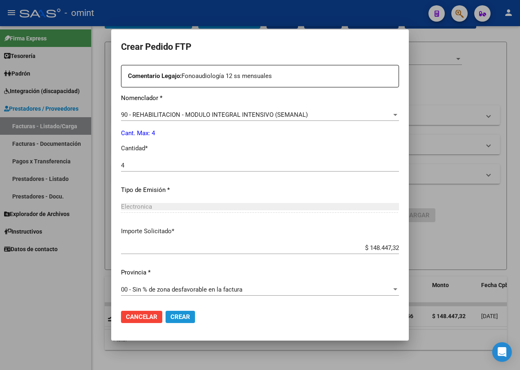
click at [170, 317] on span "Crear" at bounding box center [180, 316] width 20 height 7
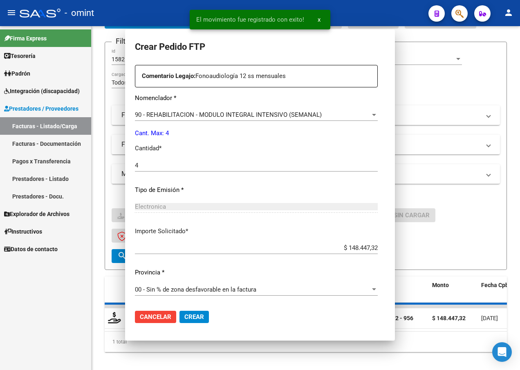
scroll to position [0, 0]
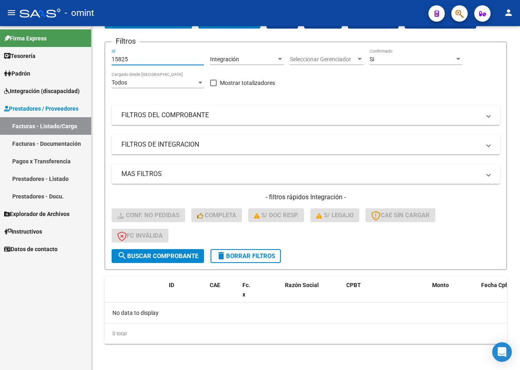
drag, startPoint x: 135, startPoint y: 60, endPoint x: 57, endPoint y: 65, distance: 78.6
click at [57, 65] on mat-sidenav-container "Firma Express Tesorería Extractos Procesados (csv) Extractos Originales (pdf) P…" at bounding box center [260, 198] width 520 height 344
paste input "15333"
type input "15333"
click at [155, 257] on span "search Buscar Comprobante" at bounding box center [157, 255] width 81 height 7
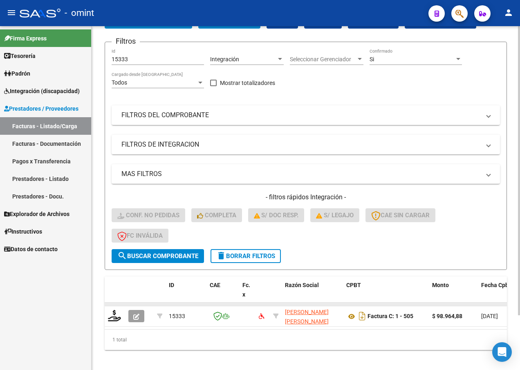
scroll to position [65, 0]
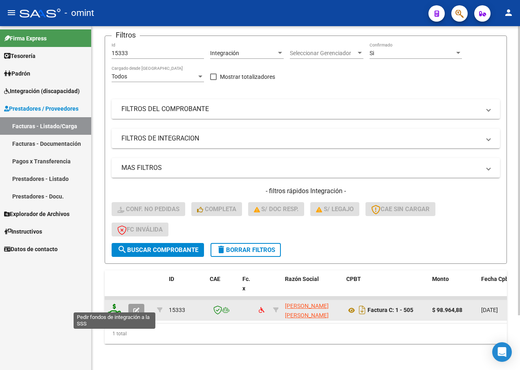
click at [116, 304] on icon at bounding box center [114, 309] width 13 height 11
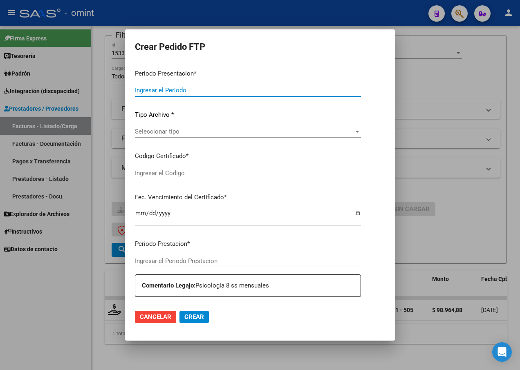
type input "202507"
type input "$ 98.964,88"
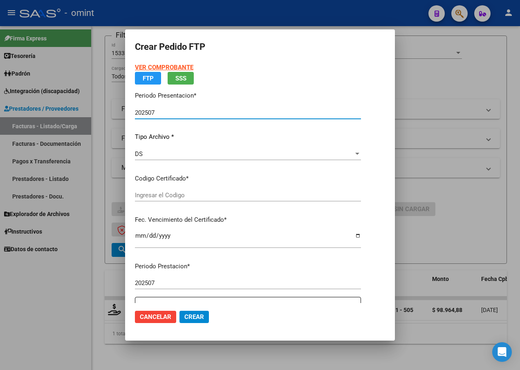
type input "730384742"
type input "[DATE]"
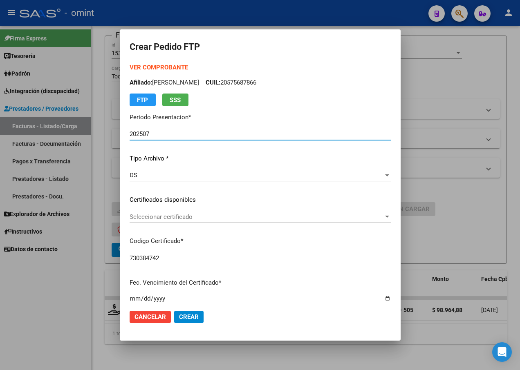
click at [391, 216] on div at bounding box center [386, 217] width 7 height 7
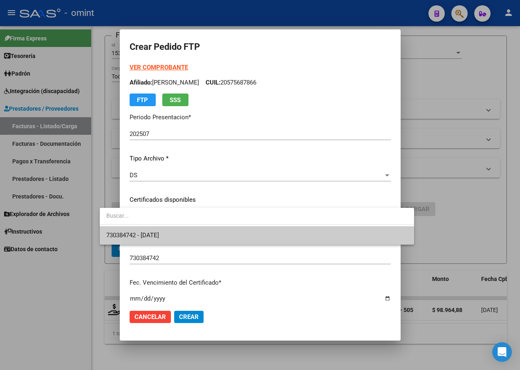
click at [366, 241] on span "730384742 - [DATE]" at bounding box center [256, 235] width 301 height 18
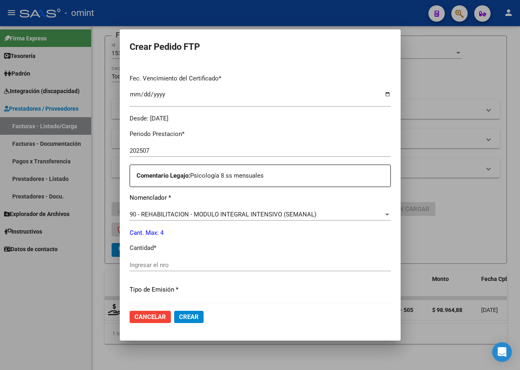
scroll to position [245, 0]
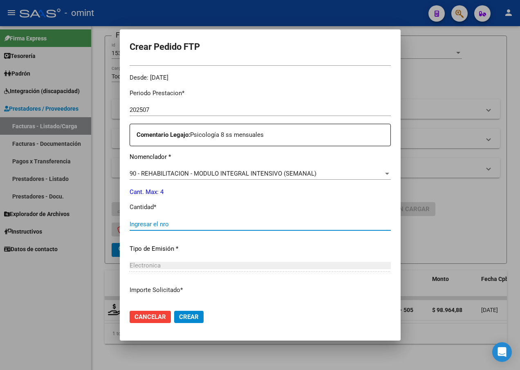
click at [144, 223] on input "Ingresar el nro" at bounding box center [260, 224] width 261 height 7
type input "4"
click at [287, 258] on div "Periodo Prestacion * 202507 Ingresar el Periodo Prestacion Comentario Legajo: P…" at bounding box center [260, 223] width 261 height 280
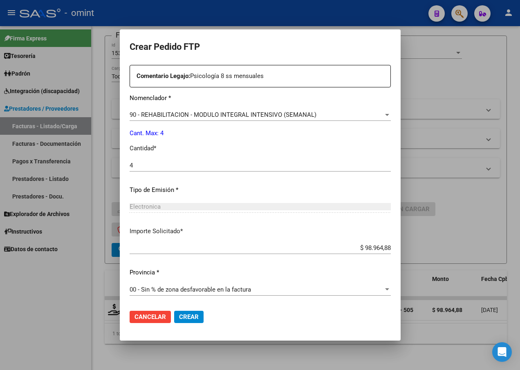
click at [179, 314] on span "Crear" at bounding box center [189, 316] width 20 height 7
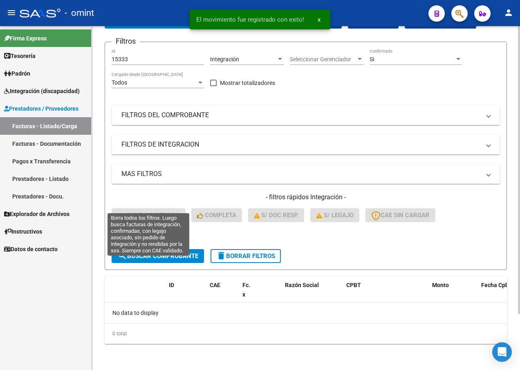
scroll to position [53, 0]
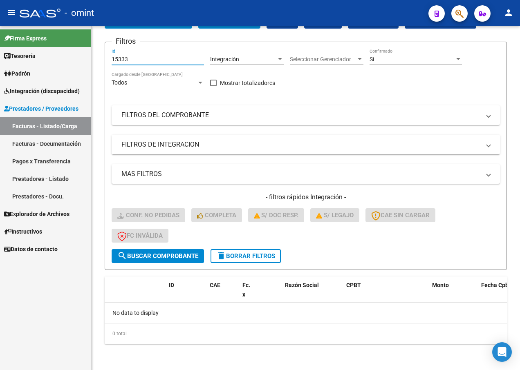
drag, startPoint x: 132, startPoint y: 56, endPoint x: 64, endPoint y: 56, distance: 68.2
click at [64, 56] on mat-sidenav-container "Firma Express Tesorería Extractos Procesados (csv) Extractos Originales (pdf) P…" at bounding box center [260, 198] width 520 height 344
paste input "17987"
type input "17987"
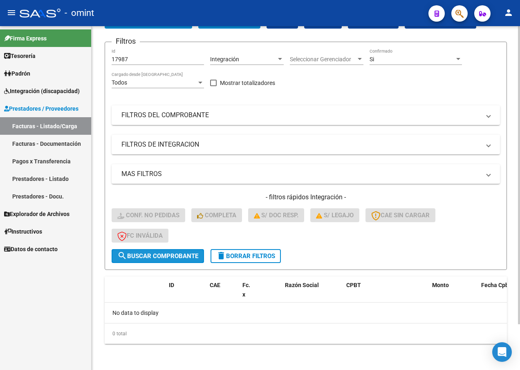
click at [149, 250] on button "search Buscar Comprobante" at bounding box center [158, 256] width 92 height 14
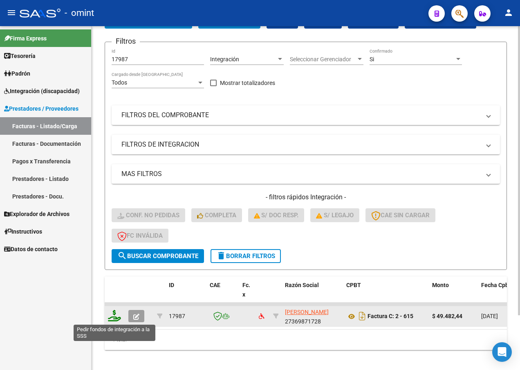
click at [113, 316] on icon at bounding box center [114, 315] width 13 height 11
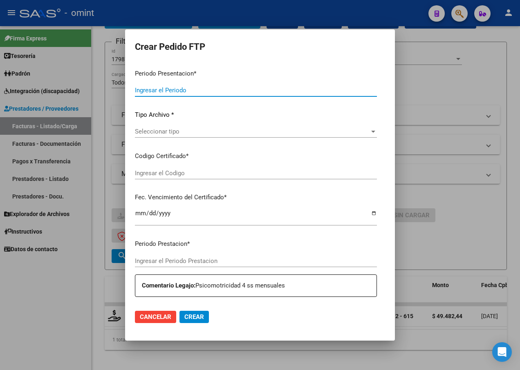
type input "202507"
type input "$ 49.482,44"
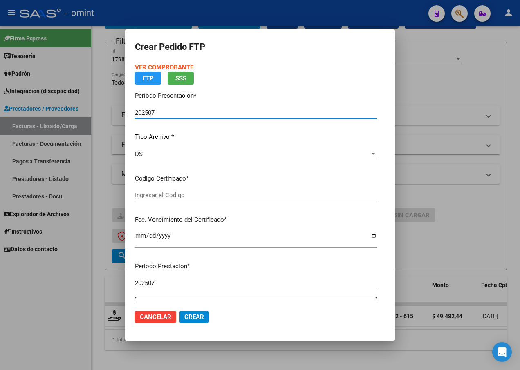
type input "730384742"
type input "[DATE]"
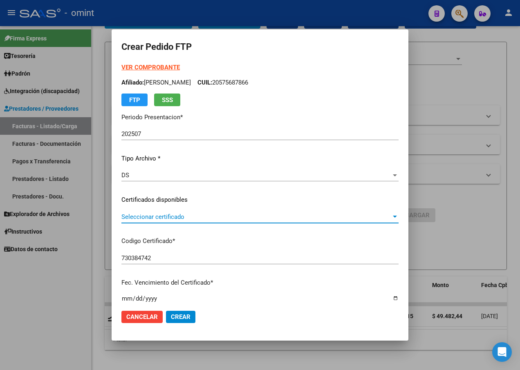
click at [398, 215] on div at bounding box center [394, 217] width 7 height 7
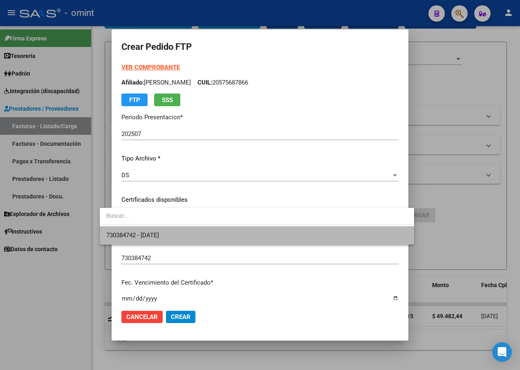
click at [374, 239] on span "730384742 - [DATE]" at bounding box center [256, 235] width 301 height 18
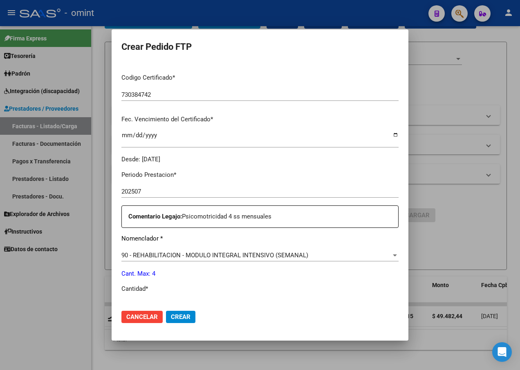
scroll to position [245, 0]
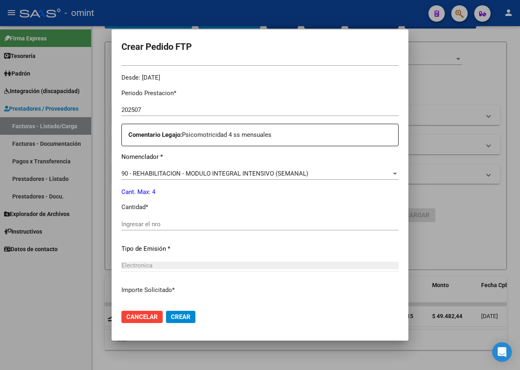
click at [165, 223] on input "Ingresar el nro" at bounding box center [259, 224] width 277 height 7
type input "4"
click at [256, 259] on div "Electronica Seleccionar tipo" at bounding box center [259, 265] width 277 height 12
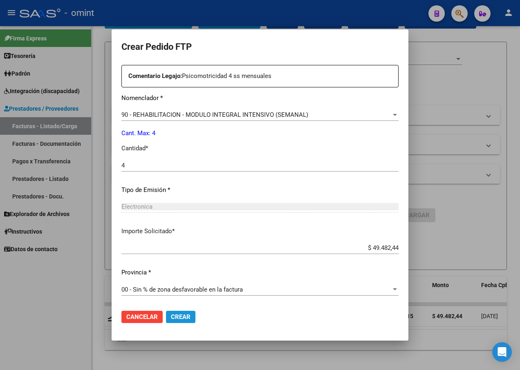
click at [171, 315] on span "Crear" at bounding box center [181, 316] width 20 height 7
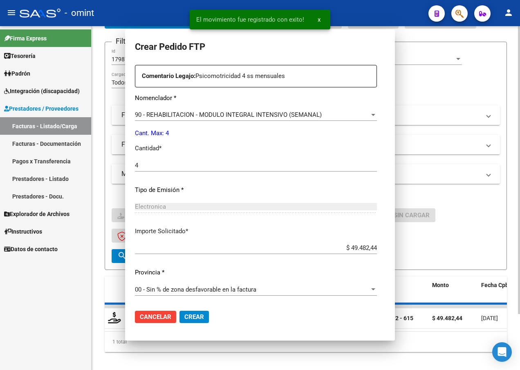
scroll to position [0, 0]
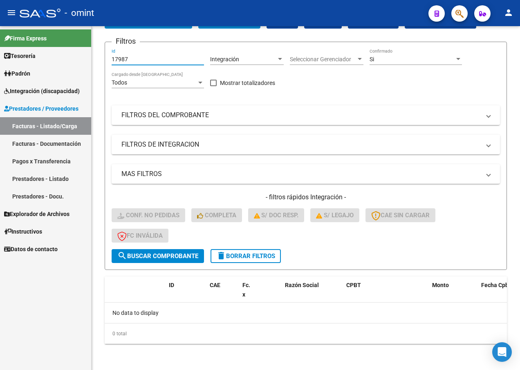
drag, startPoint x: 140, startPoint y: 59, endPoint x: 23, endPoint y: 49, distance: 116.9
click at [23, 49] on mat-sidenav-container "Firma Express Tesorería Extractos Procesados (csv) Extractos Originales (pdf) P…" at bounding box center [260, 198] width 520 height 344
paste input "16293"
type input "16293"
click at [166, 257] on span "search Buscar Comprobante" at bounding box center [157, 255] width 81 height 7
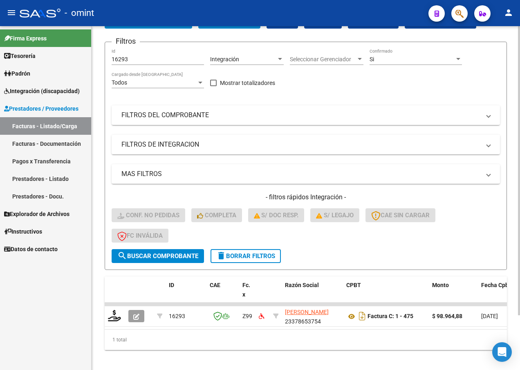
scroll to position [65, 0]
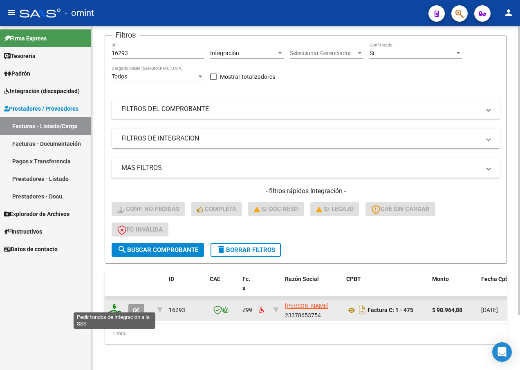
click at [110, 305] on icon at bounding box center [114, 309] width 13 height 11
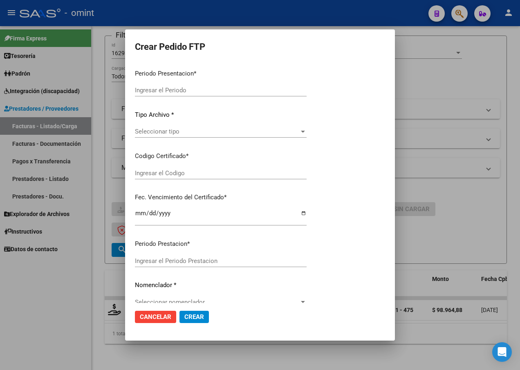
type input "202507"
type input "$ 98.964,88"
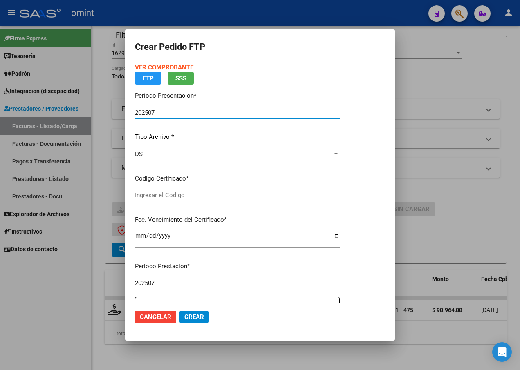
type input "730384742"
type input "[DATE]"
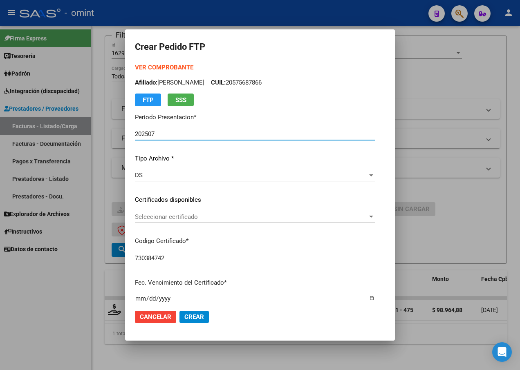
click at [367, 215] on span "Seleccionar certificado" at bounding box center [251, 216] width 232 height 7
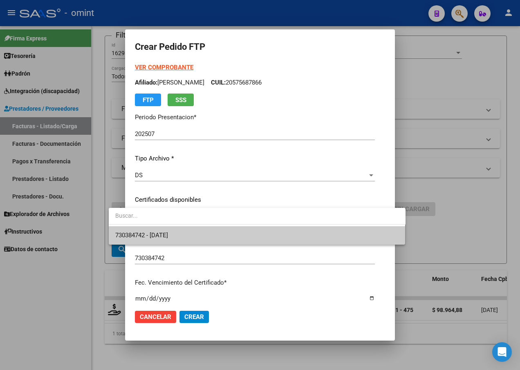
click at [354, 240] on span "730384742 - [DATE]" at bounding box center [257, 235] width 284 height 18
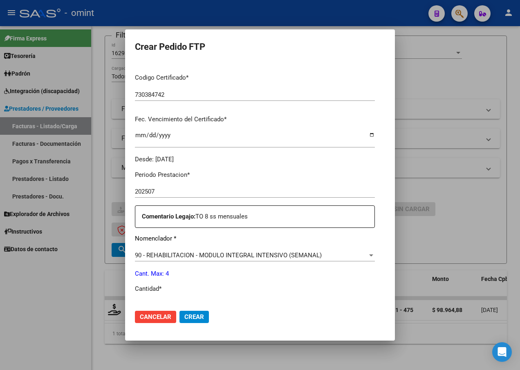
scroll to position [204, 0]
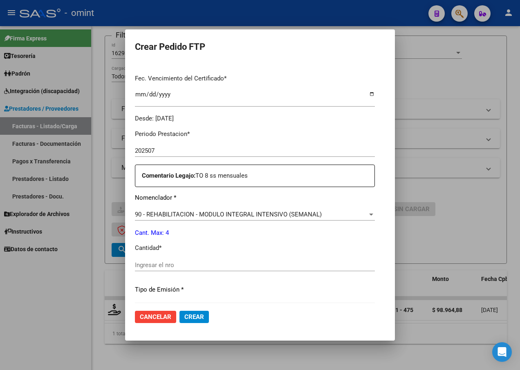
click at [135, 265] on input "Ingresar el nro" at bounding box center [255, 264] width 240 height 7
type input "4"
click at [270, 269] on div "4 Ingresar el nro" at bounding box center [255, 265] width 240 height 12
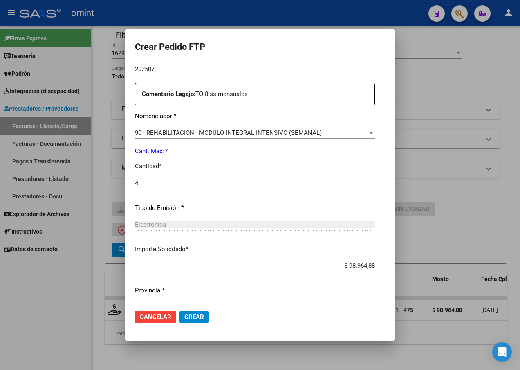
scroll to position [304, 0]
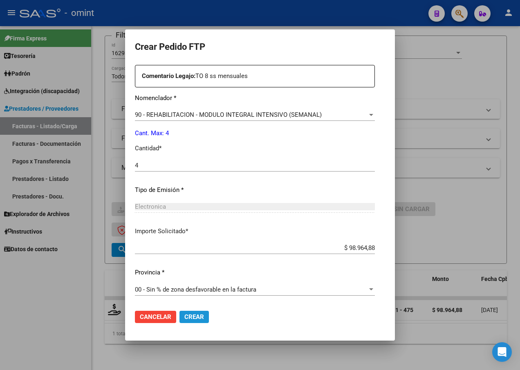
click at [184, 315] on span "Crear" at bounding box center [194, 316] width 20 height 7
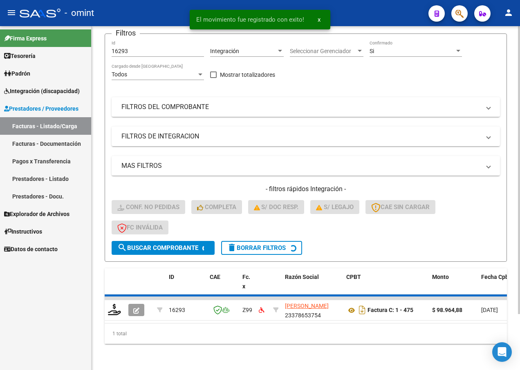
scroll to position [53, 0]
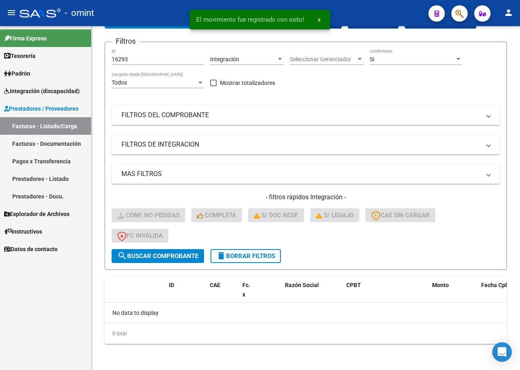
click at [137, 5] on div "- omint" at bounding box center [221, 13] width 402 height 18
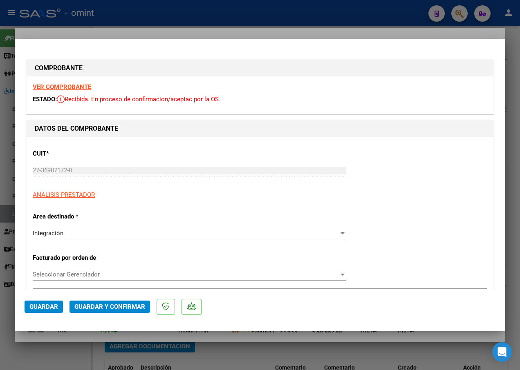
scroll to position [96, 0]
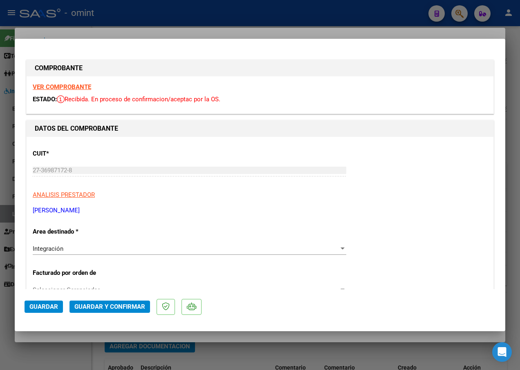
click at [71, 88] on strong "VER COMPROBANTE" at bounding box center [62, 86] width 58 height 7
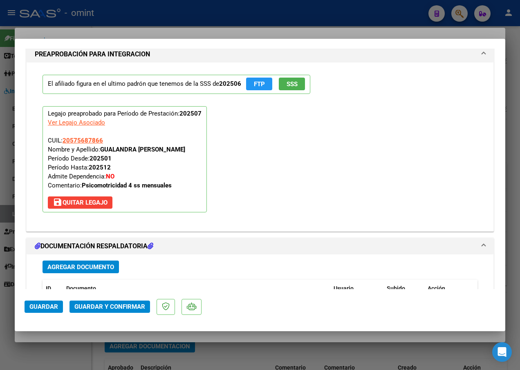
scroll to position [858, 0]
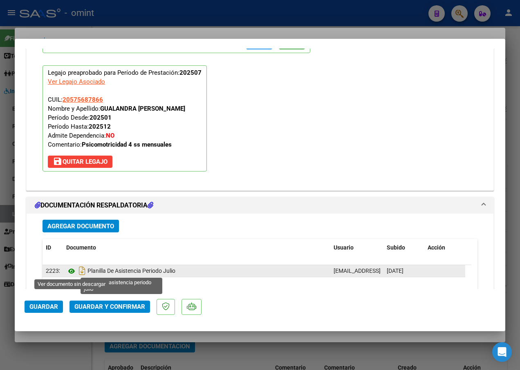
click at [69, 273] on icon at bounding box center [71, 271] width 11 height 10
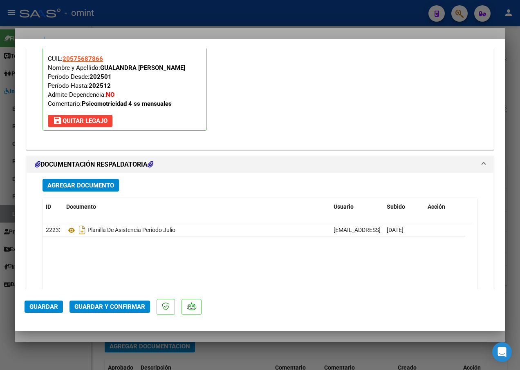
scroll to position [956, 0]
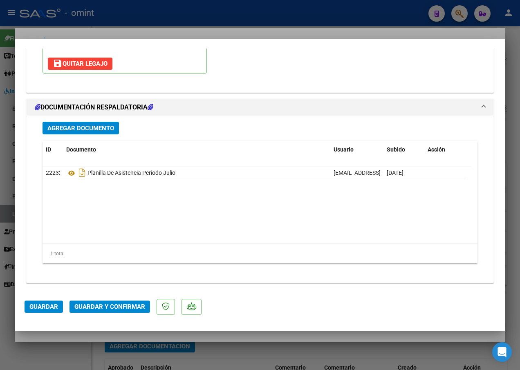
click at [92, 307] on span "Guardar y Confirmar" at bounding box center [109, 306] width 71 height 7
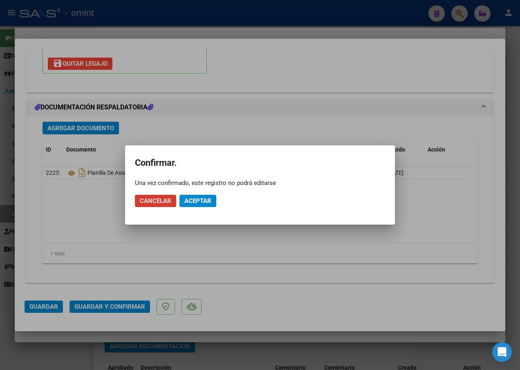
click at [197, 201] on span "Aceptar" at bounding box center [197, 200] width 27 height 7
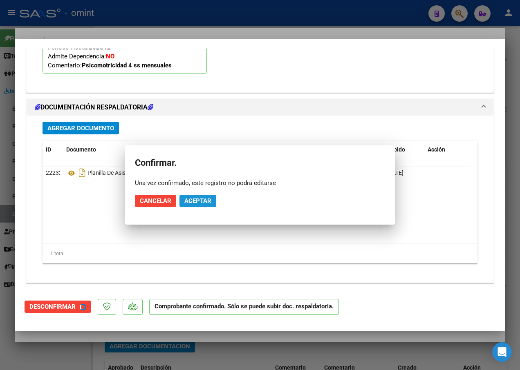
scroll to position [863, 0]
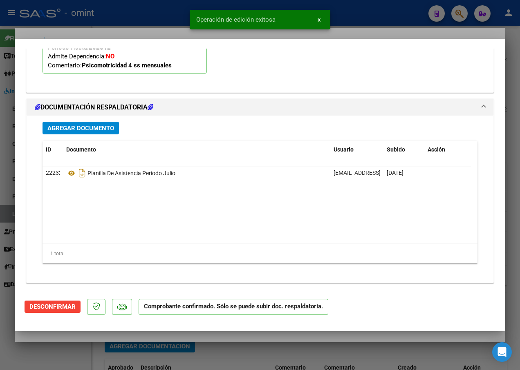
click at [120, 25] on div at bounding box center [260, 185] width 520 height 370
type input "$ 0,00"
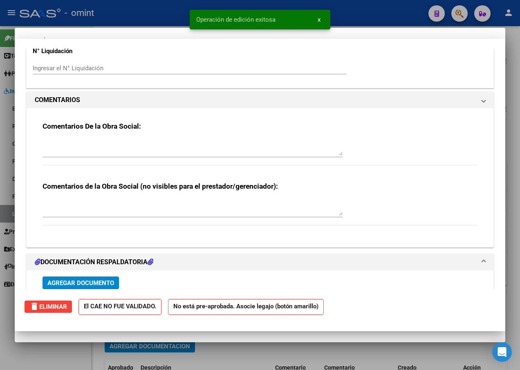
scroll to position [0, 0]
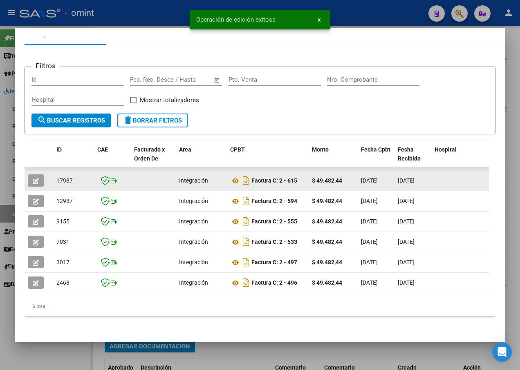
click at [65, 177] on span "17987" at bounding box center [64, 180] width 16 height 7
copy span "17987"
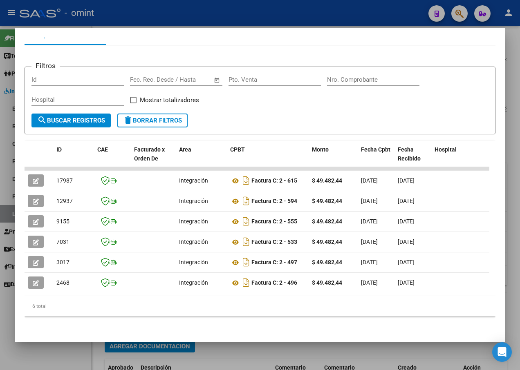
click at [158, 9] on div at bounding box center [260, 185] width 520 height 370
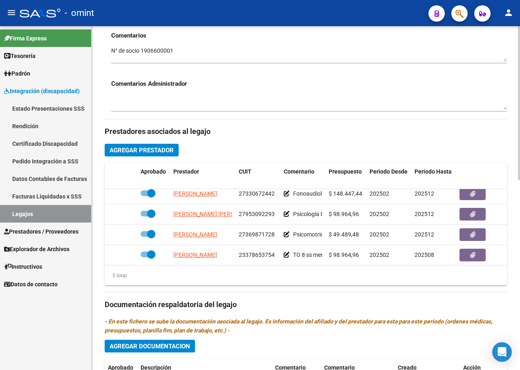
scroll to position [35, 0]
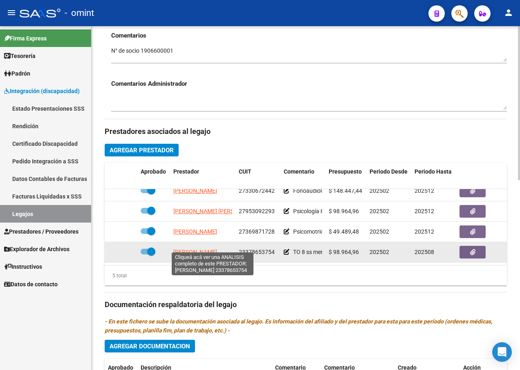
click at [192, 249] on span "[PERSON_NAME]" at bounding box center [195, 252] width 44 height 7
type textarea "23378653754"
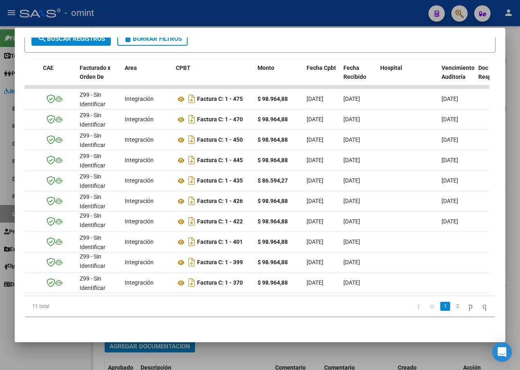
scroll to position [0, 0]
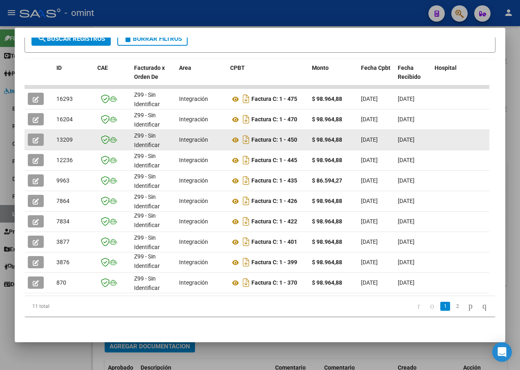
drag, startPoint x: 323, startPoint y: 135, endPoint x: 31, endPoint y: 140, distance: 291.3
drag, startPoint x: 31, startPoint y: 140, endPoint x: 35, endPoint y: 134, distance: 6.8
click at [35, 137] on icon "button" at bounding box center [36, 140] width 6 height 6
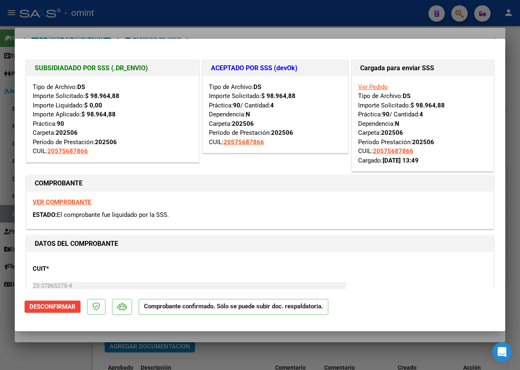
click at [170, 27] on div at bounding box center [260, 185] width 520 height 370
type input "$ 0,00"
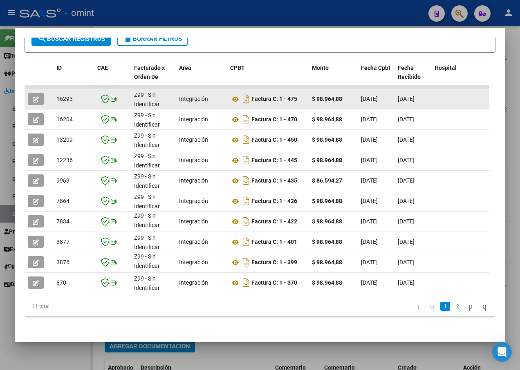
click at [34, 96] on icon "button" at bounding box center [36, 99] width 6 height 6
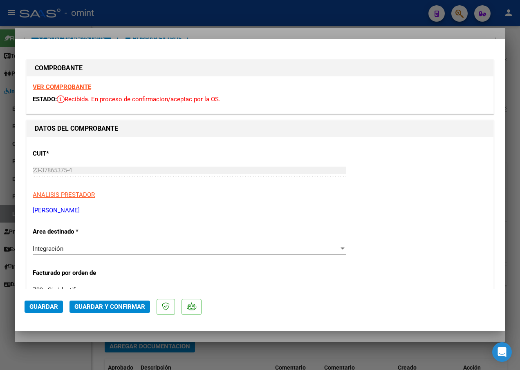
click at [69, 88] on strong "VER COMPROBANTE" at bounding box center [62, 86] width 58 height 7
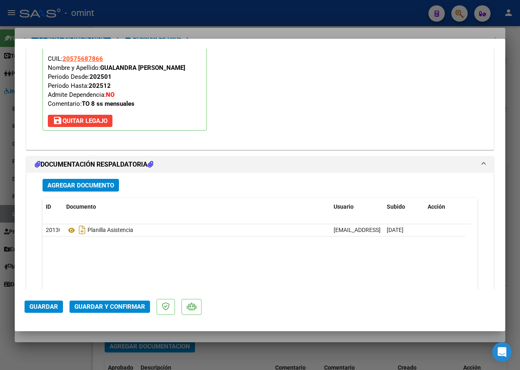
scroll to position [940, 0]
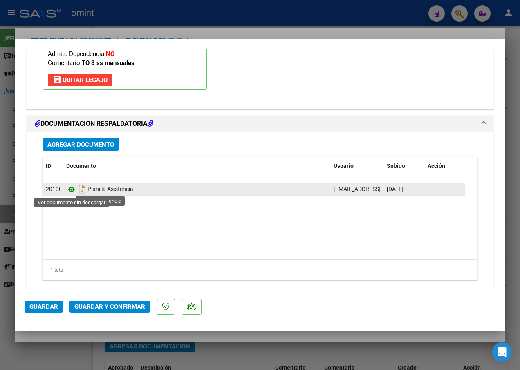
click at [71, 190] on icon at bounding box center [71, 190] width 11 height 10
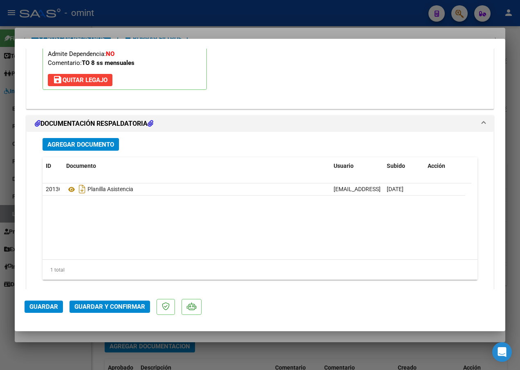
click at [118, 310] on span "Guardar y Confirmar" at bounding box center [109, 306] width 71 height 7
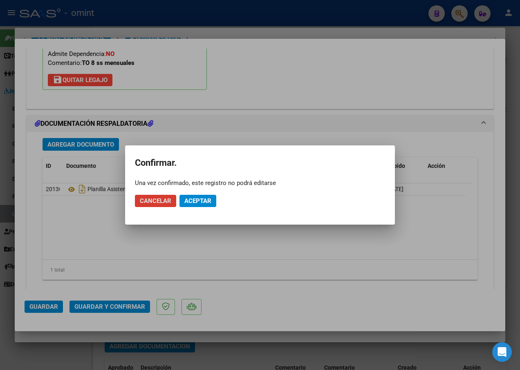
click at [202, 198] on span "Aceptar" at bounding box center [197, 200] width 27 height 7
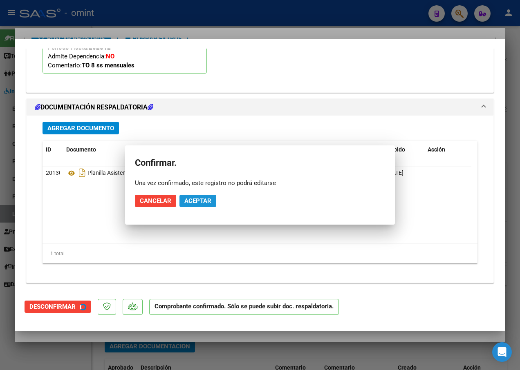
scroll to position [863, 0]
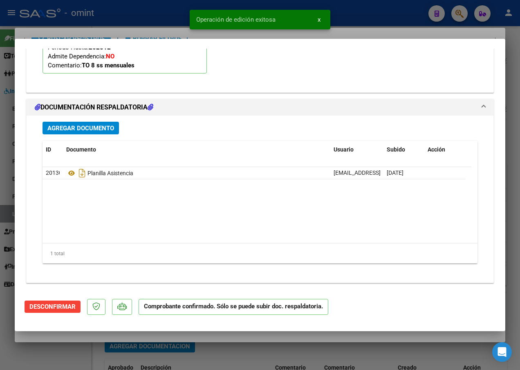
click at [131, 28] on div at bounding box center [260, 185] width 520 height 370
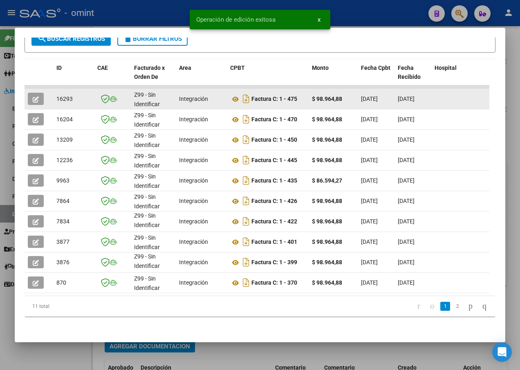
click at [65, 96] on span "16293" at bounding box center [64, 99] width 16 height 7
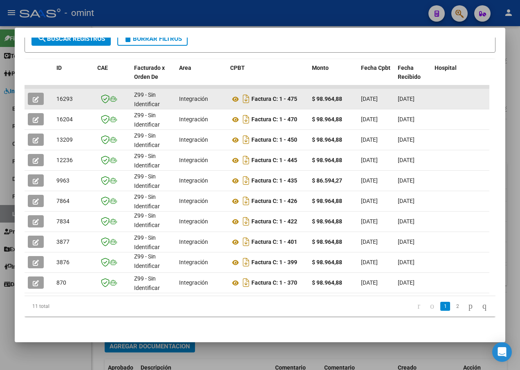
copy span "16293"
